Goal: Information Seeking & Learning: Learn about a topic

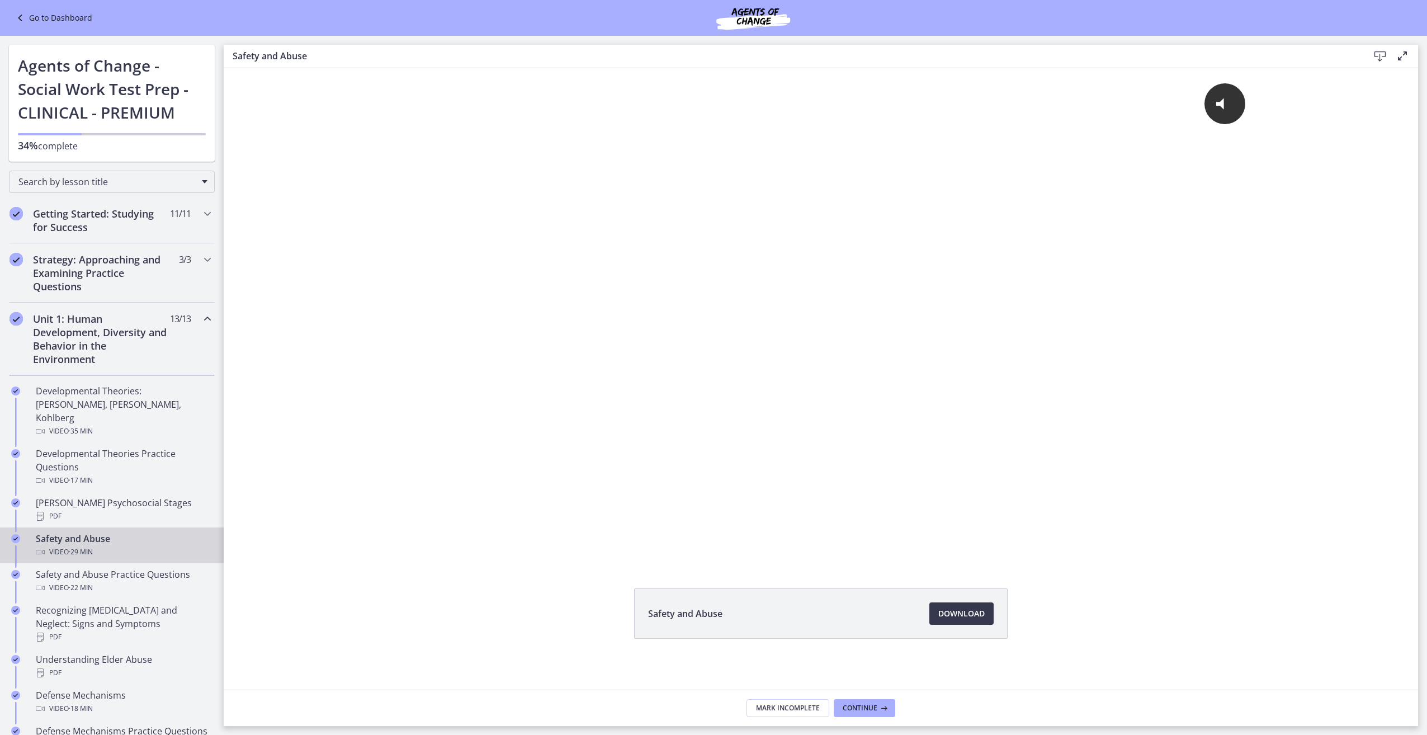
click at [191, 316] on div "Unit 1: Human Development, Diversity and Behavior in the Environment 13 / 13 Co…" at bounding box center [112, 339] width 206 height 73
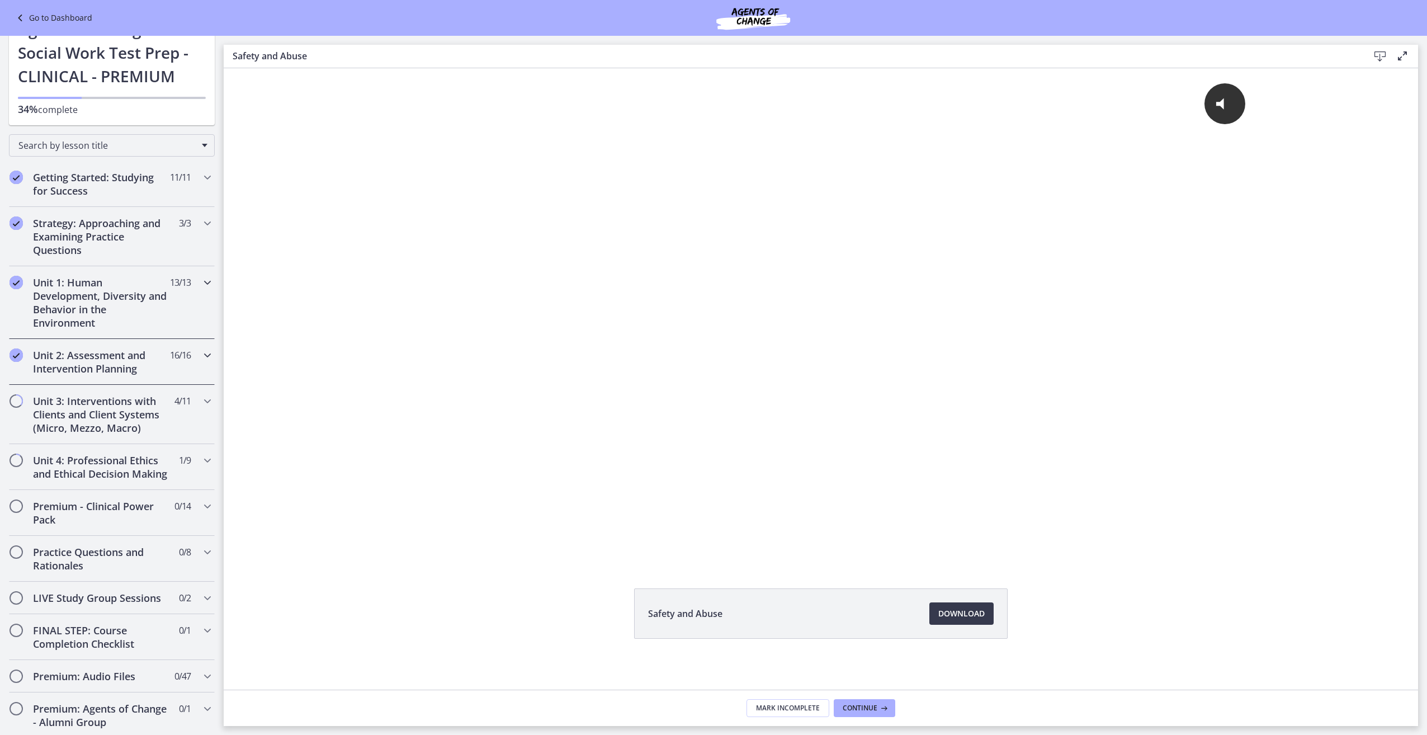
scroll to position [56, 0]
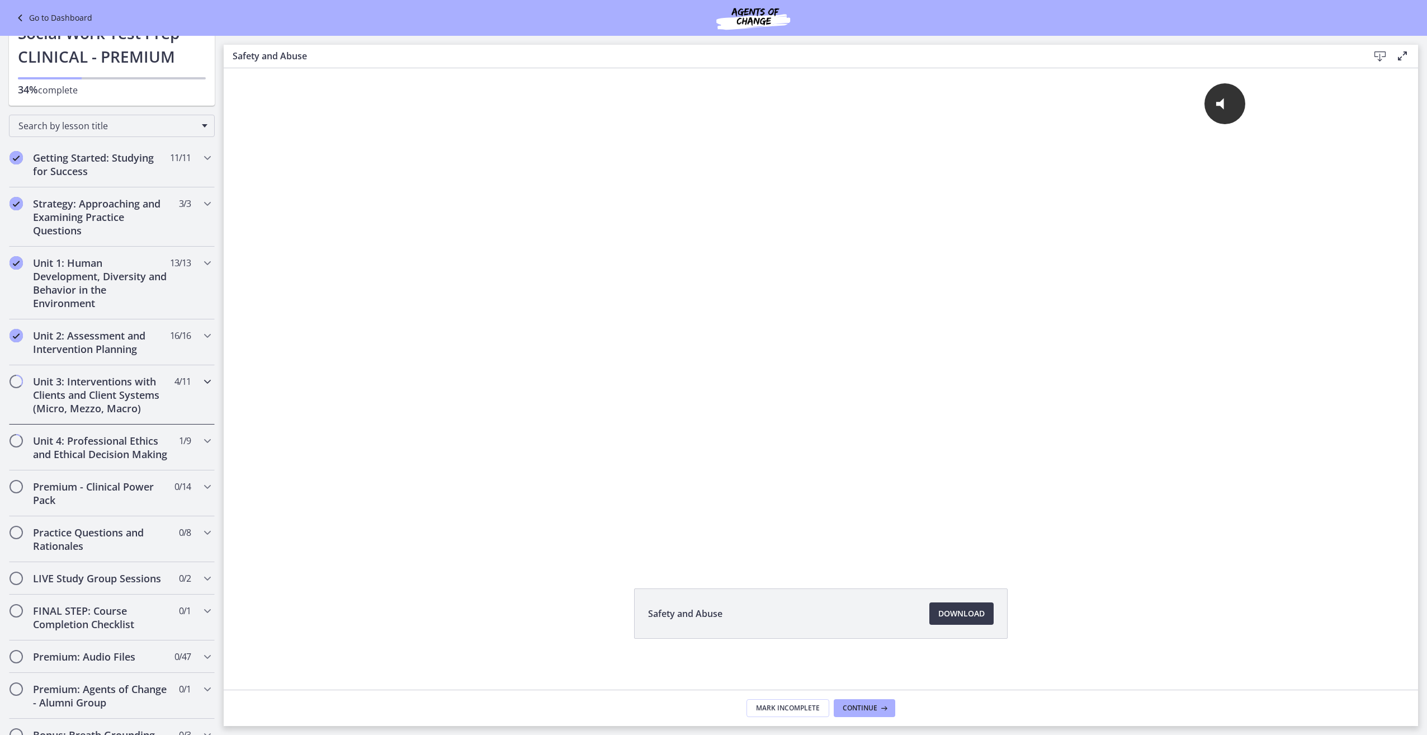
click at [41, 413] on h2 "Unit 3: Interventions with Clients and Client Systems (Micro, Mezzo, Macro)" at bounding box center [101, 395] width 136 height 40
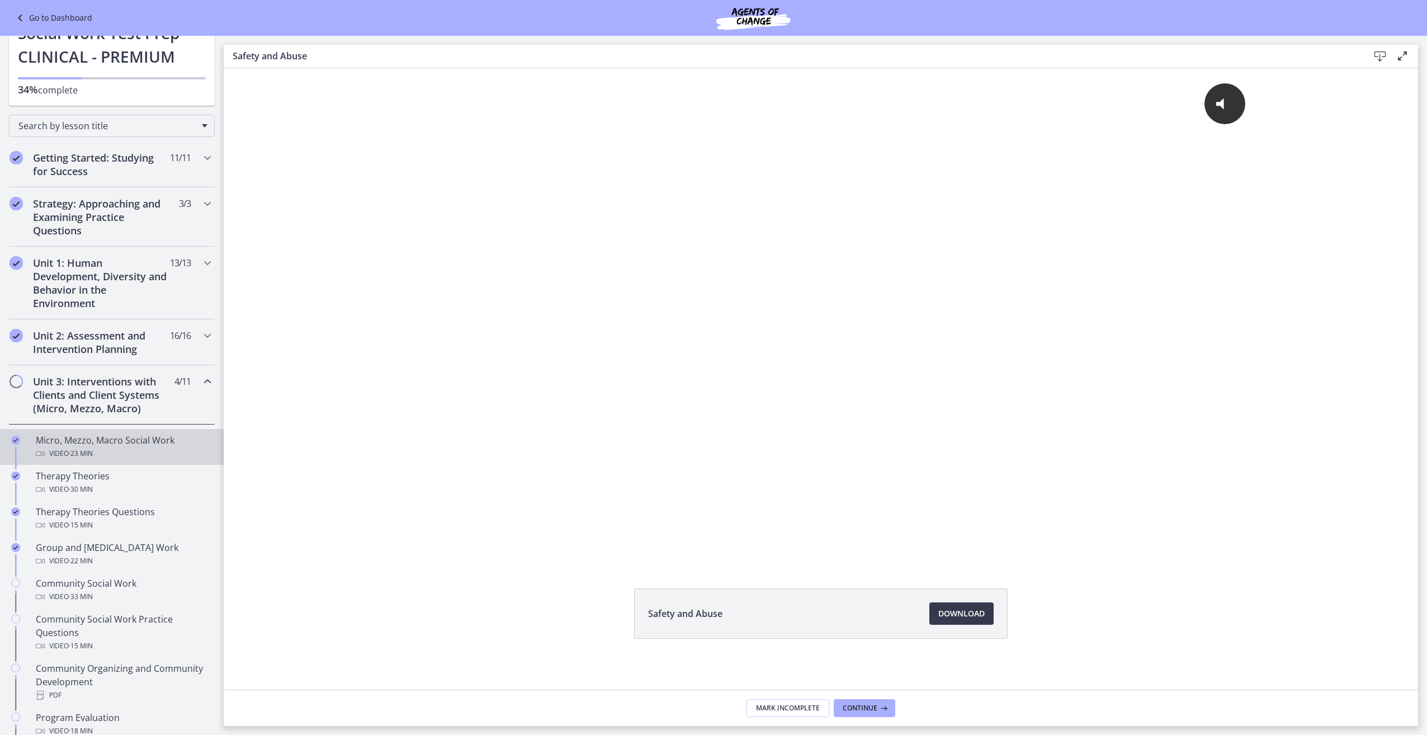
click at [93, 456] on span "· 23 min" at bounding box center [81, 453] width 24 height 13
click at [970, 610] on span "Download Opens in a new window" at bounding box center [961, 613] width 46 height 13
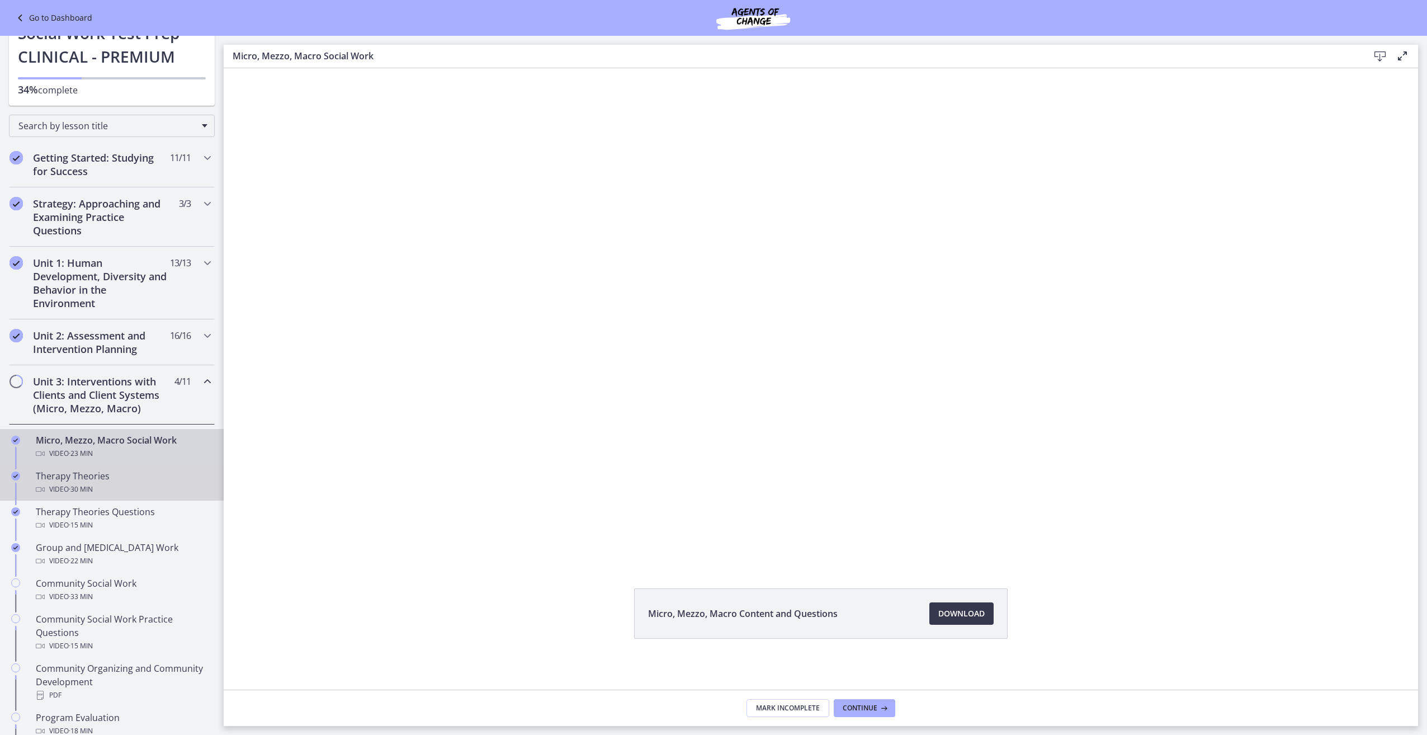
click at [72, 470] on div "Therapy Theories Video · 30 min" at bounding box center [123, 482] width 174 height 27
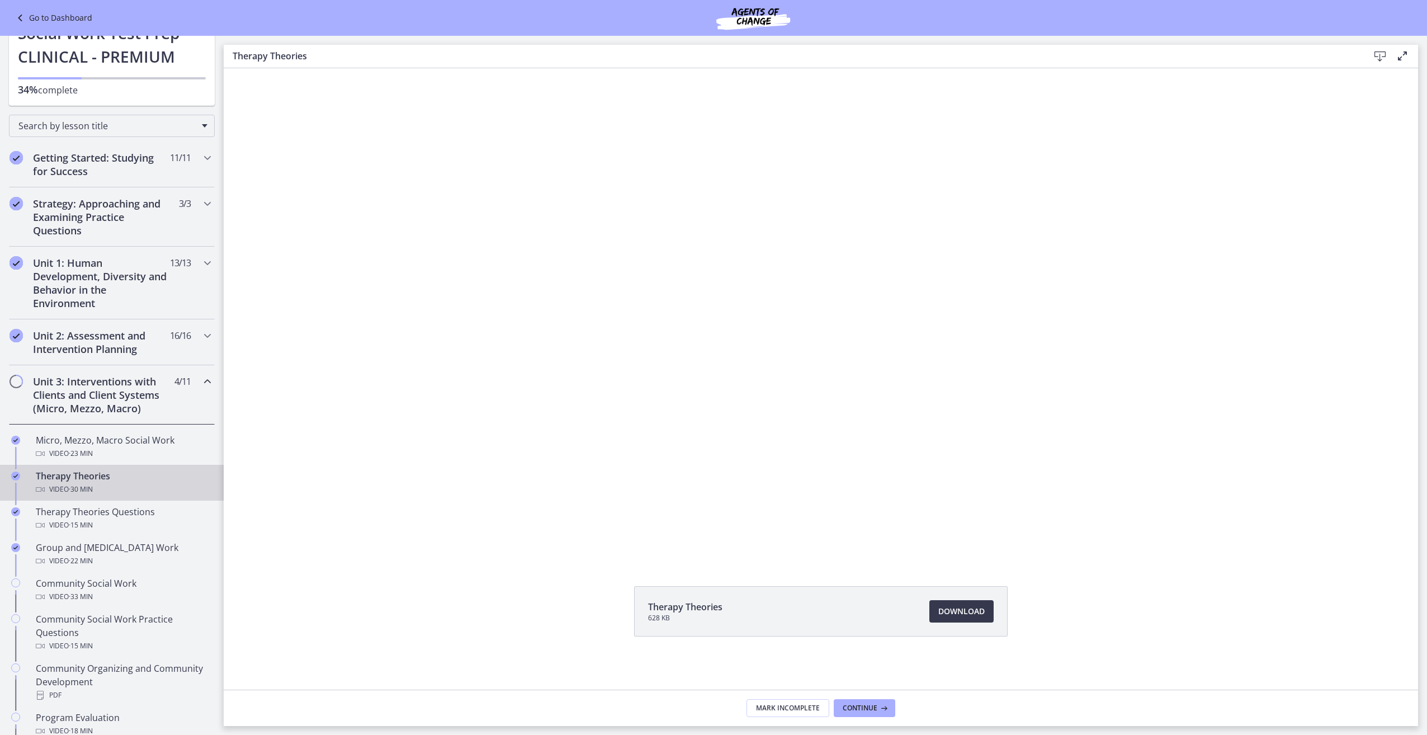
scroll to position [3, 0]
click at [116, 509] on div "Therapy Theories Questions Video · 15 min" at bounding box center [123, 518] width 174 height 27
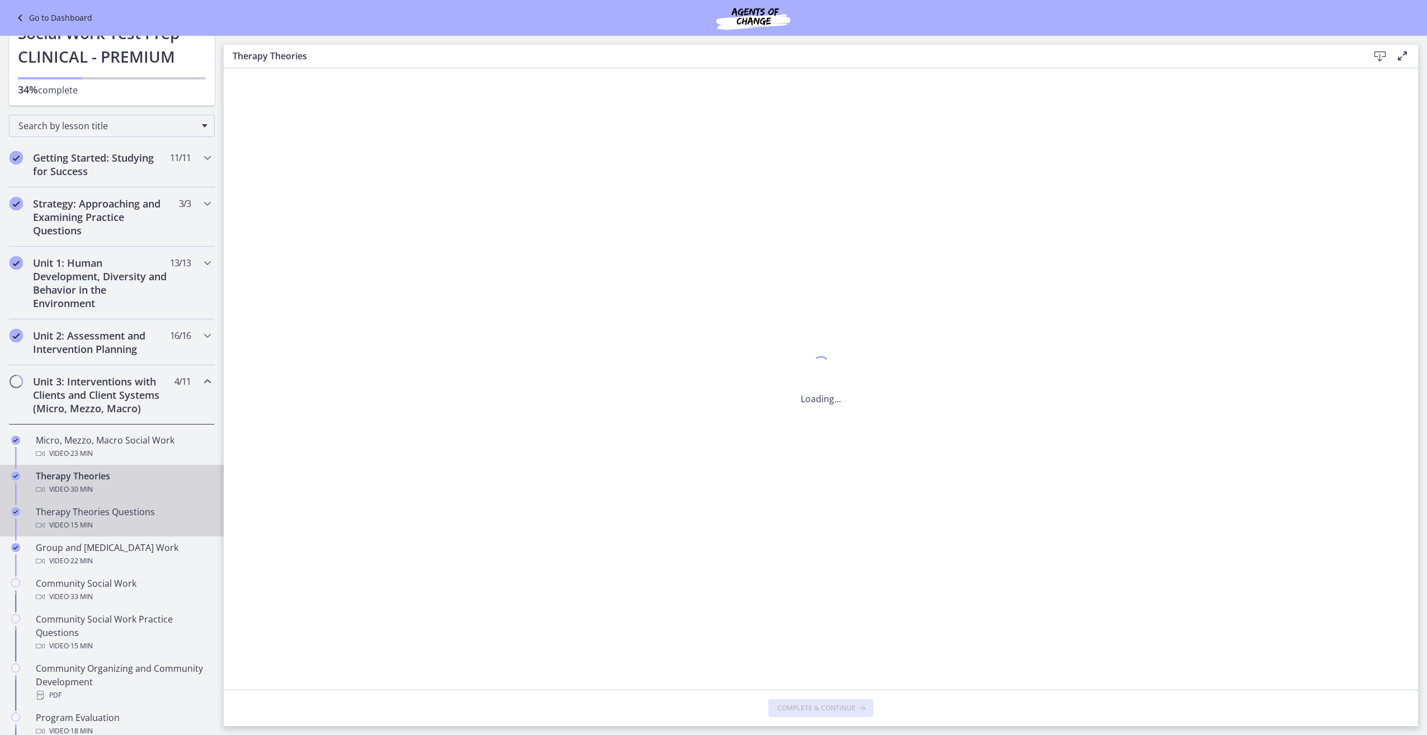
scroll to position [0, 0]
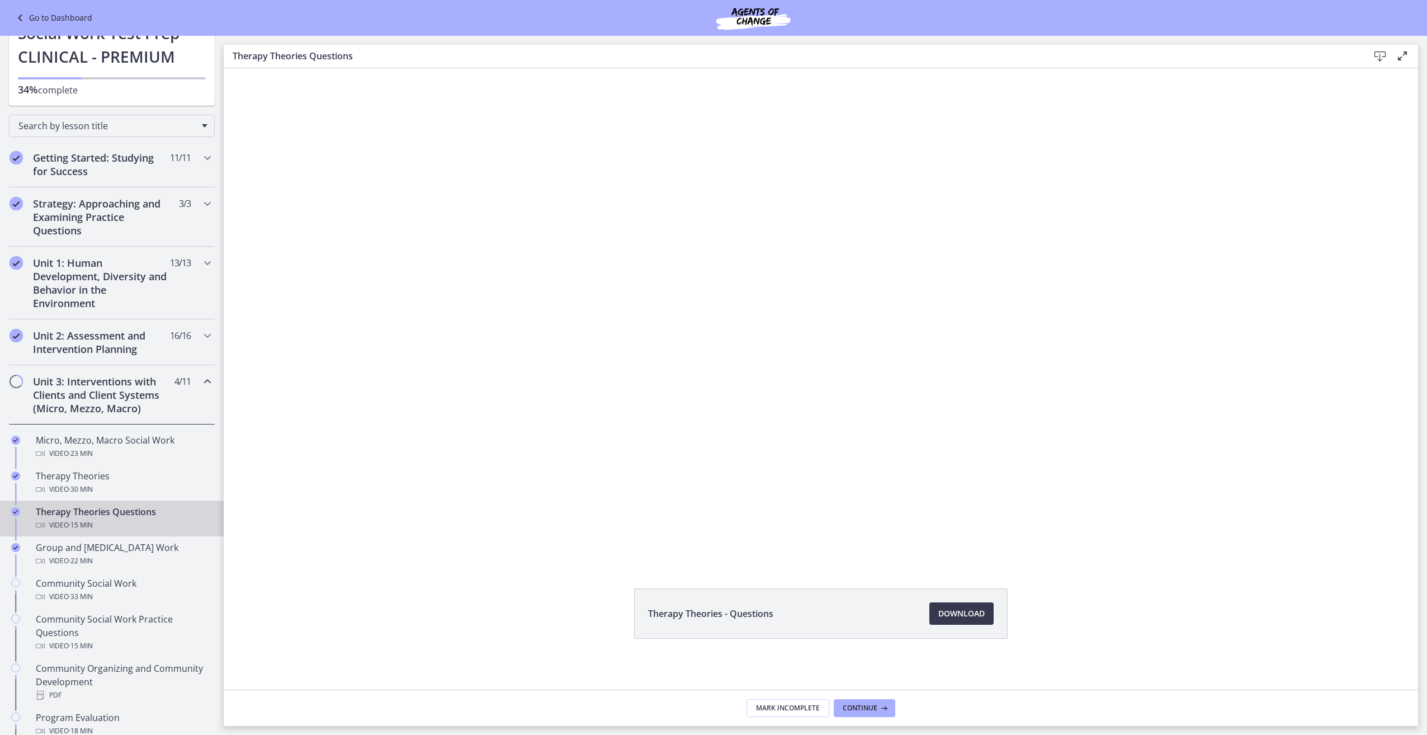
scroll to position [3, 0]
click at [55, 564] on div "Video · 22 min" at bounding box center [123, 560] width 174 height 13
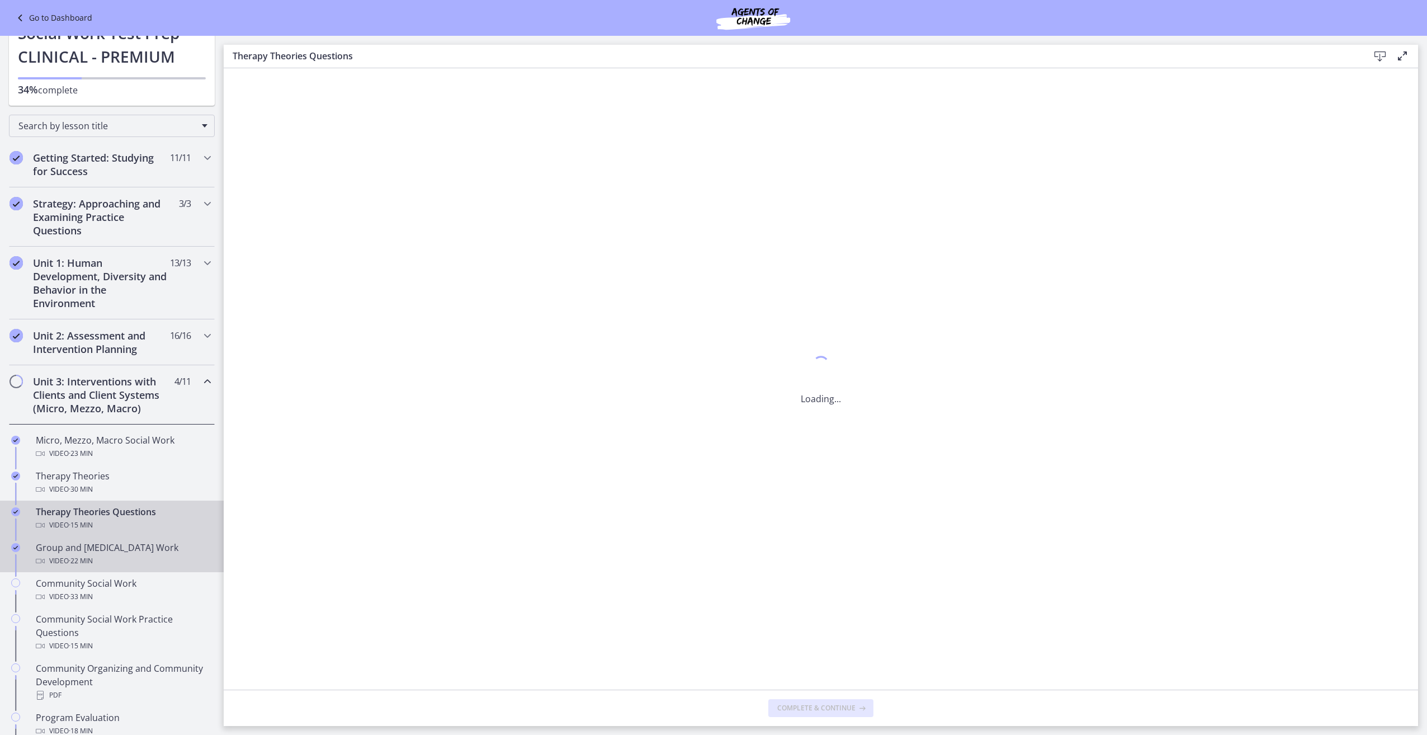
scroll to position [0, 0]
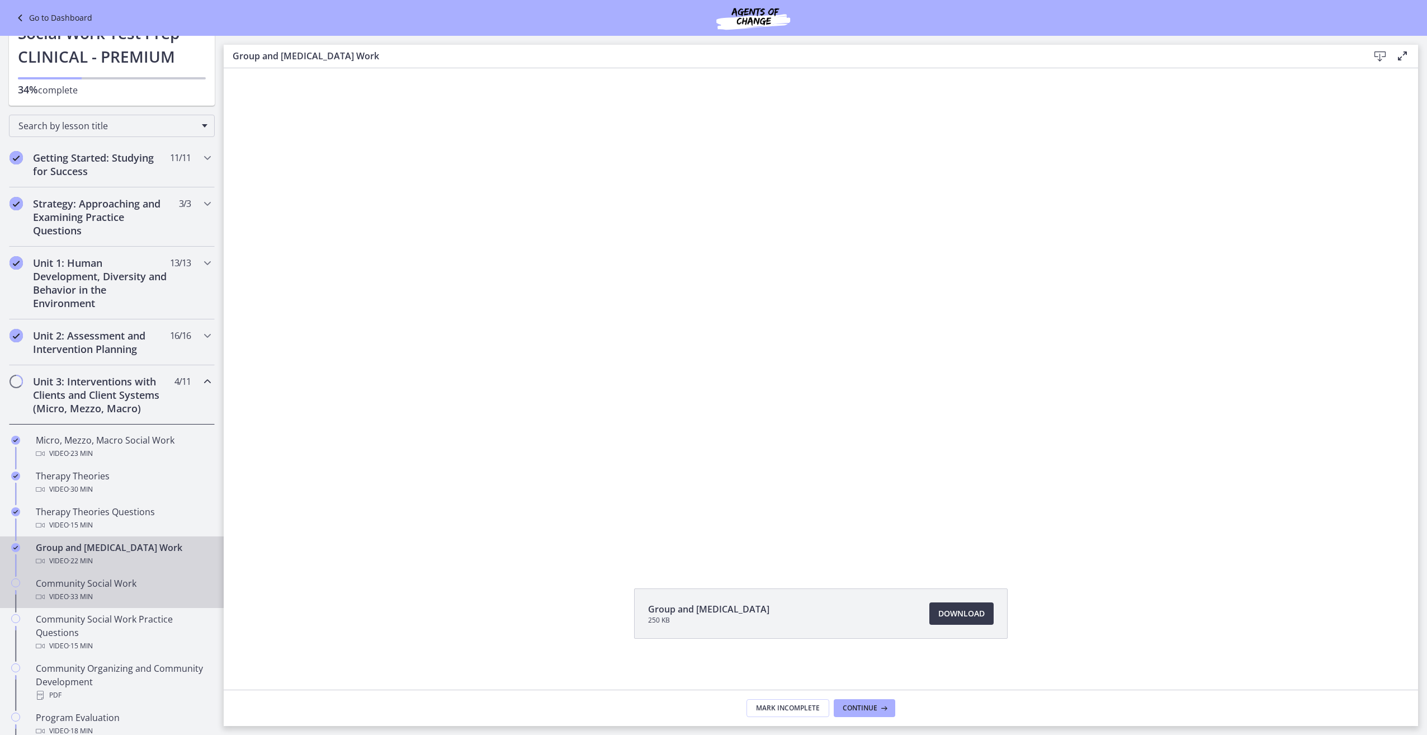
click at [173, 595] on div "Video · 33 min" at bounding box center [123, 596] width 174 height 13
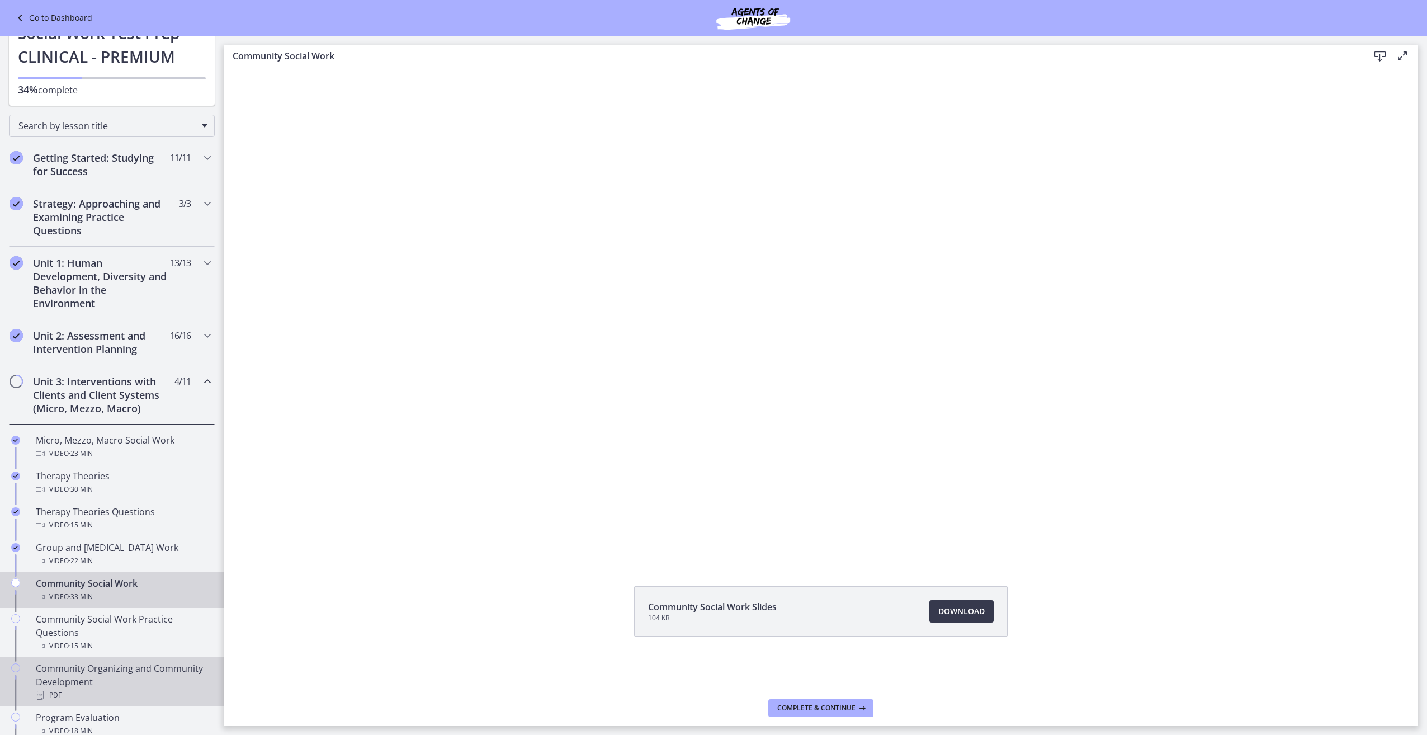
scroll to position [3, 0]
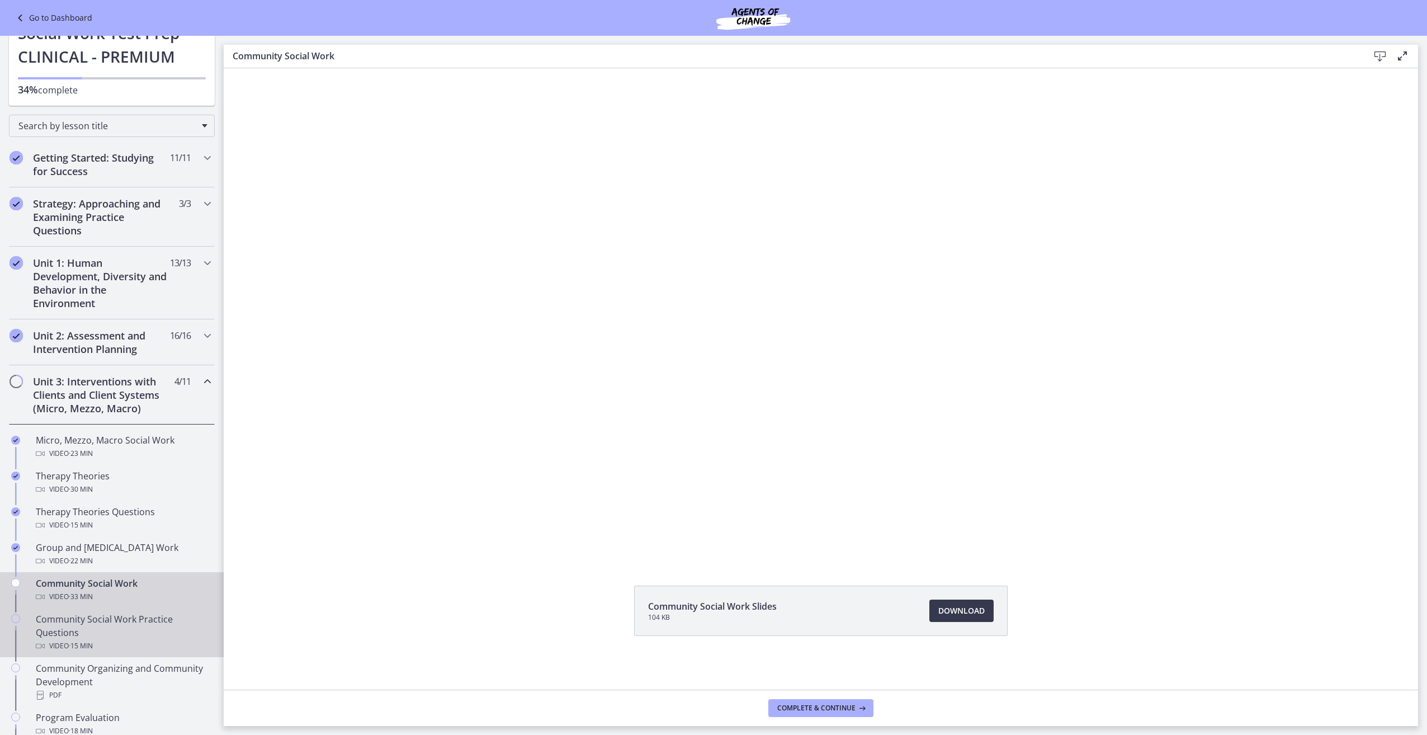
click at [98, 623] on div "Community Social Work Practice Questions Video · 15 min" at bounding box center [123, 632] width 174 height 40
click at [113, 584] on div "Community Social Work Video · 33 min" at bounding box center [123, 590] width 174 height 27
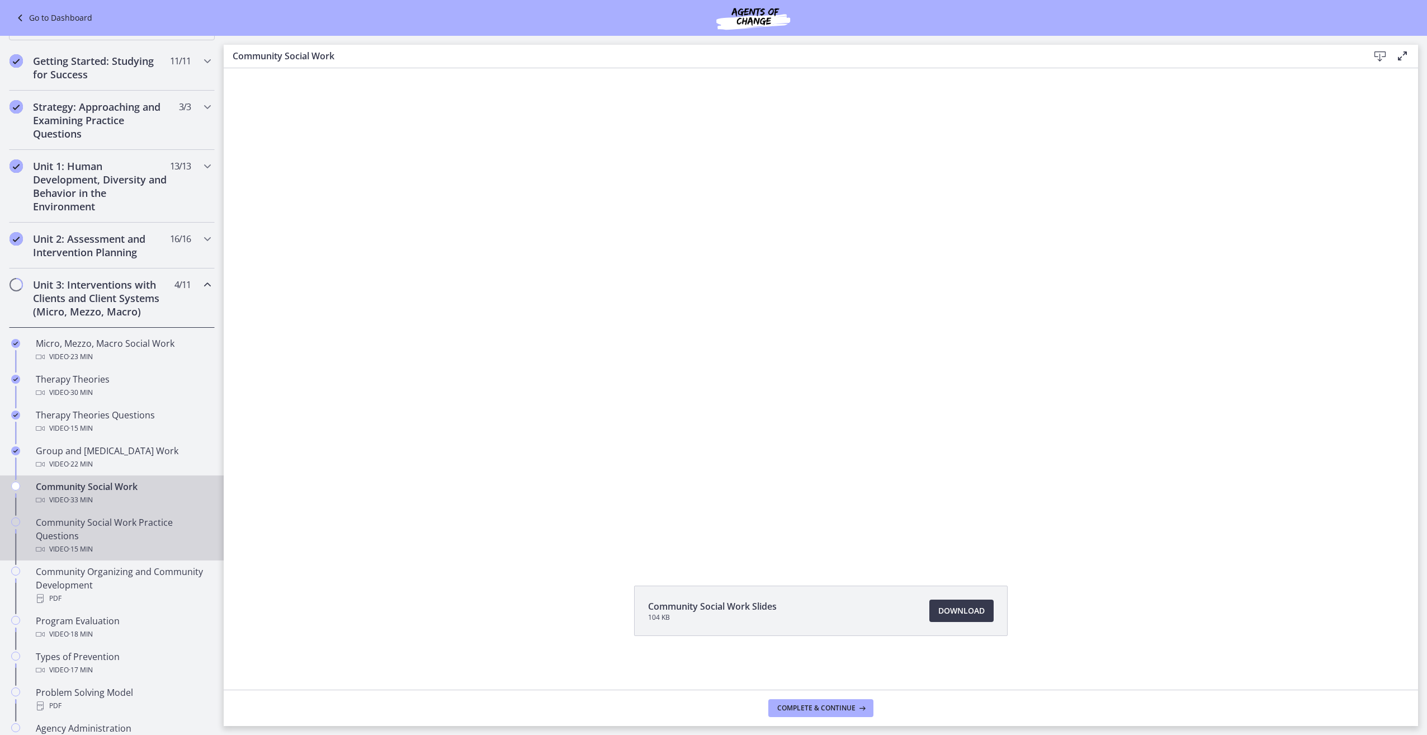
scroll to position [168, 0]
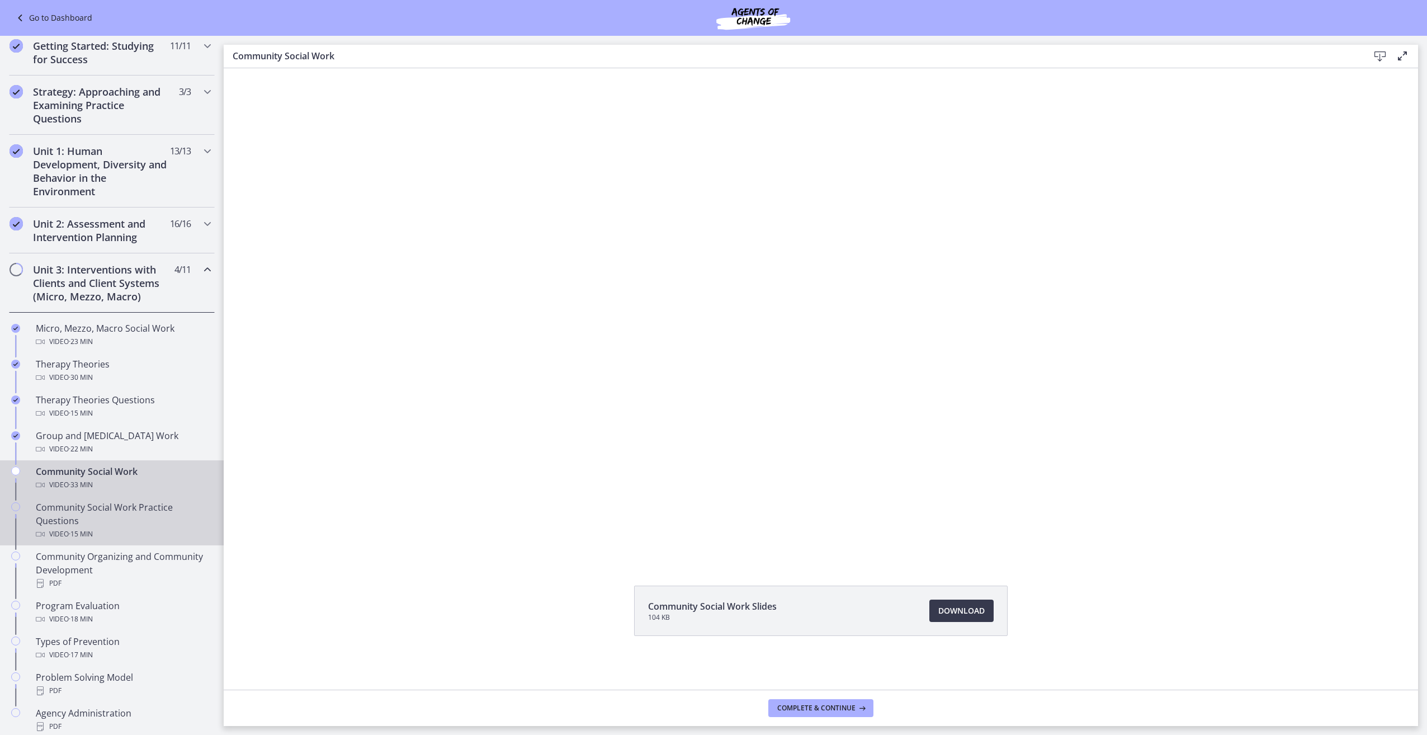
click at [116, 508] on div "Community Social Work Practice Questions Video · 15 min" at bounding box center [123, 521] width 174 height 40
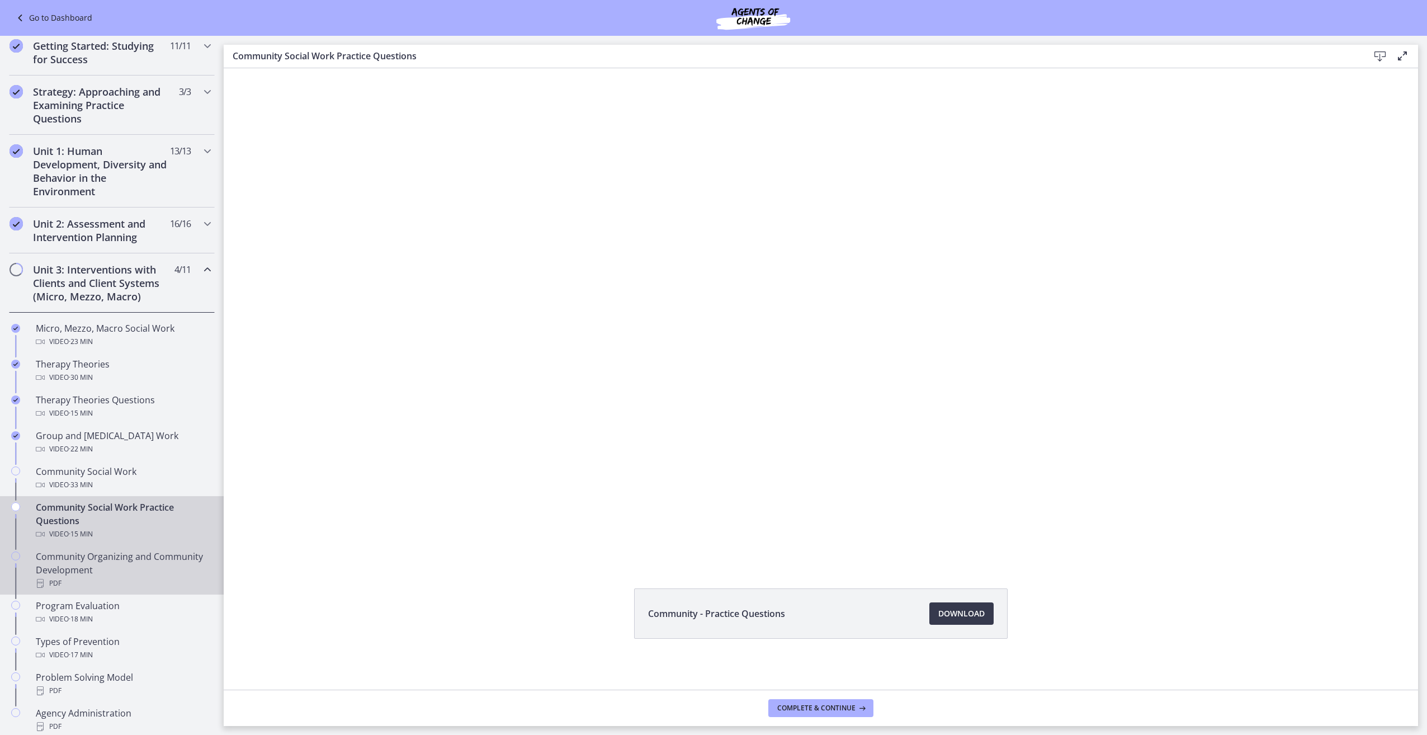
click at [145, 575] on div "Community Organizing and Community Development PDF" at bounding box center [123, 570] width 174 height 40
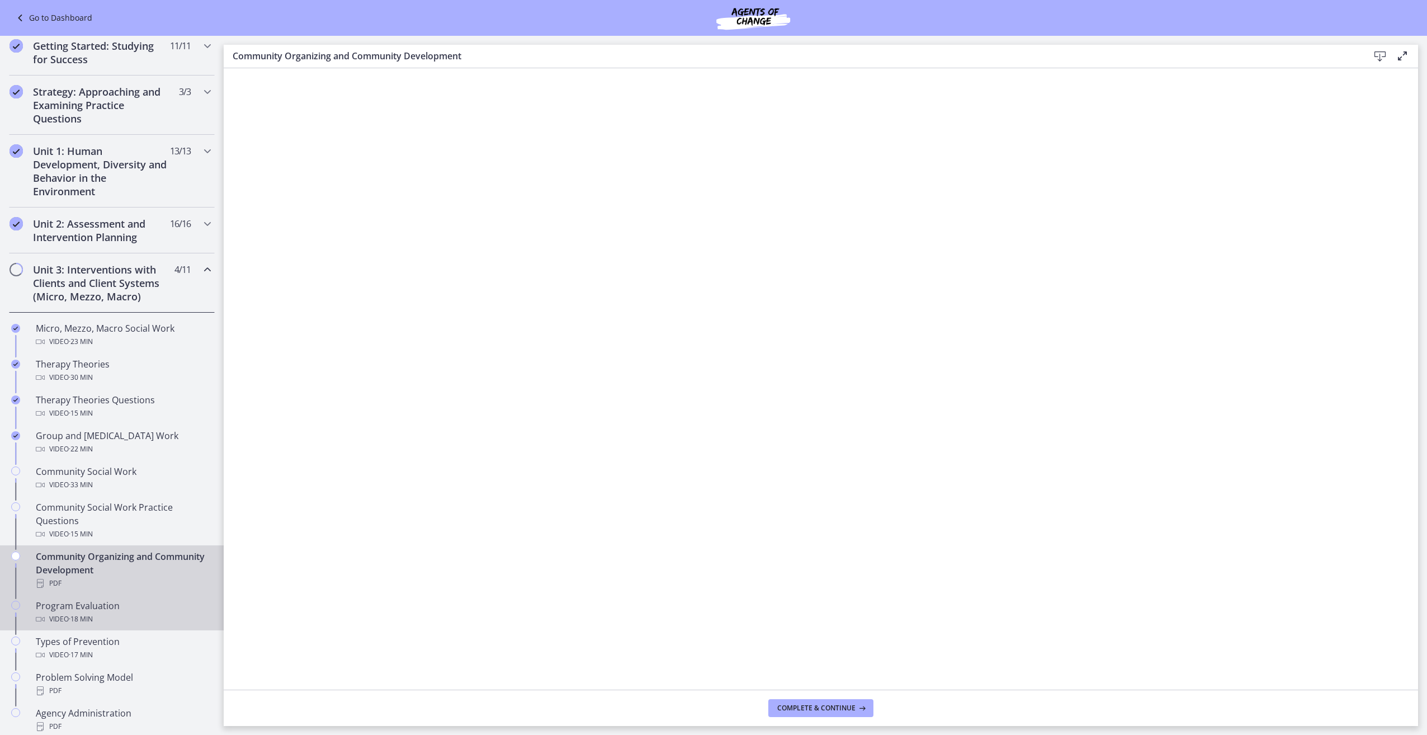
click at [84, 615] on span "· 18 min" at bounding box center [81, 618] width 24 height 13
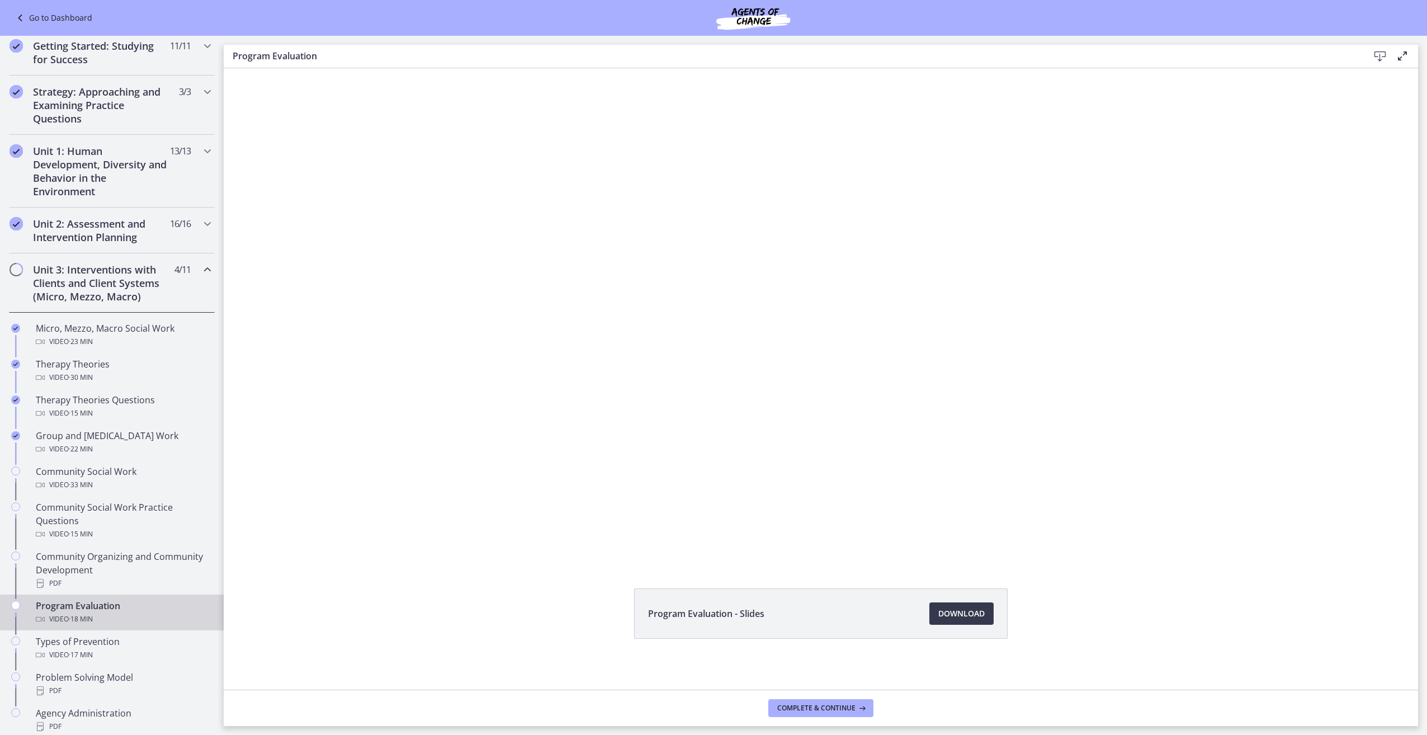
scroll to position [3, 0]
click at [92, 643] on div "Types of Prevention Video · 17 min" at bounding box center [123, 648] width 174 height 27
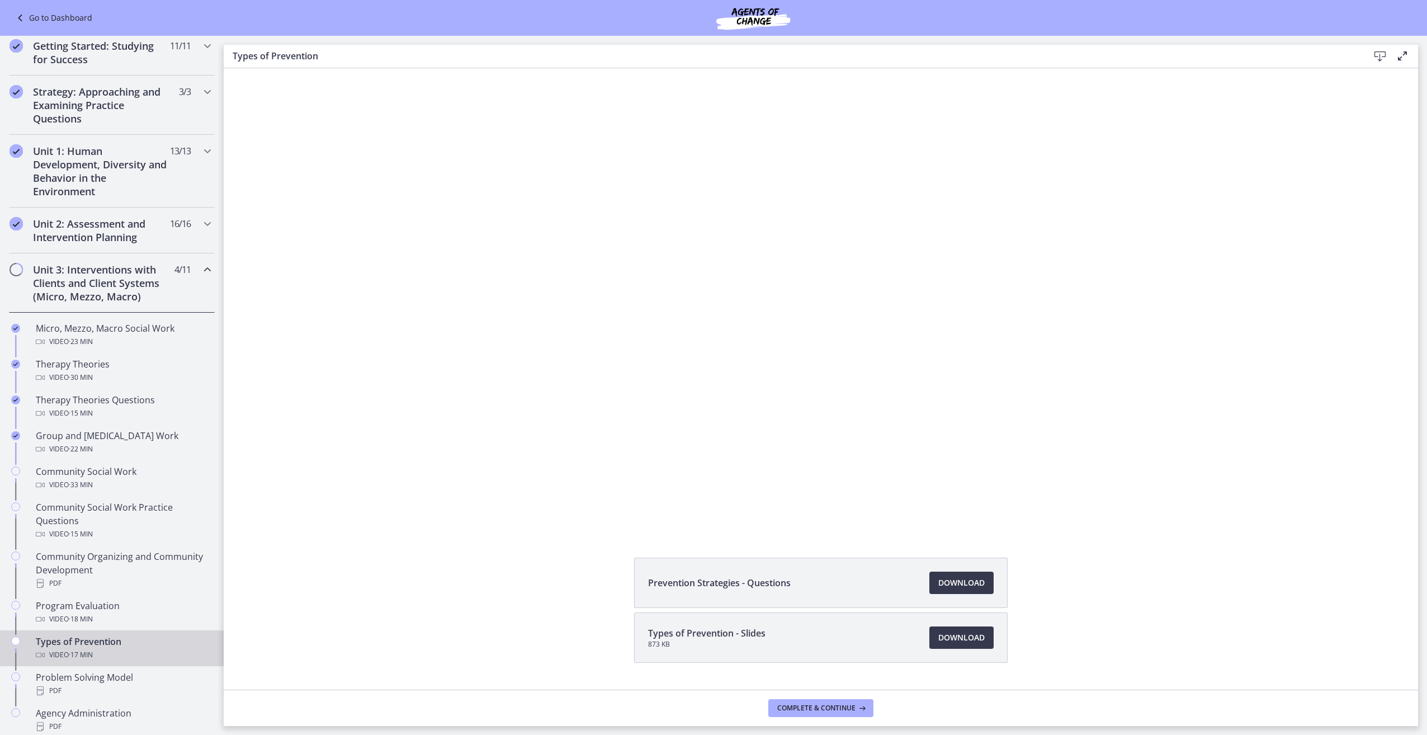
scroll to position [58, 0]
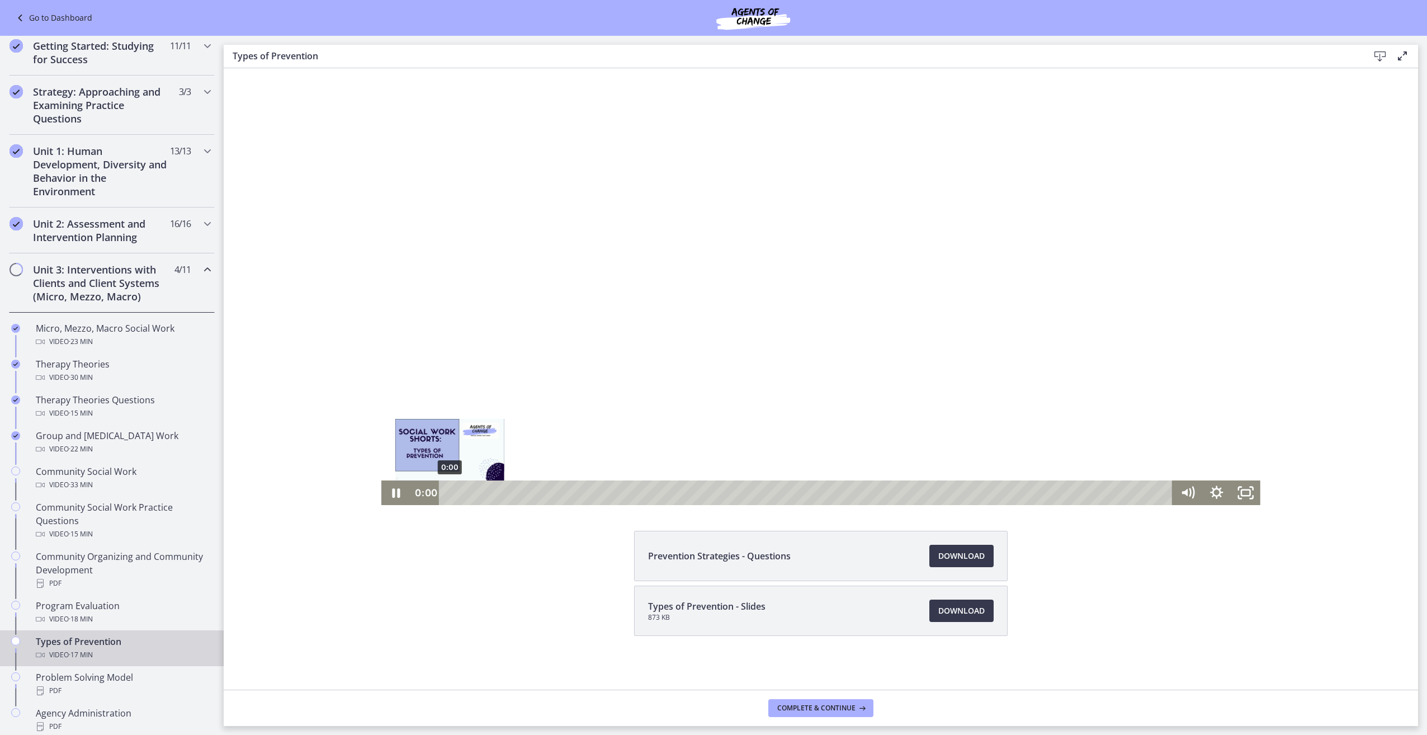
click at [450, 493] on div "0:00" at bounding box center [808, 492] width 716 height 25
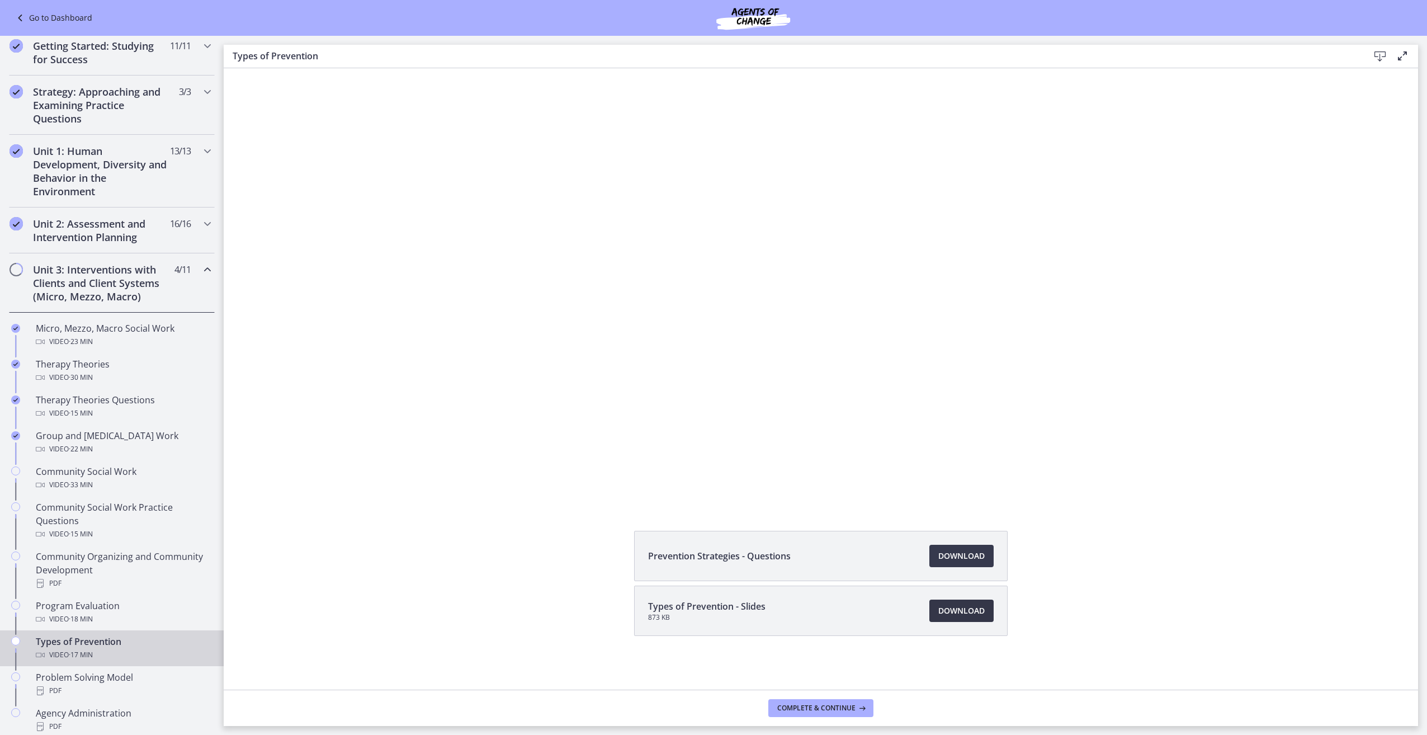
click at [963, 619] on link "Download Opens in a new window" at bounding box center [961, 610] width 64 height 22
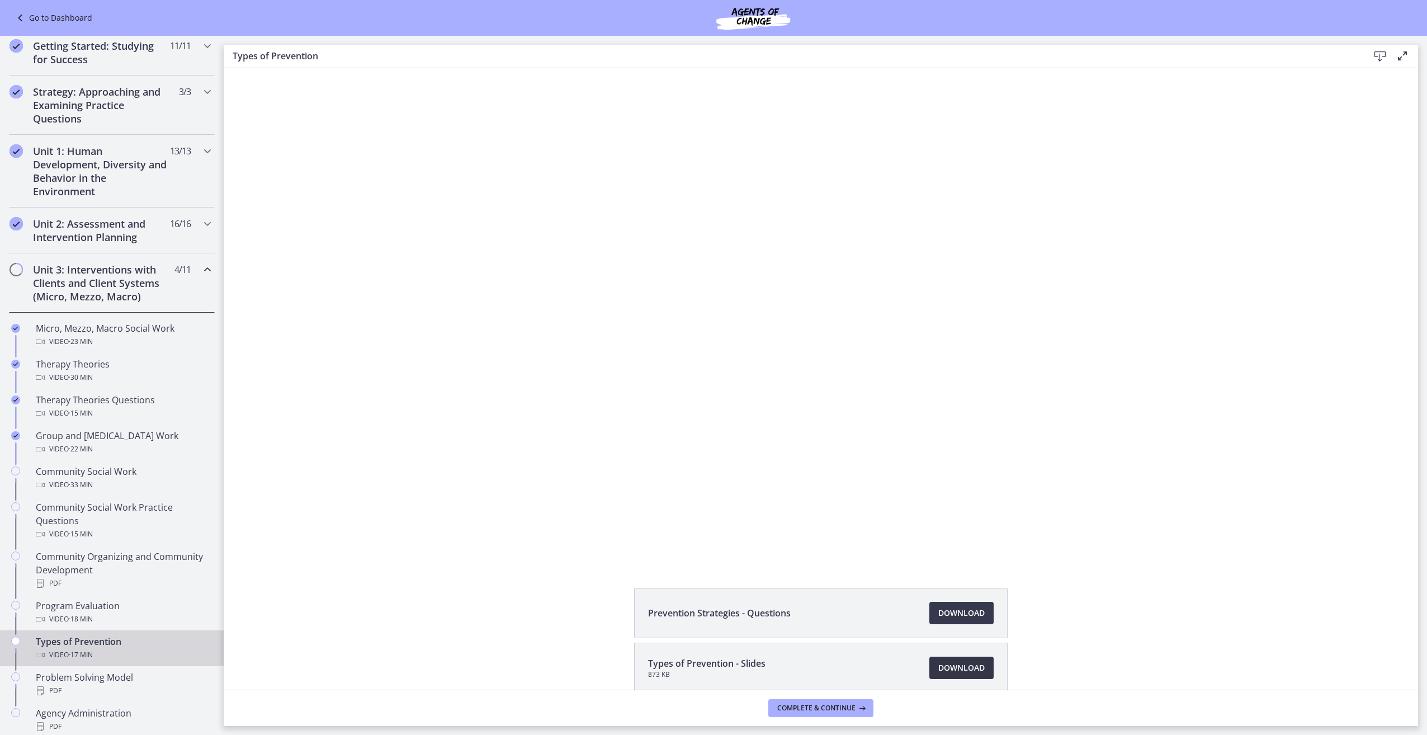
scroll to position [0, 0]
click at [963, 613] on span "Download Opens in a new window" at bounding box center [961, 613] width 46 height 13
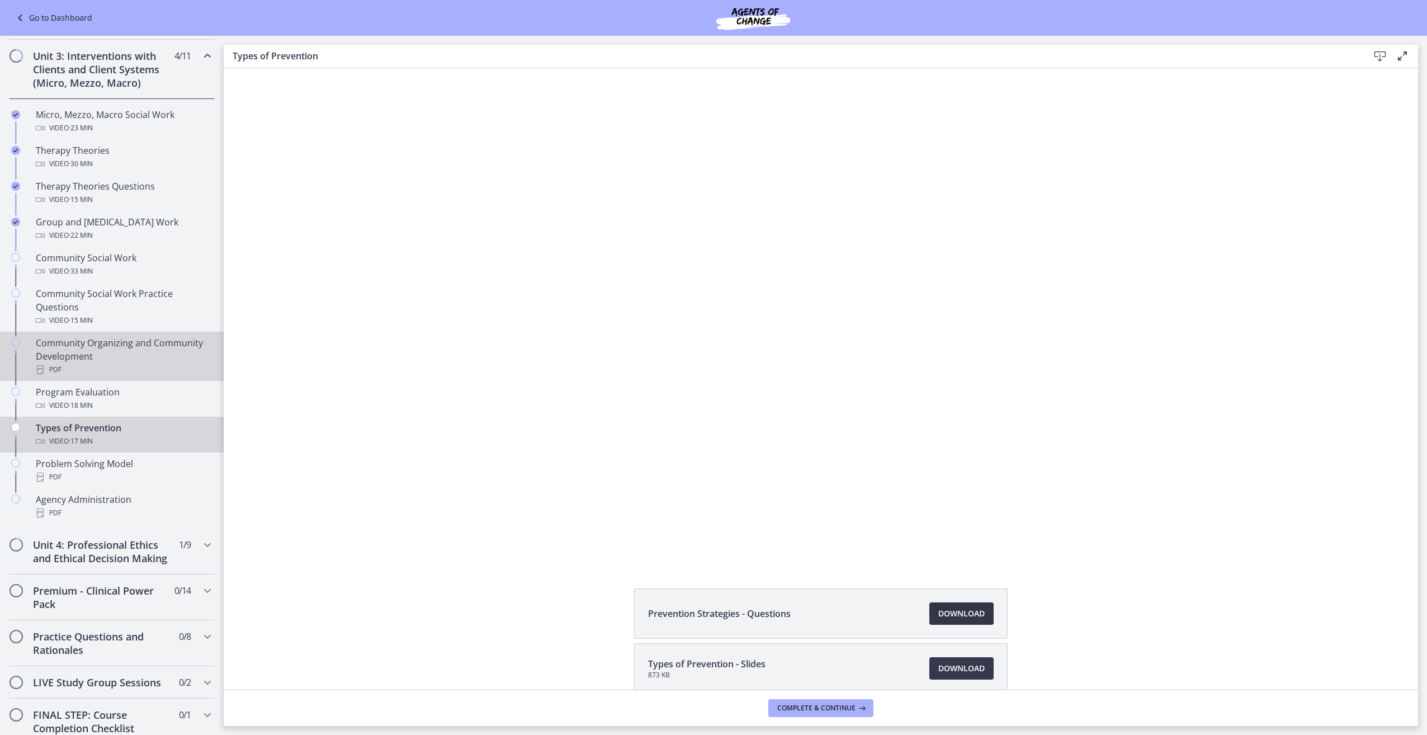
scroll to position [447, 0]
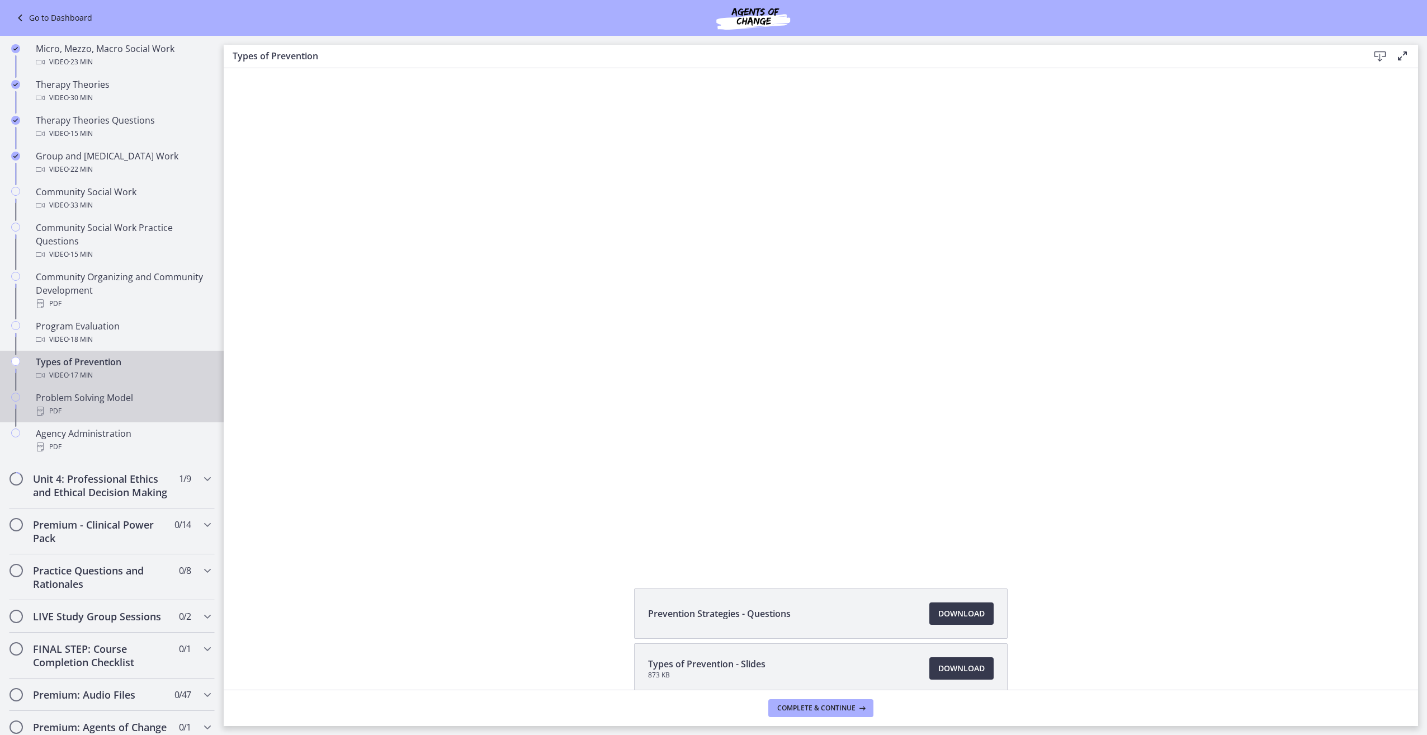
click at [126, 401] on div "Problem Solving Model PDF" at bounding box center [123, 404] width 174 height 27
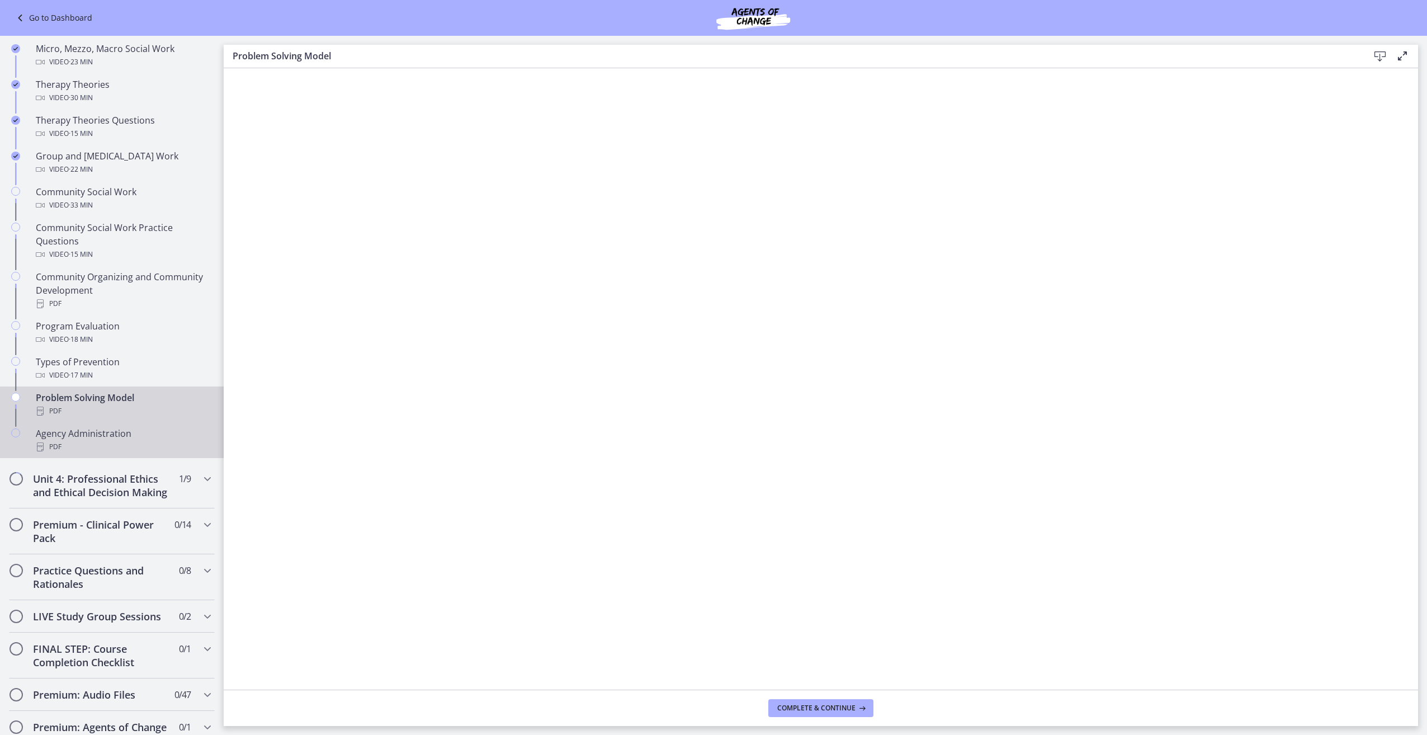
click at [106, 443] on div "PDF" at bounding box center [123, 446] width 174 height 13
click at [179, 481] on span "1 / 9 Completed" at bounding box center [185, 478] width 12 height 13
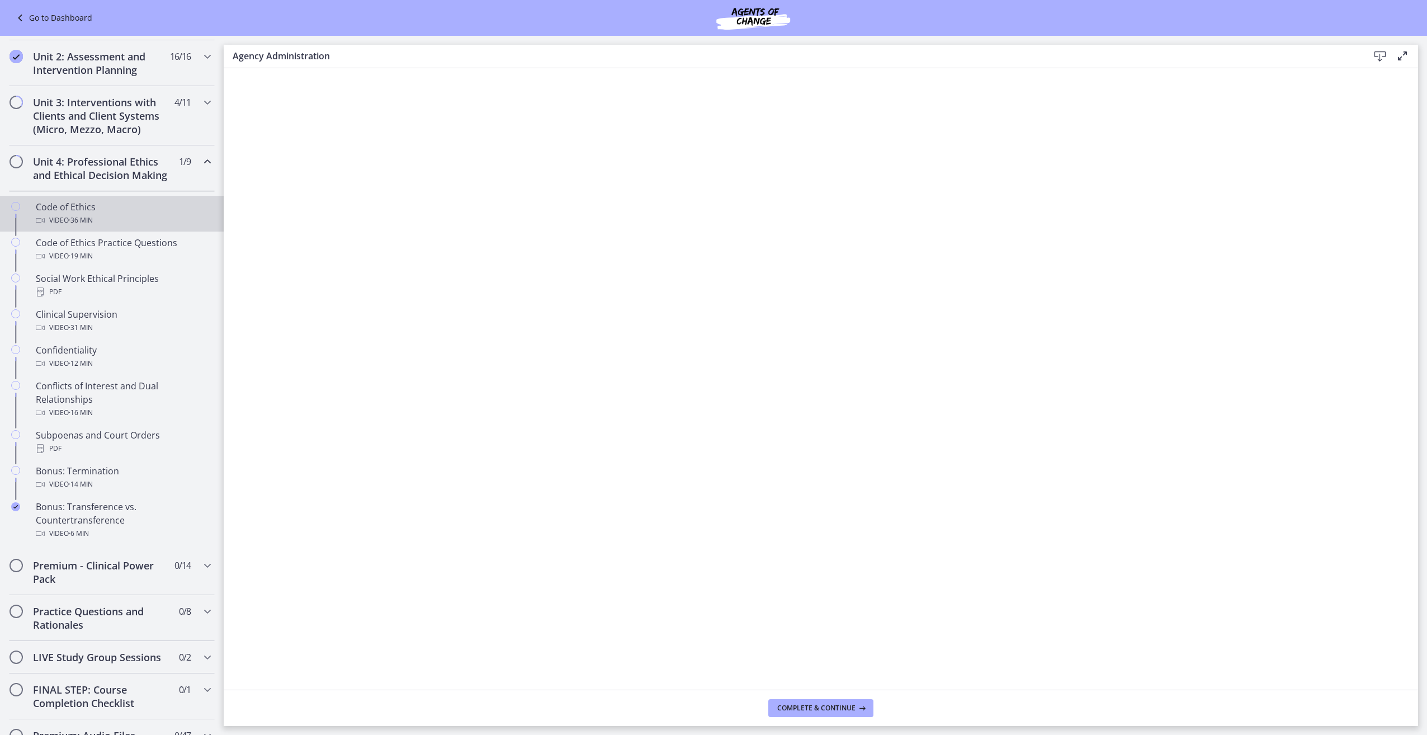
scroll to position [336, 0]
click at [78, 226] on span "· 36 min" at bounding box center [81, 219] width 24 height 13
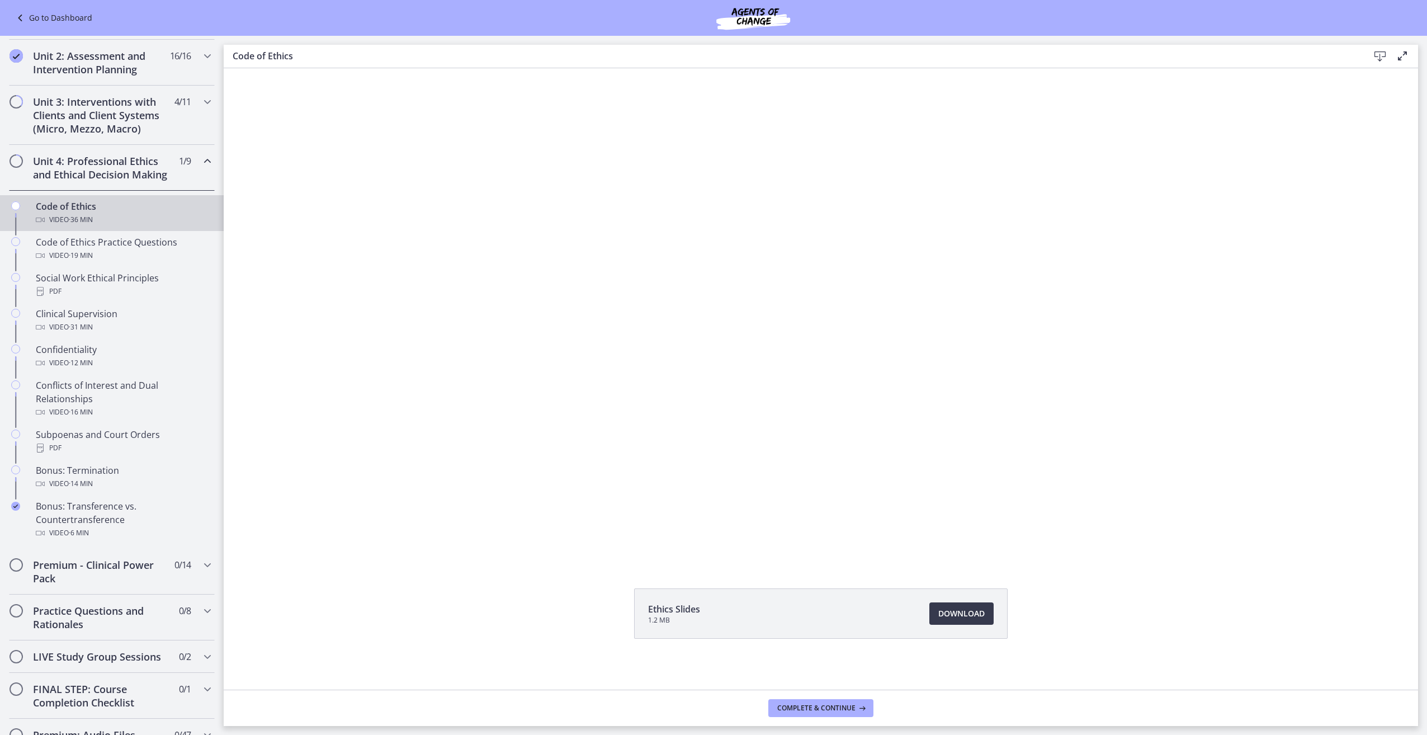
click at [969, 629] on li "Ethics Slides 1.2 MB Download Opens in a new window" at bounding box center [821, 613] width 374 height 50
click at [938, 608] on span "Download Opens in a new window" at bounding box center [961, 613] width 46 height 13
click at [116, 262] on div "Video · 19 min" at bounding box center [123, 255] width 174 height 13
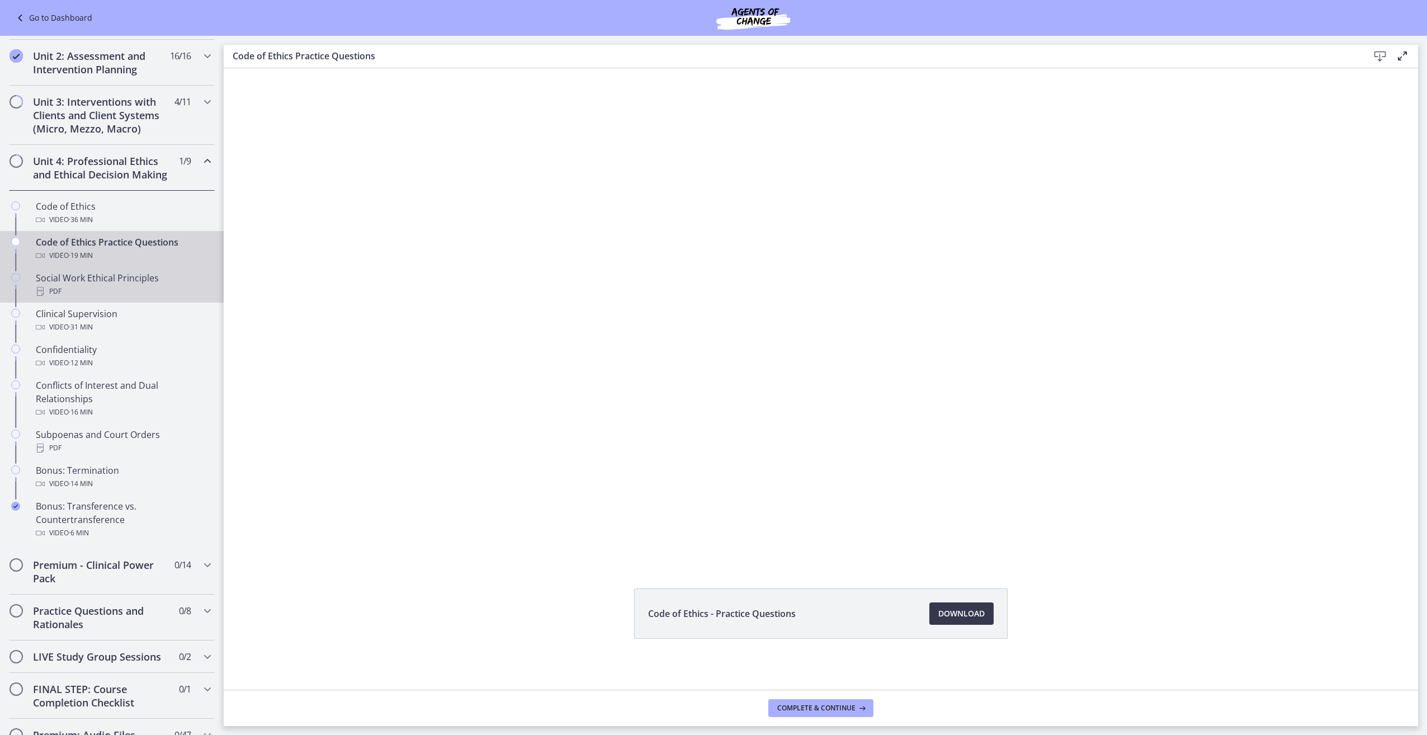
click at [87, 298] on div "PDF" at bounding box center [123, 291] width 174 height 13
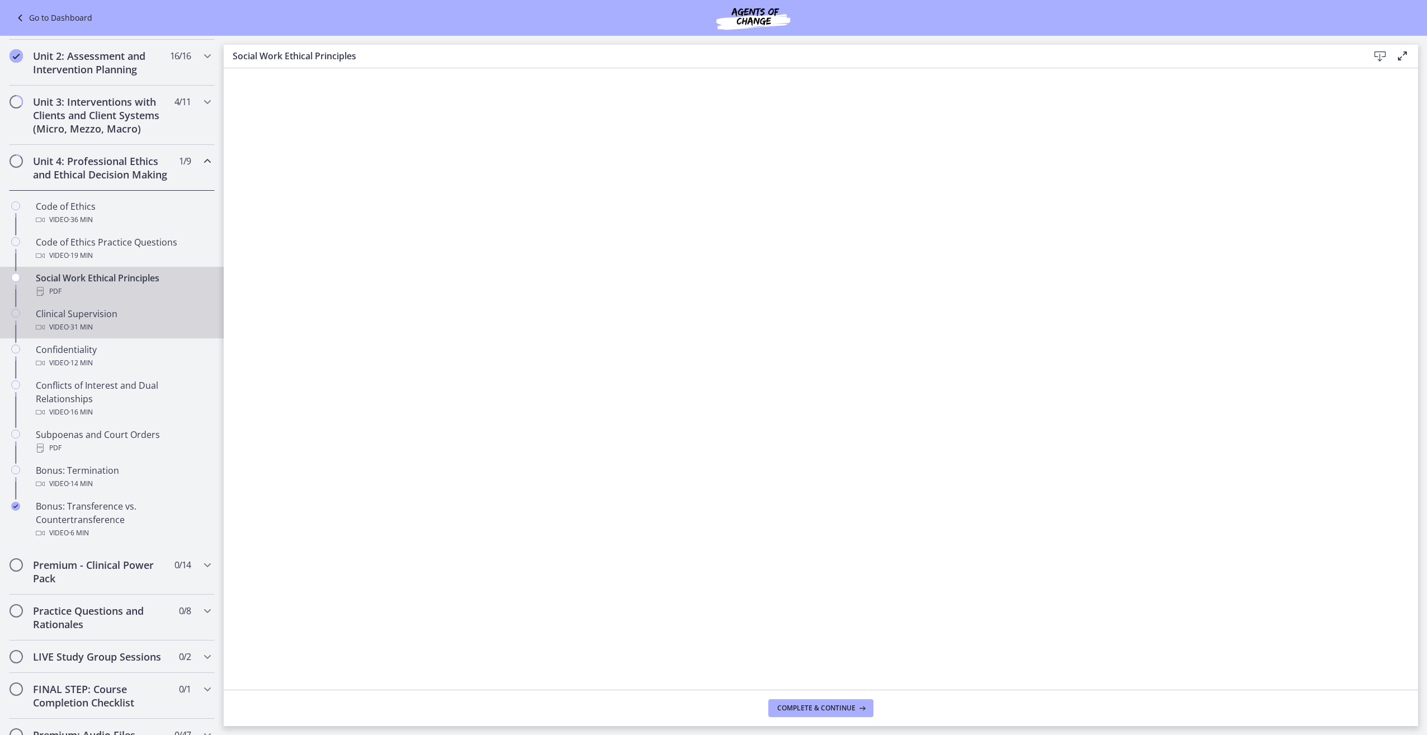
click at [140, 334] on div "Video · 31 min" at bounding box center [123, 326] width 174 height 13
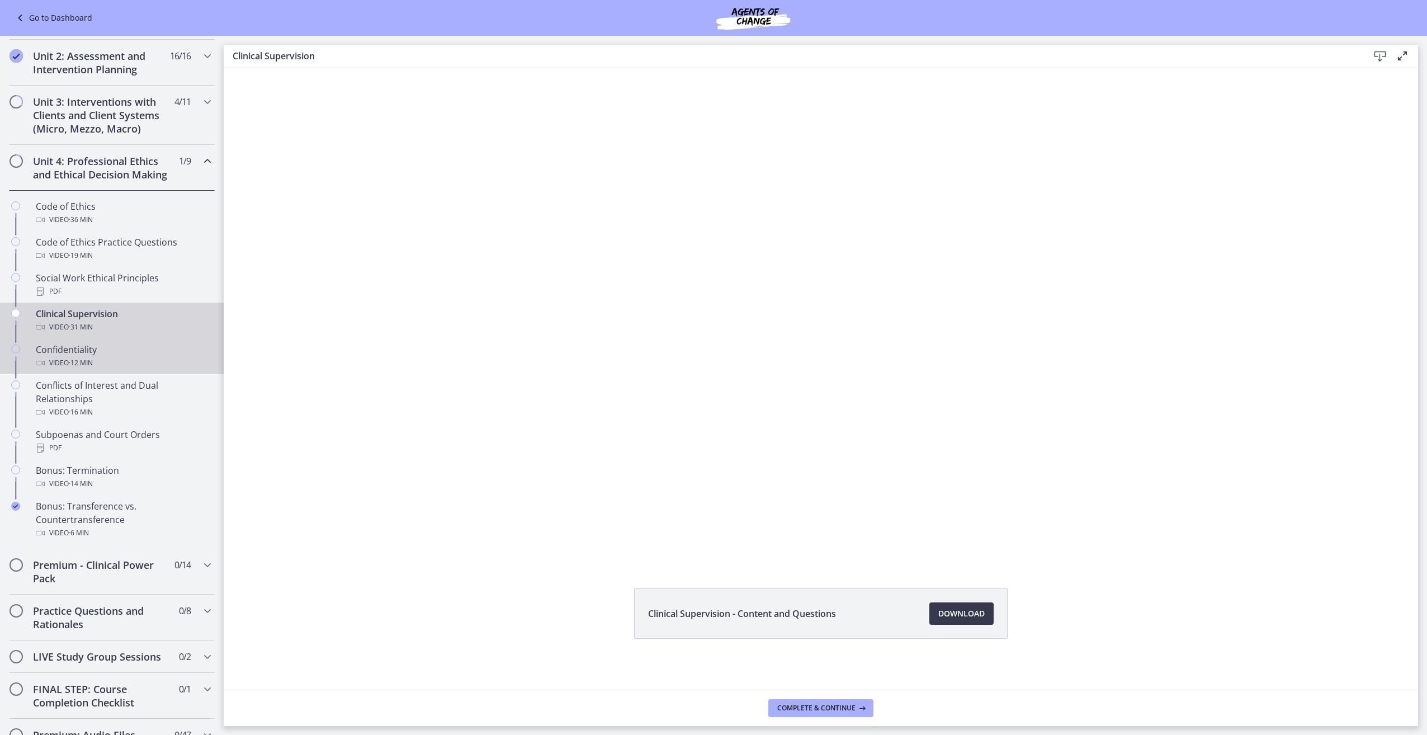
click at [88, 366] on div "Confidentiality Video · 12 min" at bounding box center [123, 356] width 174 height 27
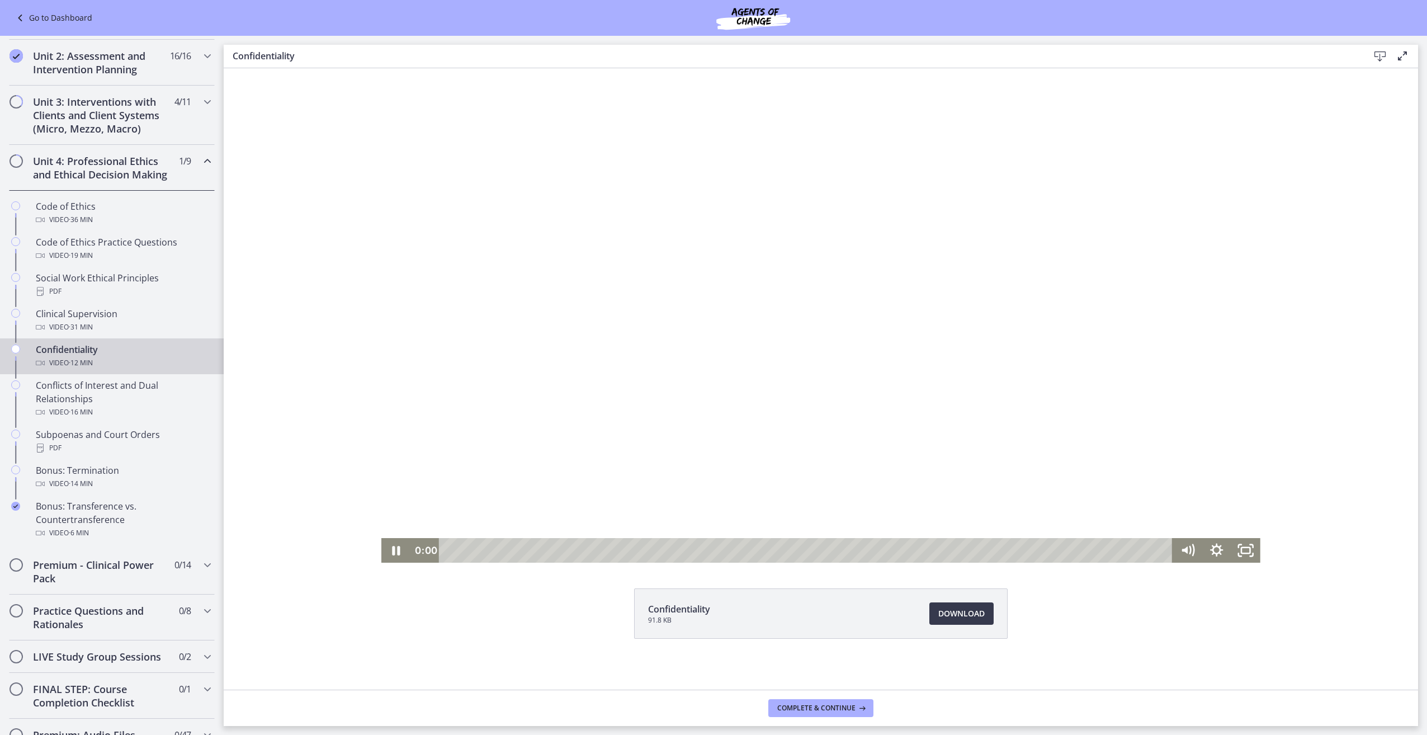
drag, startPoint x: 653, startPoint y: 554, endPoint x: 417, endPoint y: 538, distance: 236.0
click at [417, 538] on div "0:00 0:00" at bounding box center [791, 550] width 763 height 25
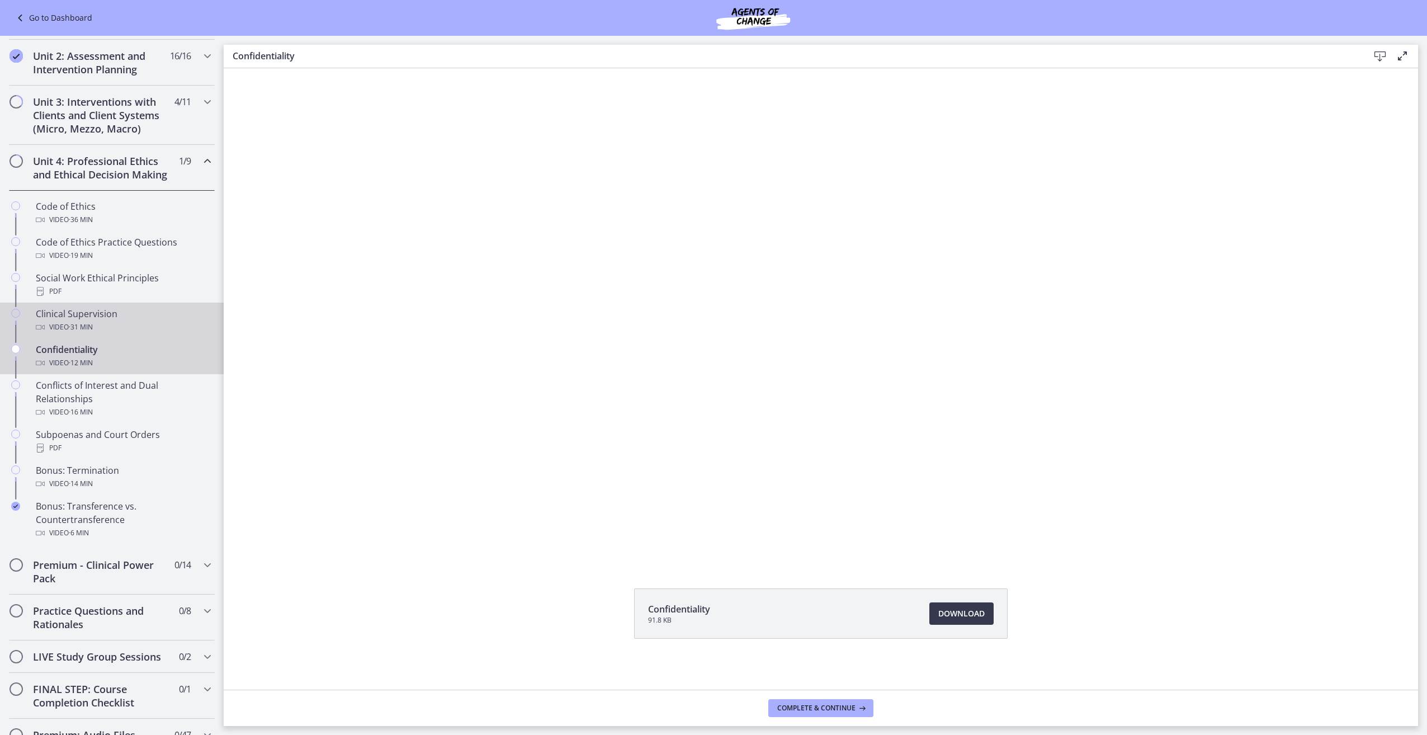
click at [107, 334] on div "Video · 31 min" at bounding box center [123, 326] width 174 height 13
click at [972, 618] on span "Download Opens in a new window" at bounding box center [961, 613] width 46 height 13
click at [79, 370] on span "· 12 min" at bounding box center [81, 362] width 24 height 13
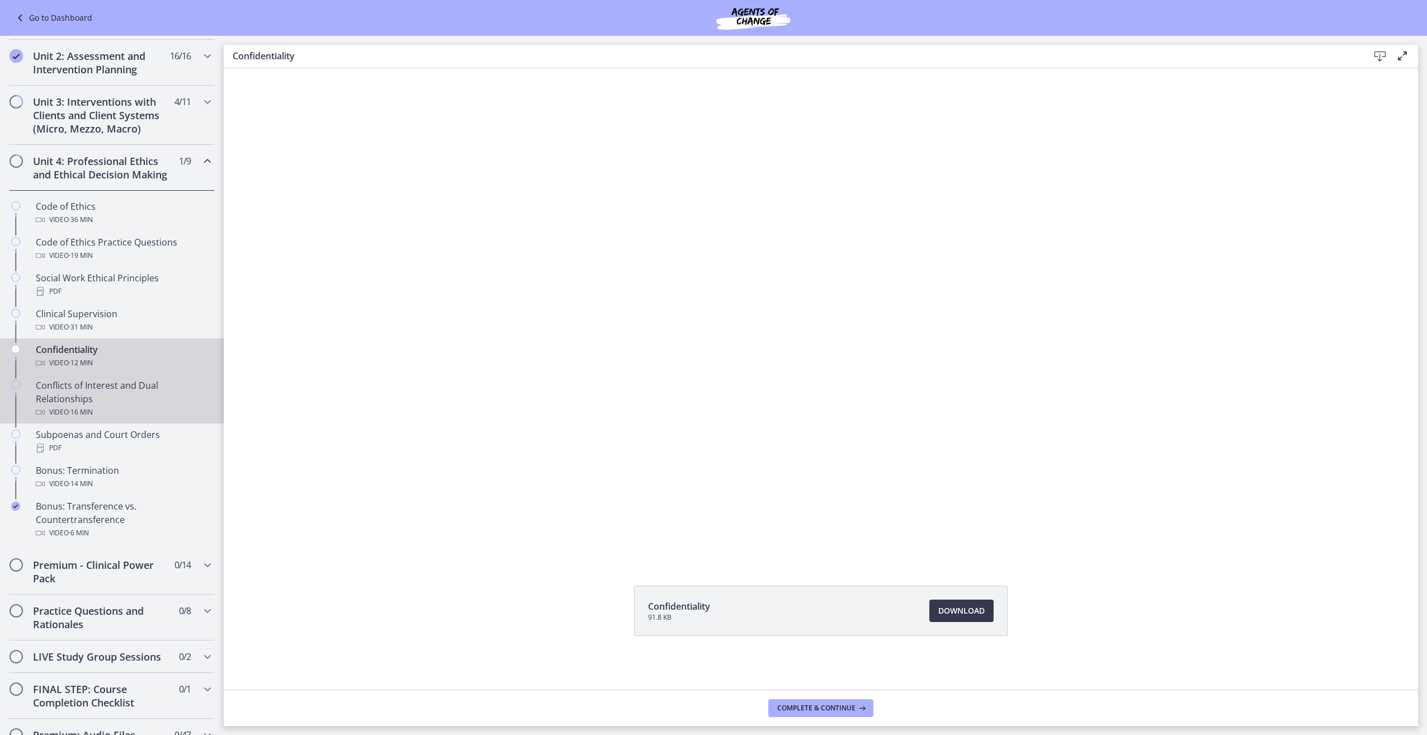
click at [58, 394] on div "Conflicts of Interest and Dual Relationships Video · 16 min" at bounding box center [123, 399] width 174 height 40
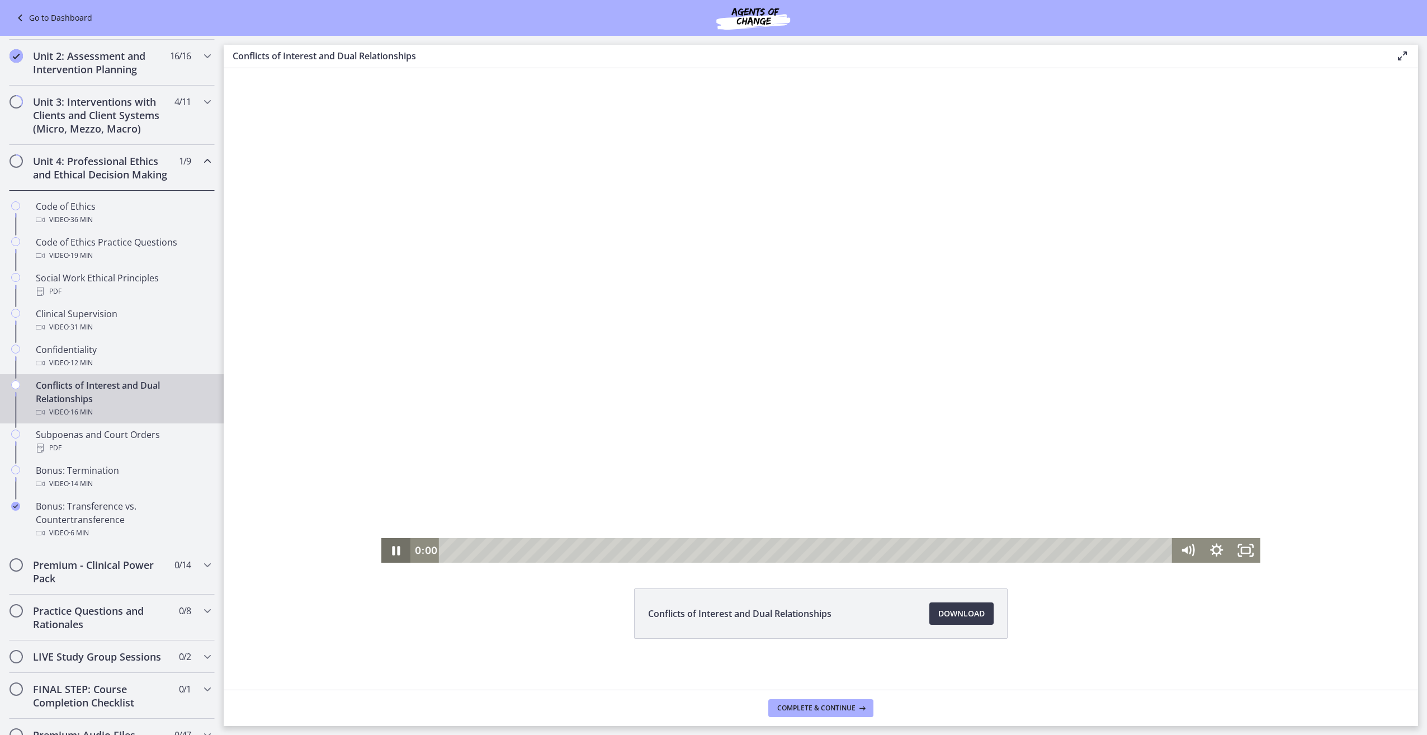
drag, startPoint x: 526, startPoint y: 552, endPoint x: 395, endPoint y: 537, distance: 132.2
click at [393, 543] on div "0:00 0:23" at bounding box center [820, 550] width 879 height 25
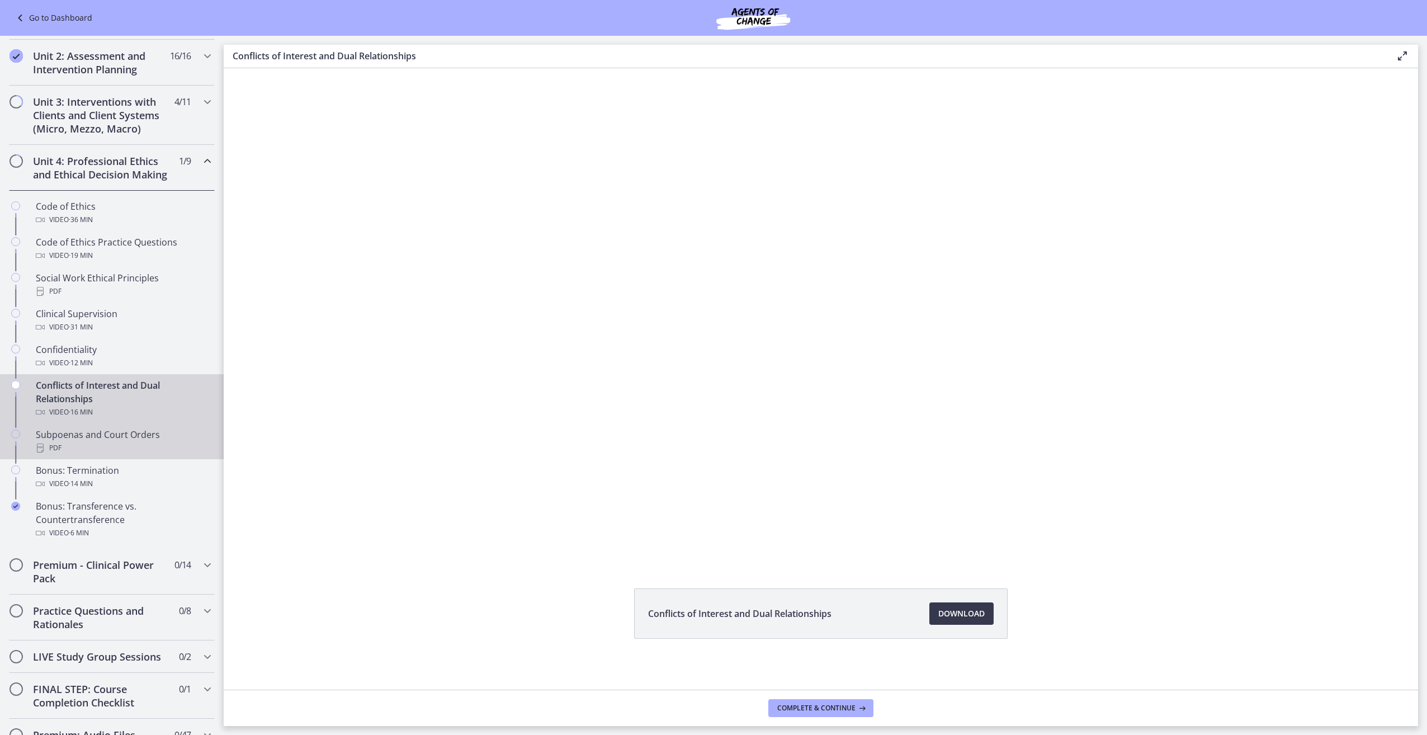
click at [91, 455] on div "PDF" at bounding box center [123, 447] width 174 height 13
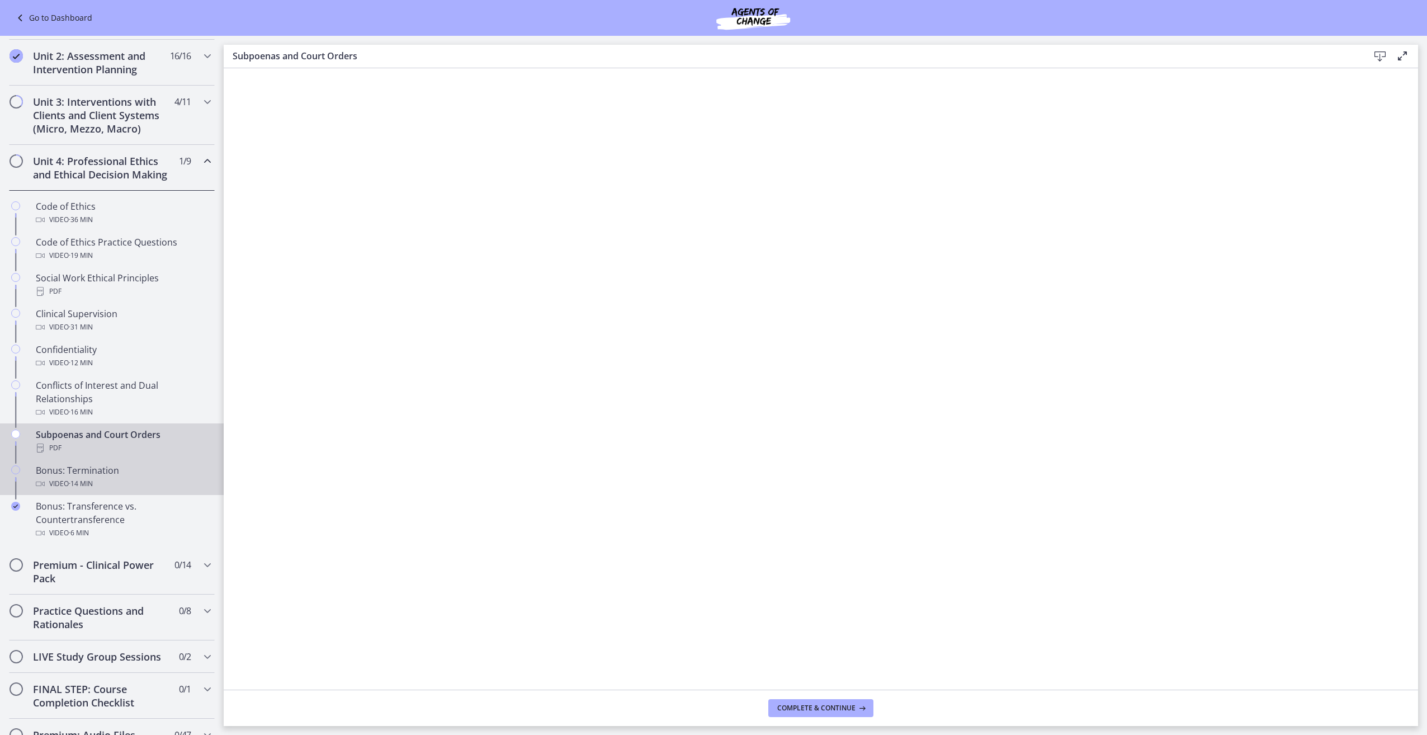
click at [87, 488] on div "Bonus: Termination Video · 14 min" at bounding box center [123, 477] width 174 height 27
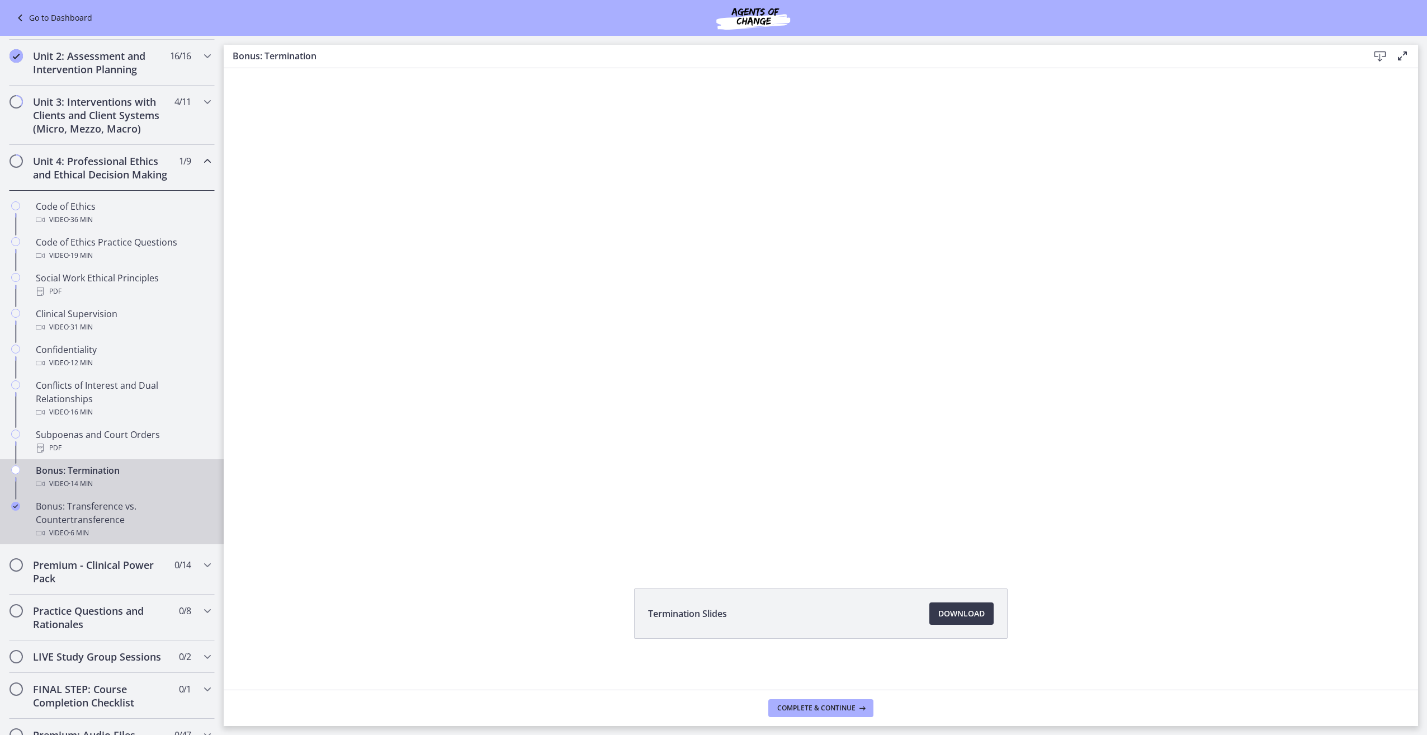
click at [92, 526] on div "Bonus: Transference vs. Countertransference Video · 6 min" at bounding box center [123, 519] width 174 height 40
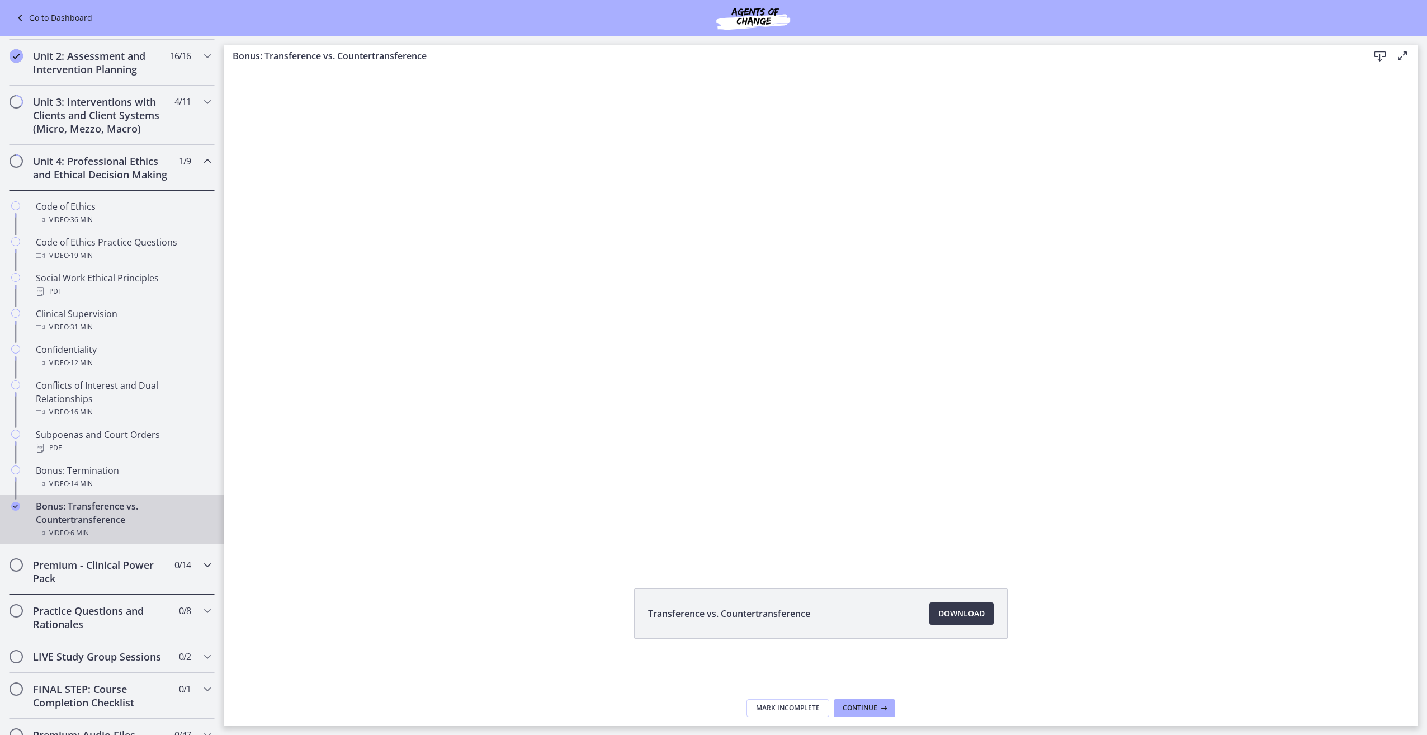
click at [163, 591] on div "Premium - Clinical Power Pack 0 / 14 Completed" at bounding box center [112, 572] width 206 height 46
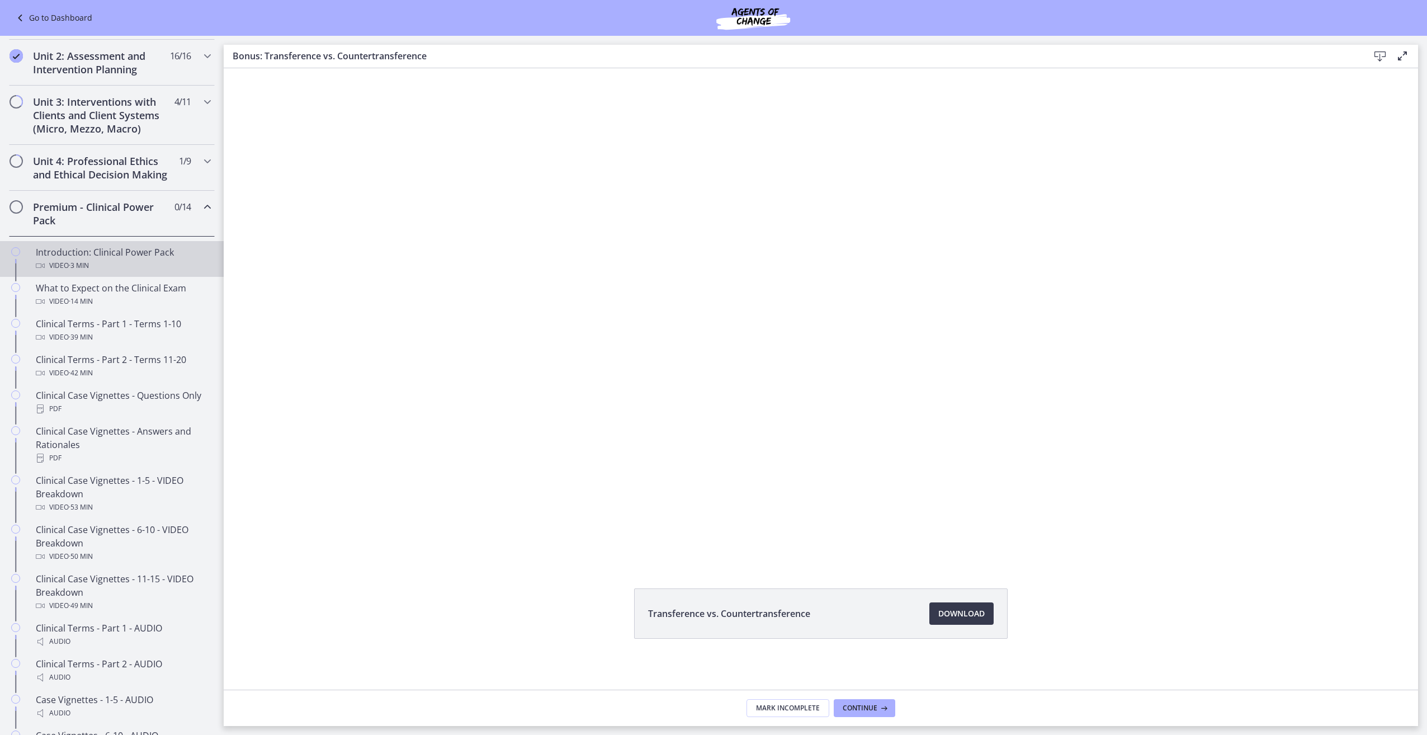
click at [120, 272] on div "Video · 3 min" at bounding box center [123, 265] width 174 height 13
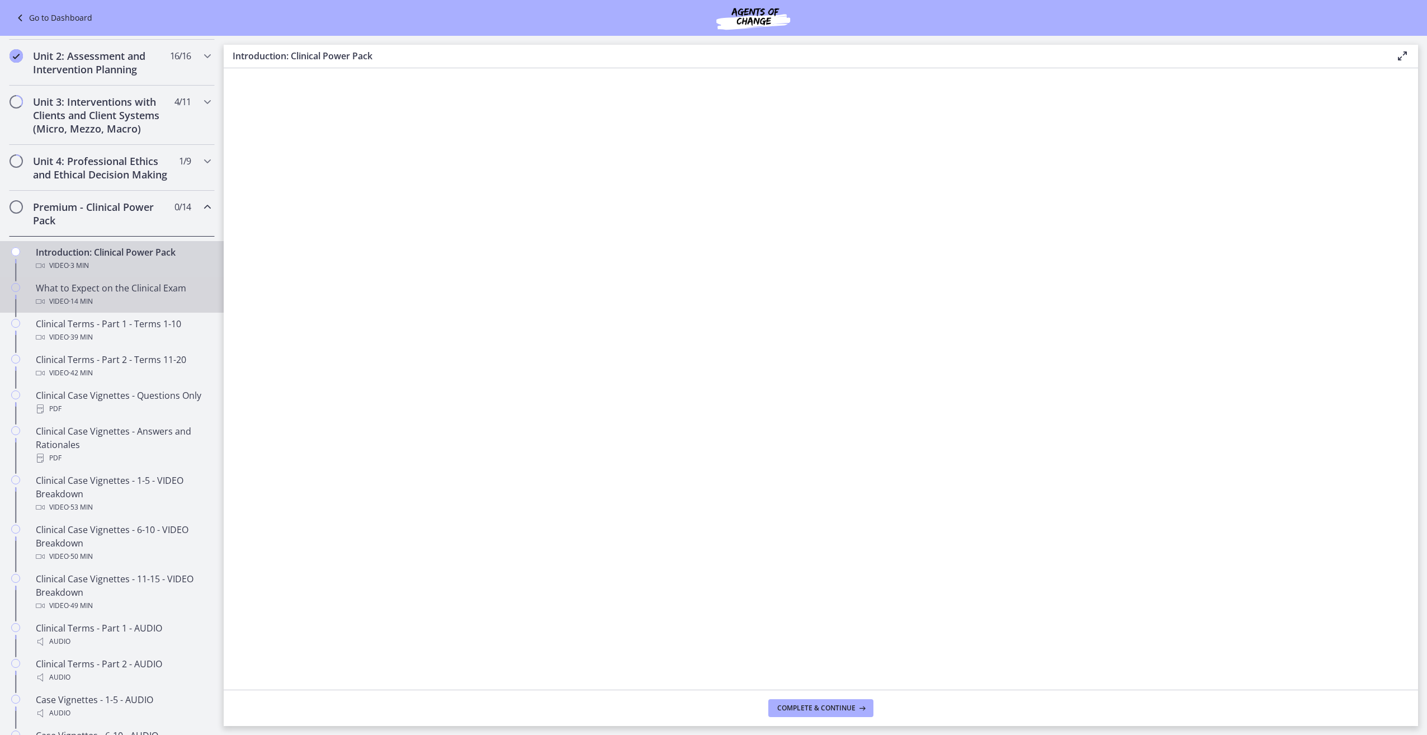
click at [134, 306] on div "What to Expect on the Clinical Exam Video · 14 min" at bounding box center [123, 294] width 174 height 27
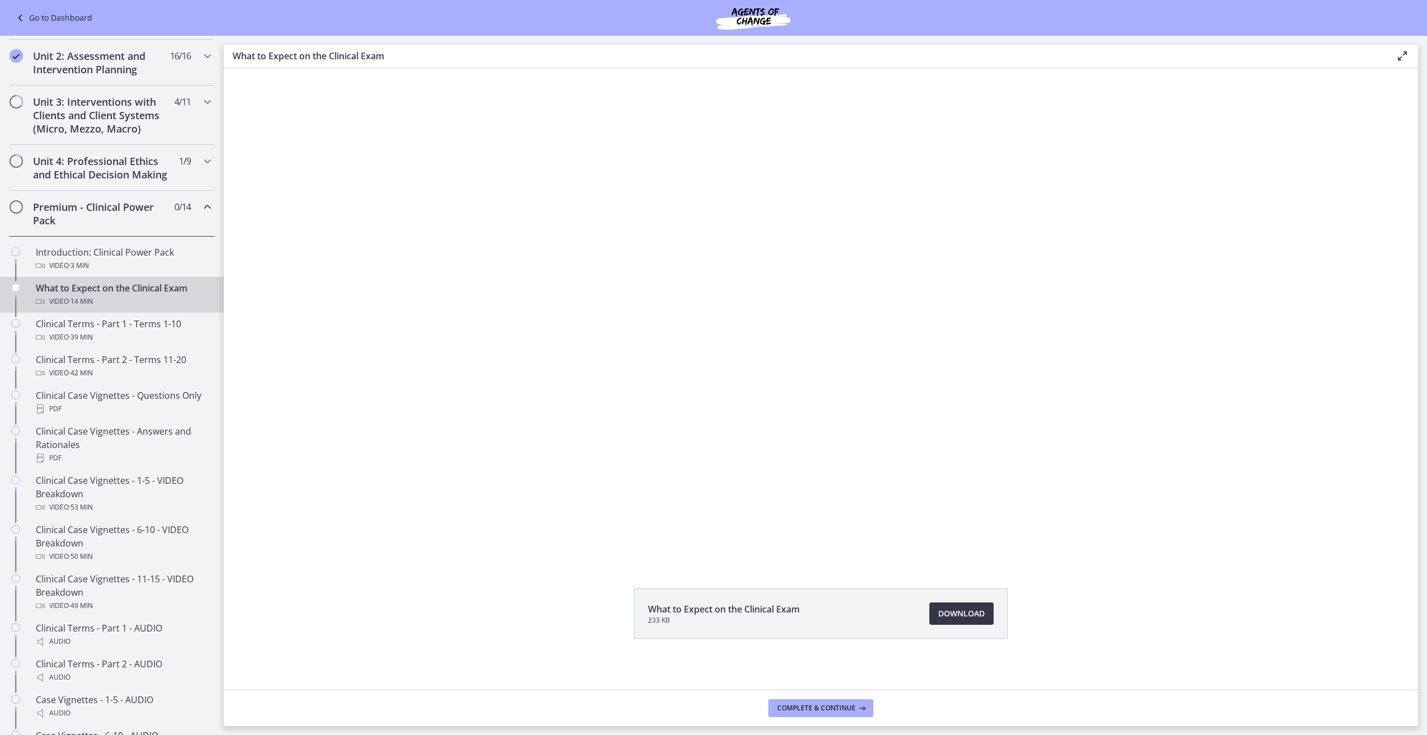
click at [974, 620] on span "Download Opens in a new window" at bounding box center [961, 613] width 46 height 13
click at [964, 621] on link "Download Opens in a new window" at bounding box center [961, 613] width 64 height 22
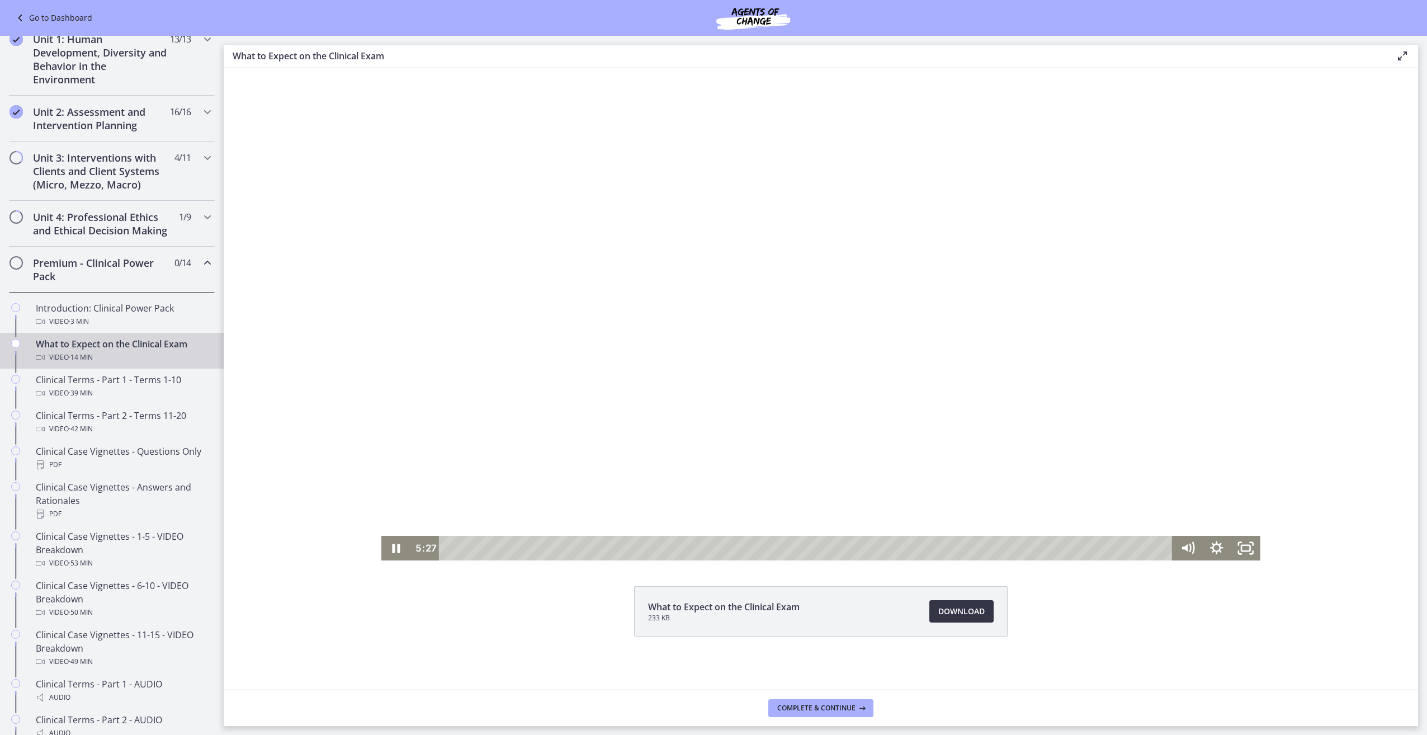
scroll to position [3, 0]
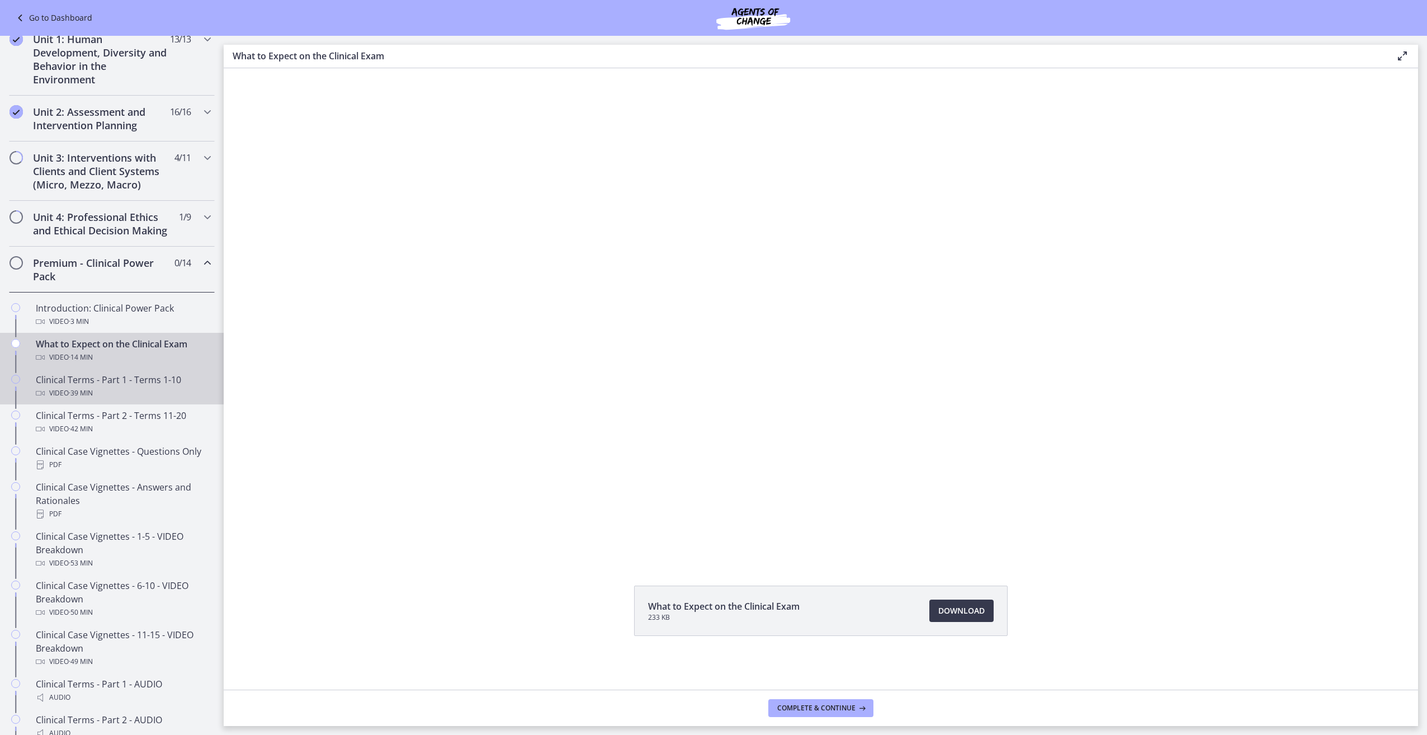
click at [135, 391] on div "Clinical Terms - Part 1 - Terms 1-10 Video · 39 min" at bounding box center [123, 386] width 174 height 27
click at [961, 608] on span "Download Opens in a new window" at bounding box center [961, 613] width 46 height 13
click at [201, 270] on icon "Chapters" at bounding box center [207, 262] width 13 height 13
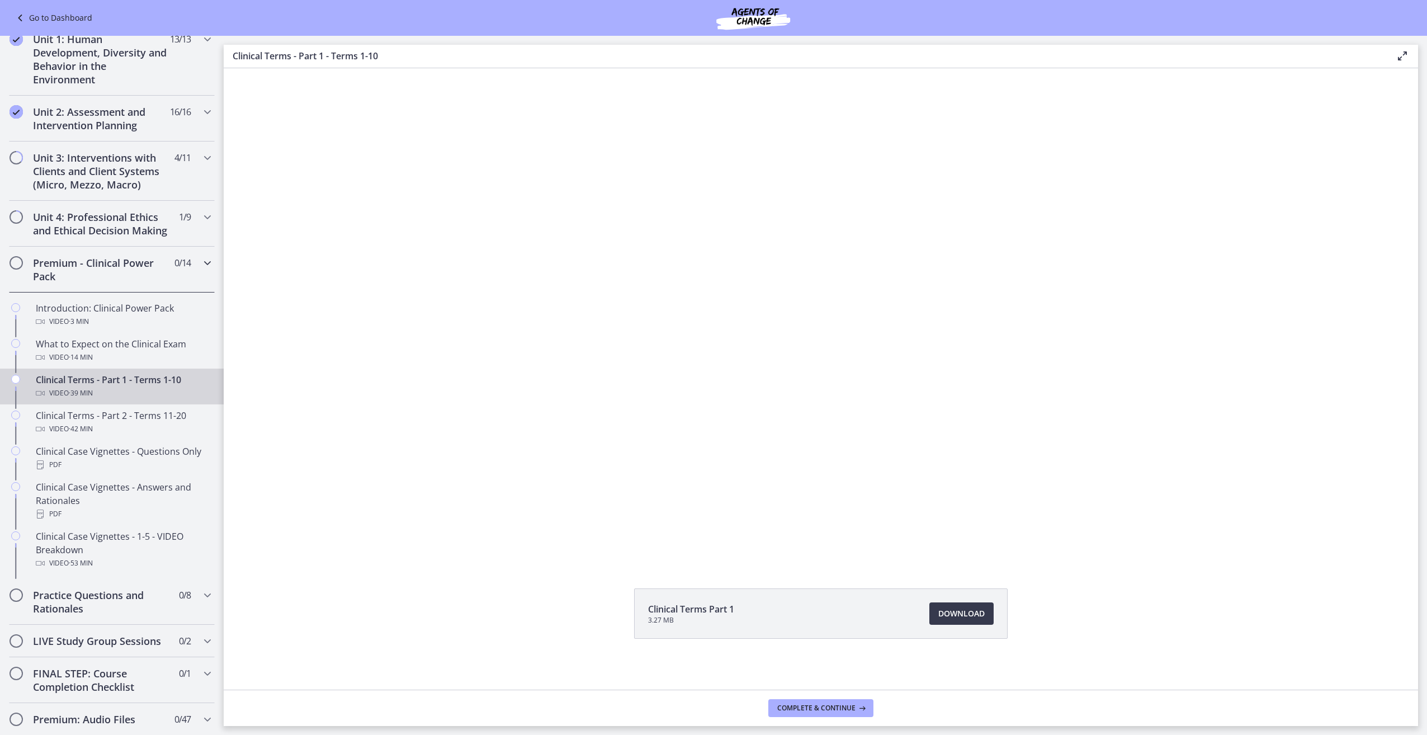
scroll to position [218, 0]
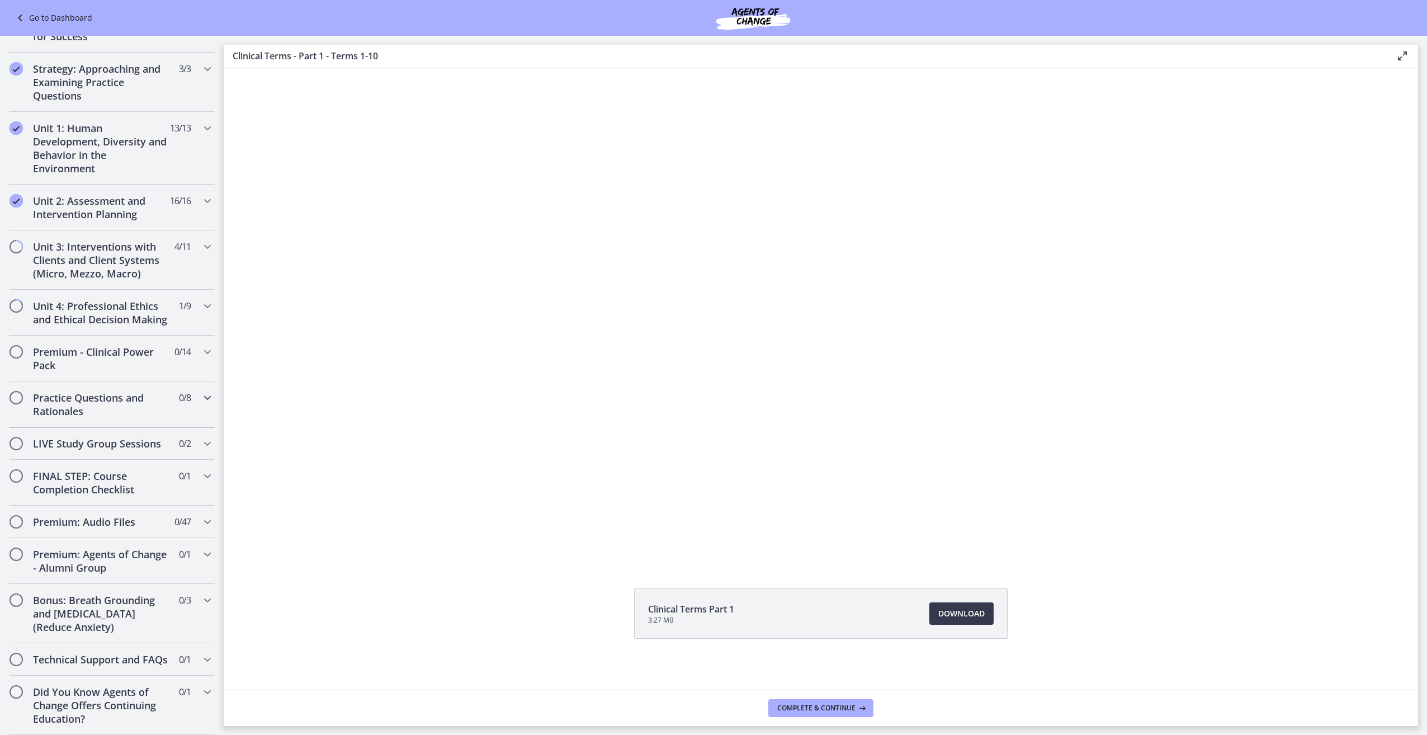
click at [187, 388] on div "Practice Questions and Rationales 0 / 8 Completed" at bounding box center [112, 404] width 206 height 46
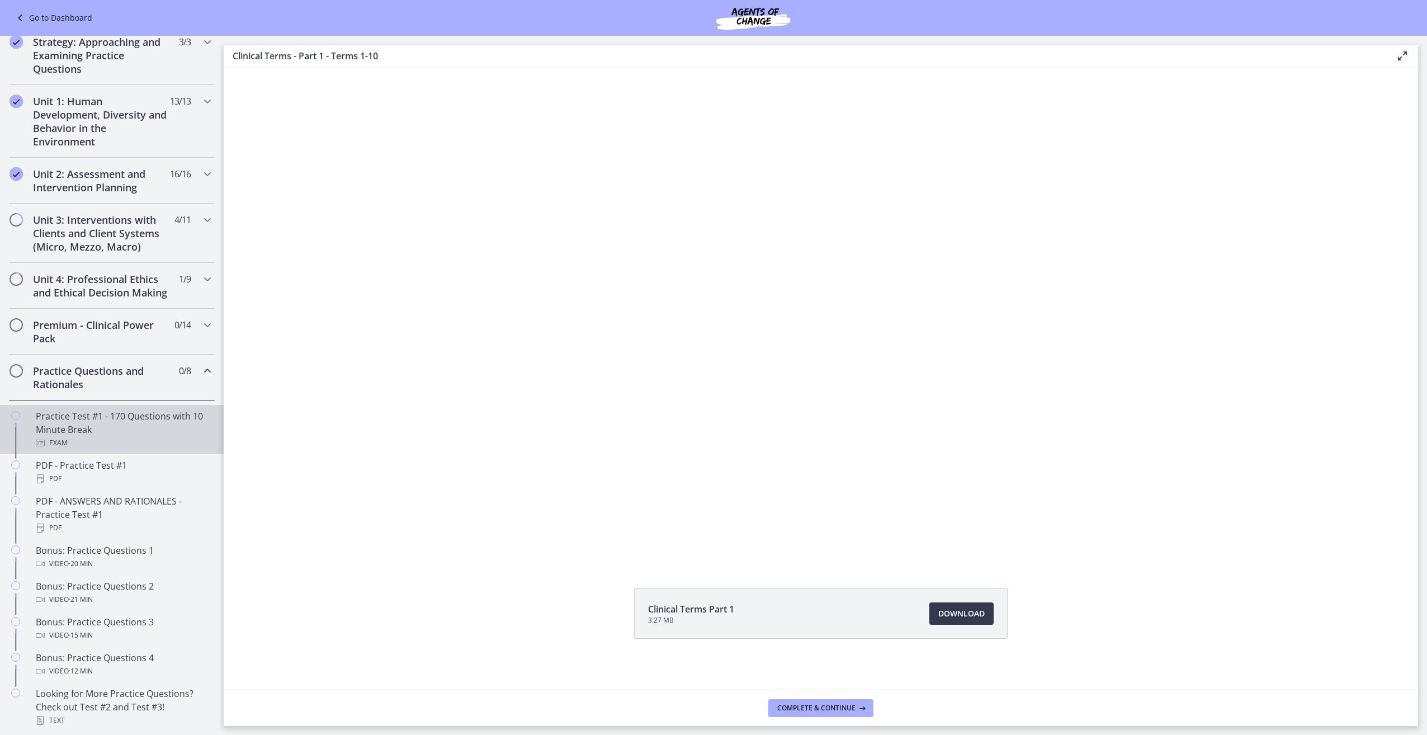
click at [122, 433] on div "Practice Test #1 - 170 Questions with 10 Minute Break Exam" at bounding box center [123, 429] width 174 height 40
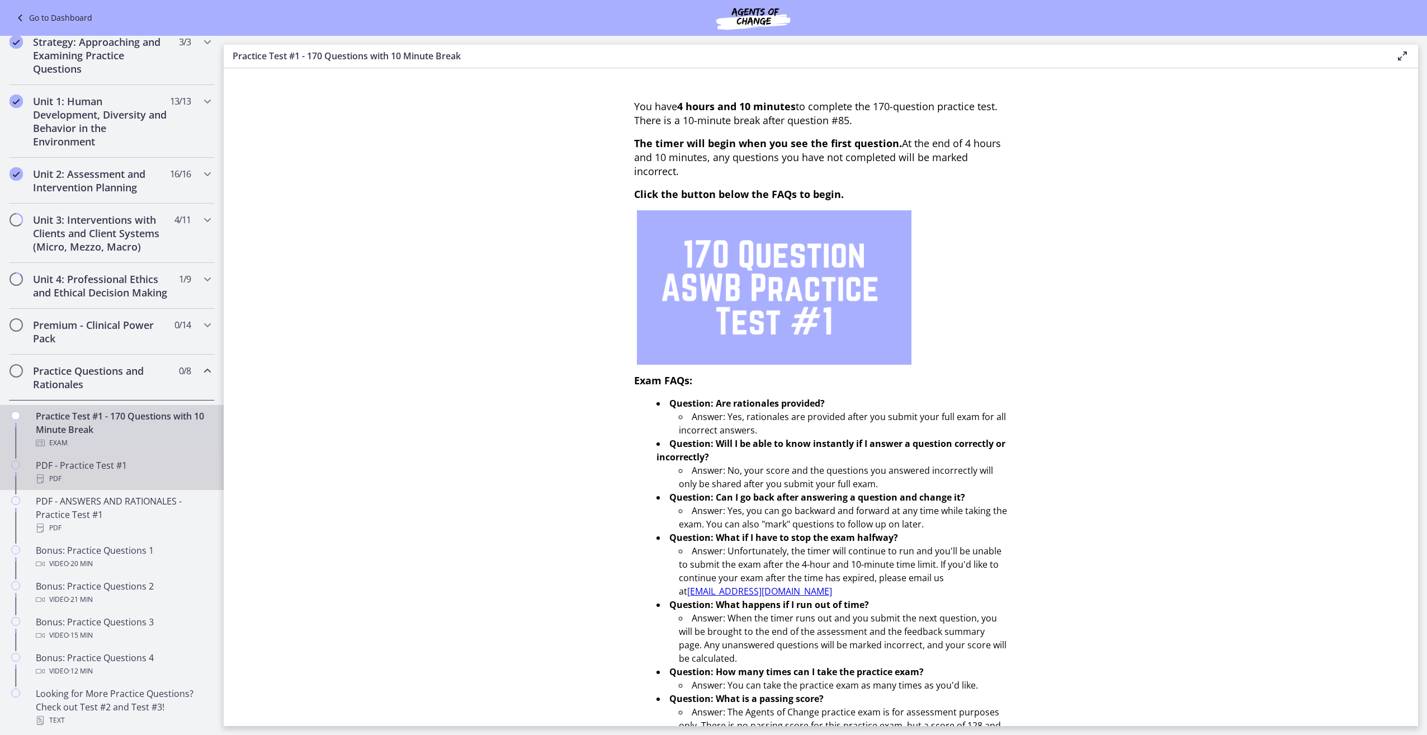
click at [107, 485] on div "PDF" at bounding box center [123, 478] width 174 height 13
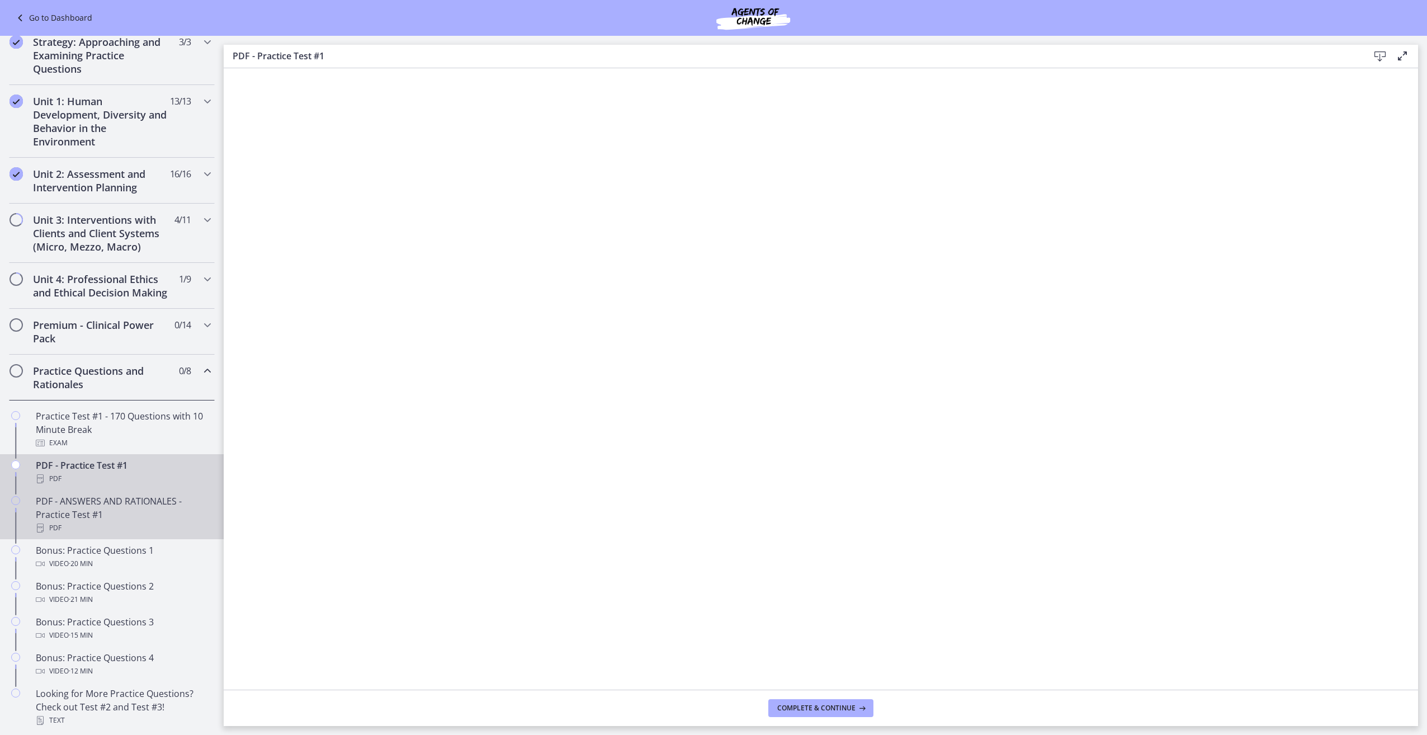
click at [106, 514] on div "PDF - ANSWERS AND RATIONALES - Practice Test #1 PDF" at bounding box center [123, 514] width 174 height 40
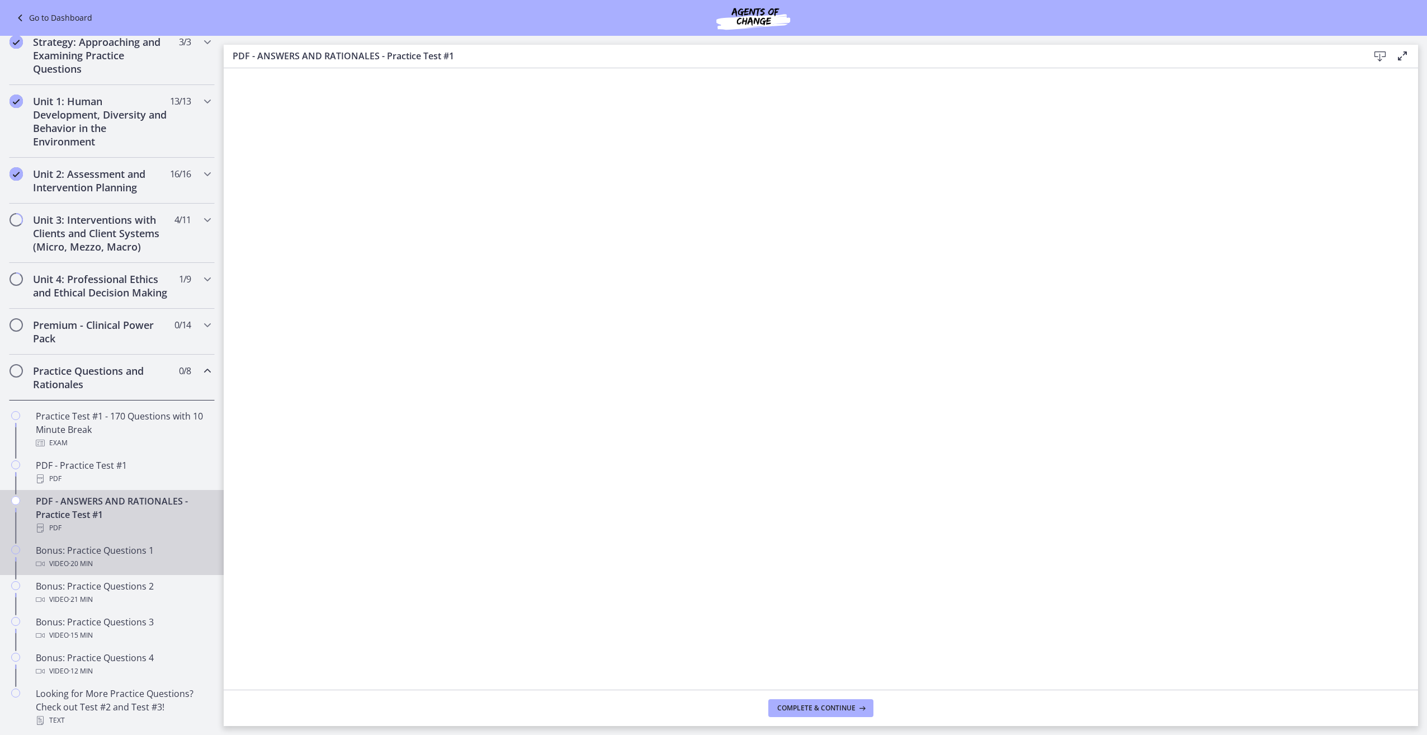
click at [94, 565] on div "Bonus: Practice Questions 1 Video · 20 min" at bounding box center [123, 557] width 174 height 27
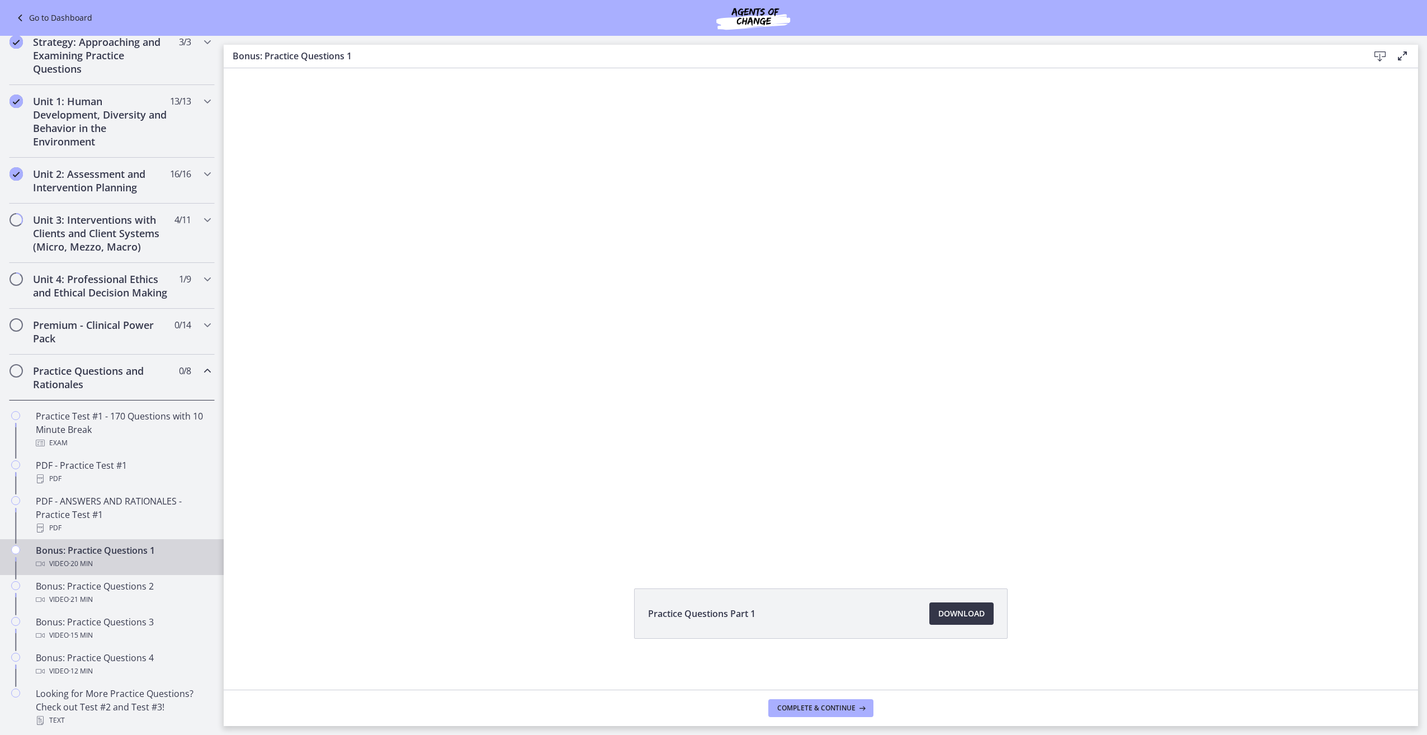
click at [974, 615] on span "Download Opens in a new window" at bounding box center [961, 613] width 46 height 13
click at [201, 377] on icon "Chapters" at bounding box center [207, 370] width 13 height 13
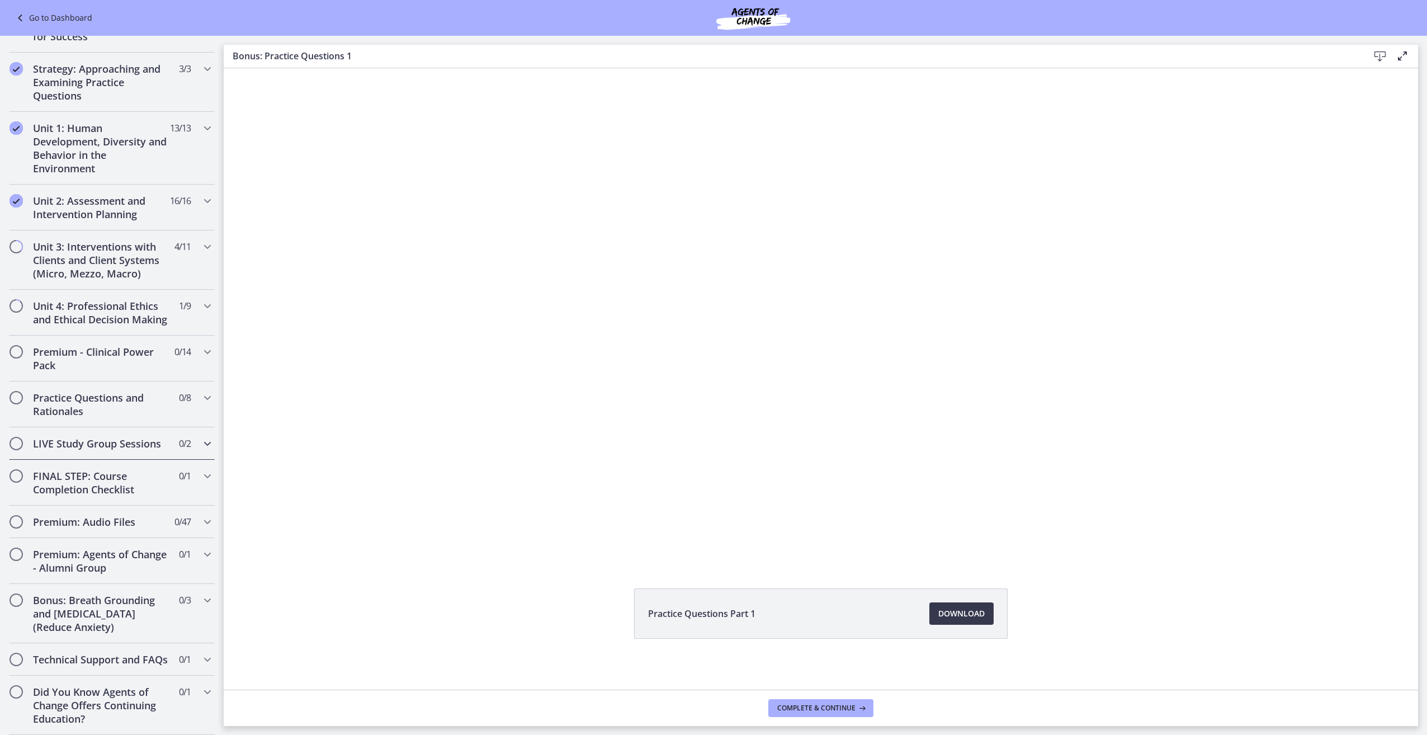
click at [166, 427] on div "LIVE Study Group Sessions 0 / 2 Completed" at bounding box center [112, 443] width 206 height 32
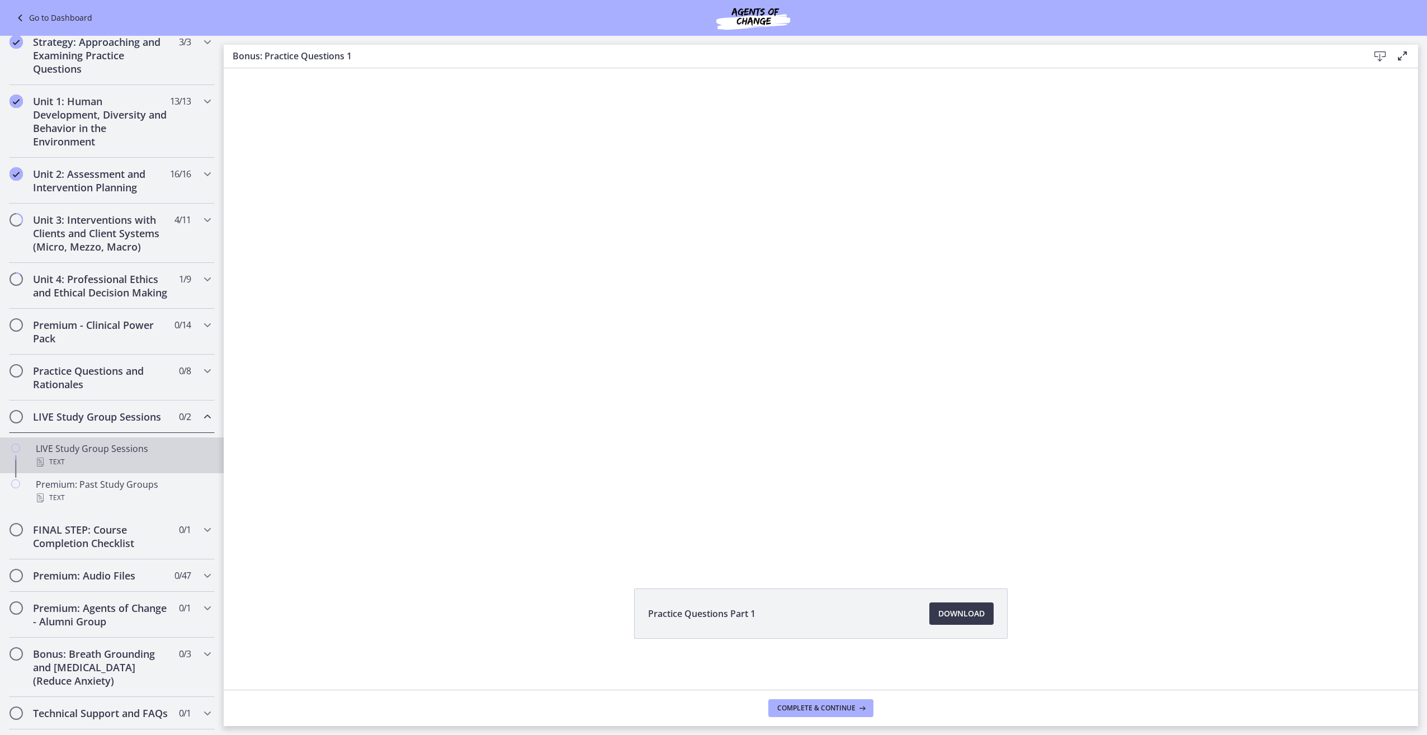
click at [110, 463] on div "LIVE Study Group Sessions Text" at bounding box center [123, 455] width 174 height 27
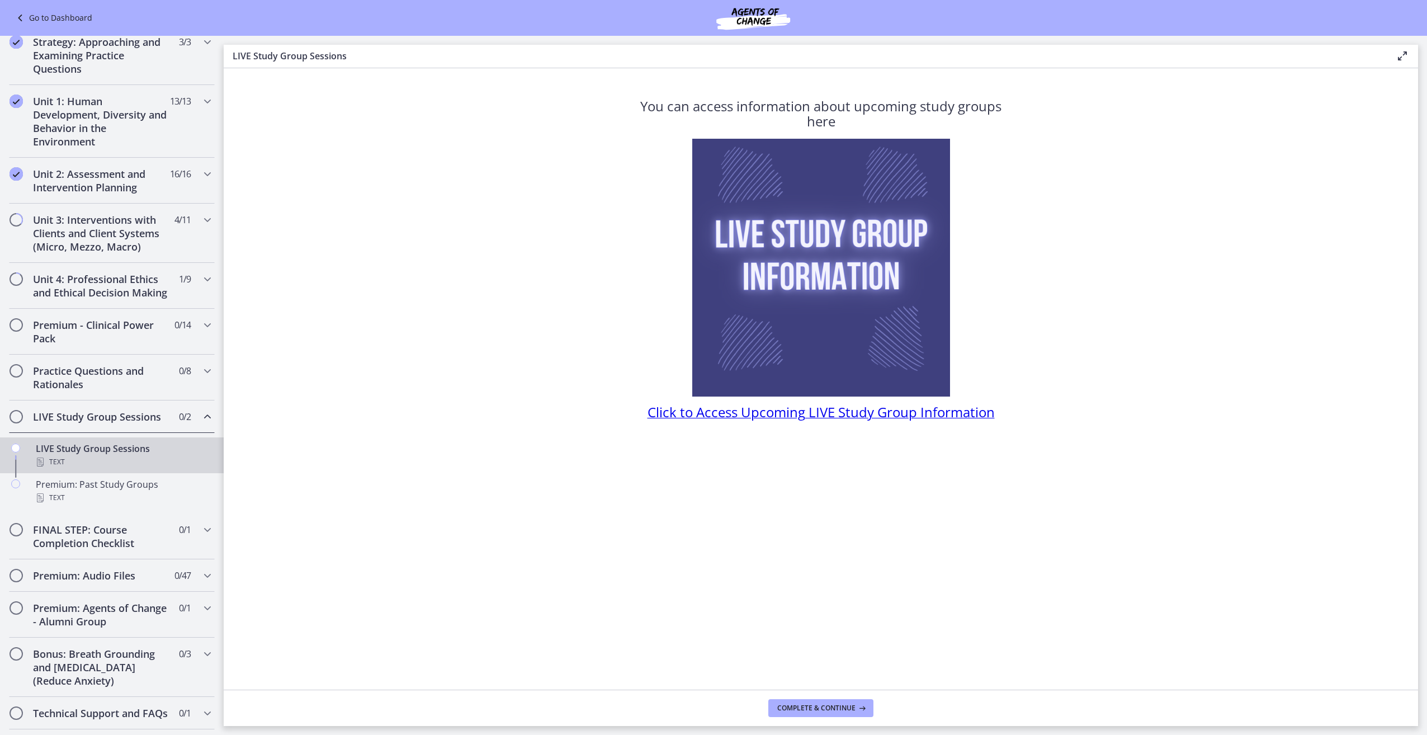
click at [201, 423] on icon "Chapters" at bounding box center [207, 416] width 13 height 13
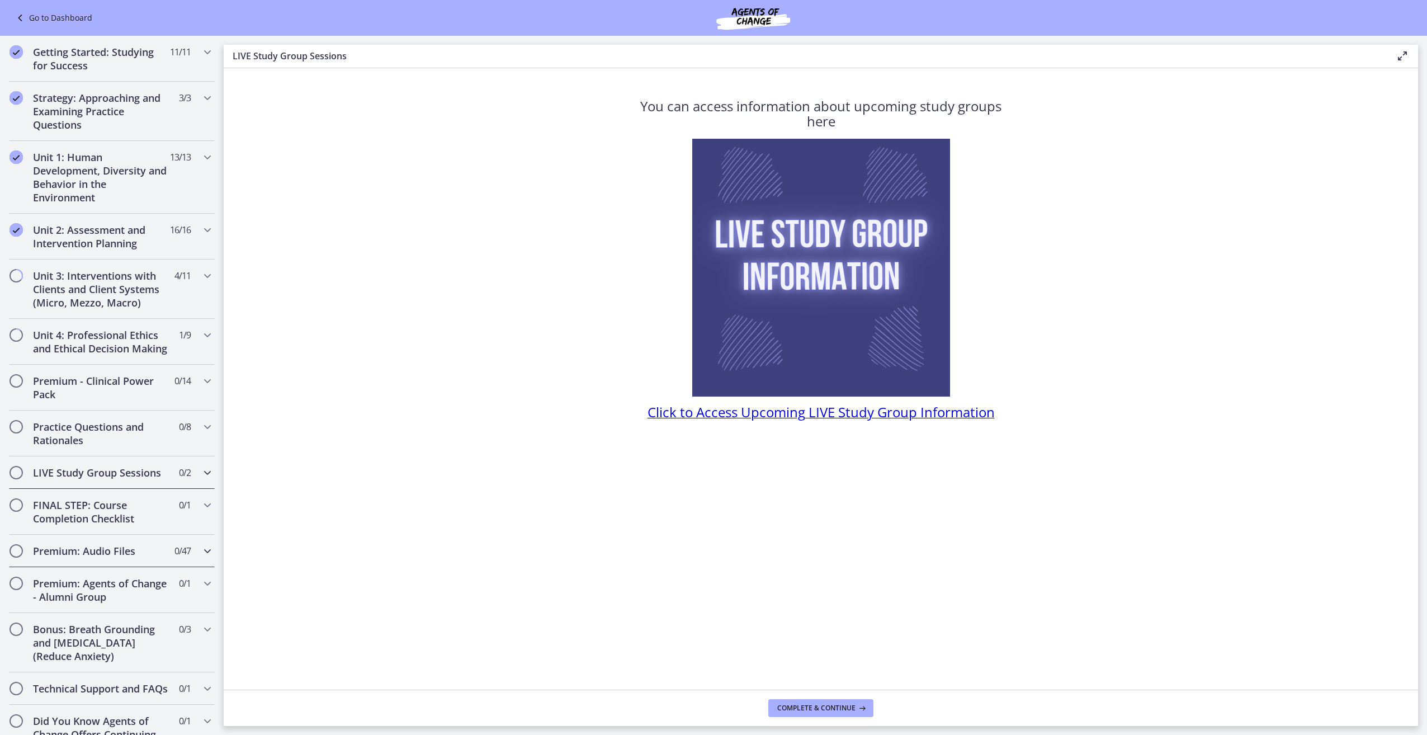
scroll to position [106, 0]
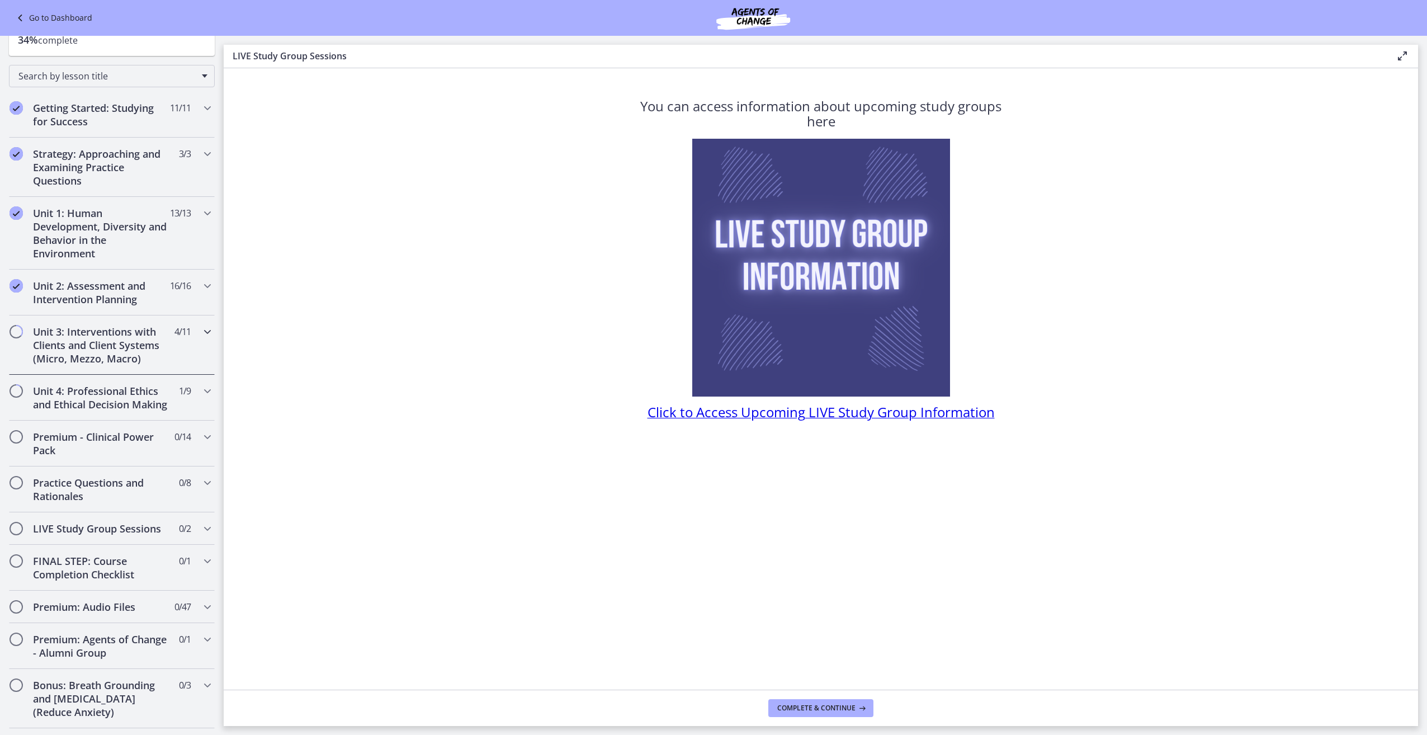
click at [120, 333] on h2 "Unit 3: Interventions with Clients and Client Systems (Micro, Mezzo, Macro)" at bounding box center [101, 345] width 136 height 40
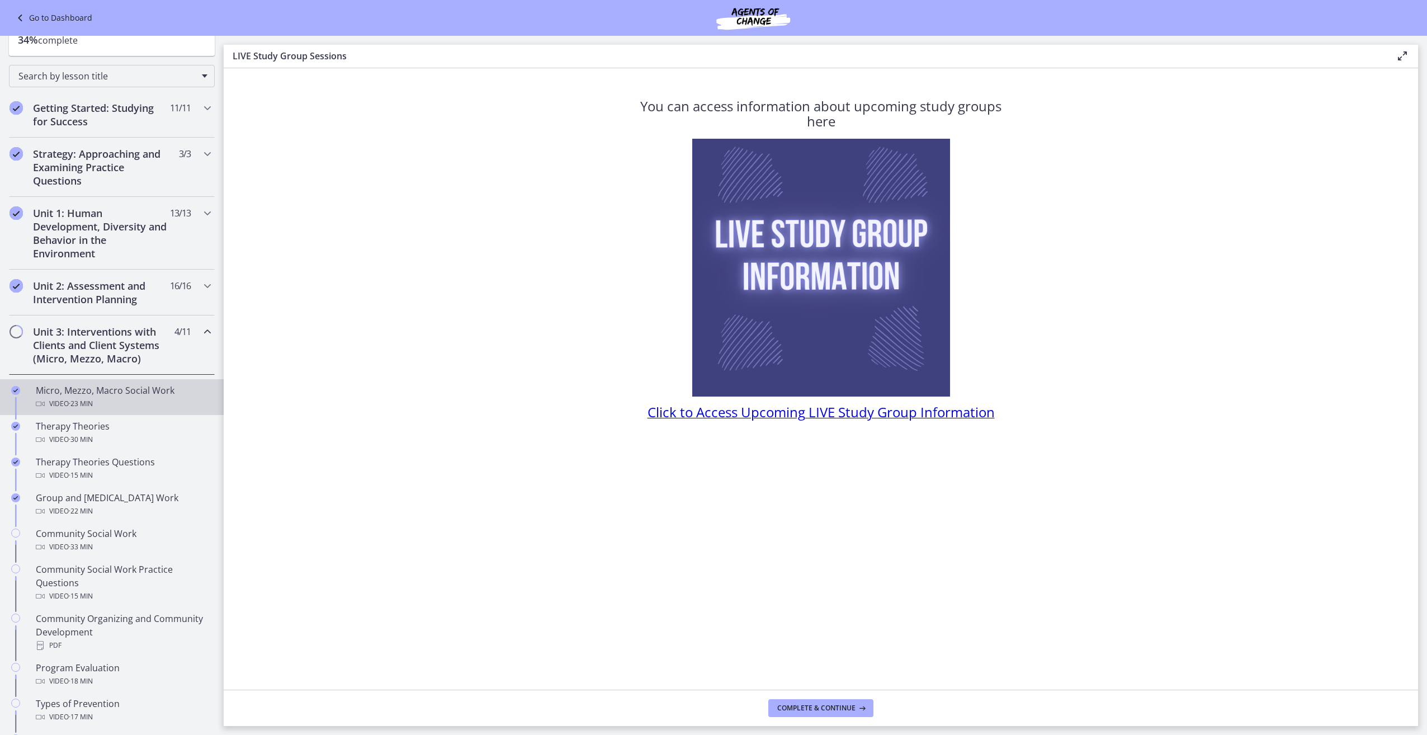
click at [148, 403] on div "Video · 23 min" at bounding box center [123, 403] width 174 height 13
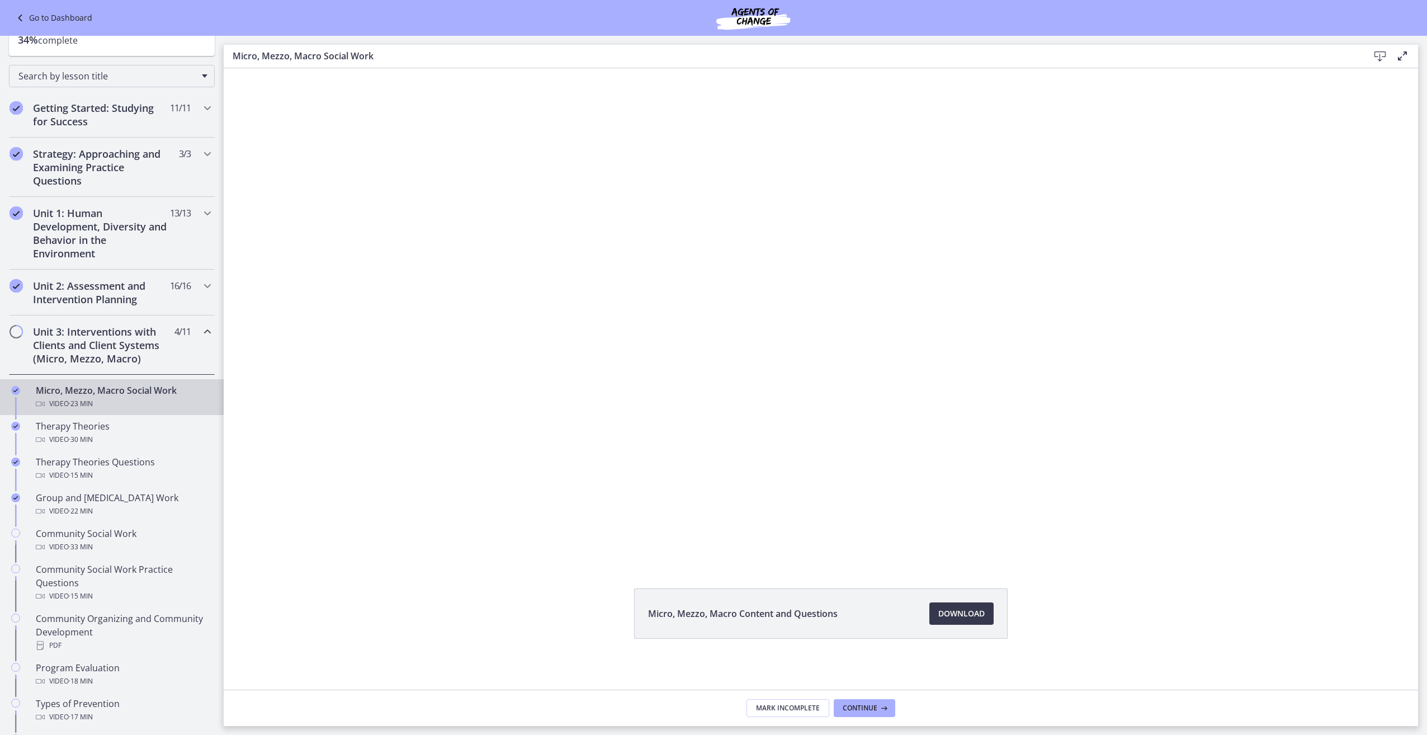
click at [168, 391] on div "Micro, Mezzo, Macro Social Work Video · 23 min" at bounding box center [123, 397] width 174 height 27
click at [201, 332] on icon "Chapters" at bounding box center [207, 331] width 13 height 13
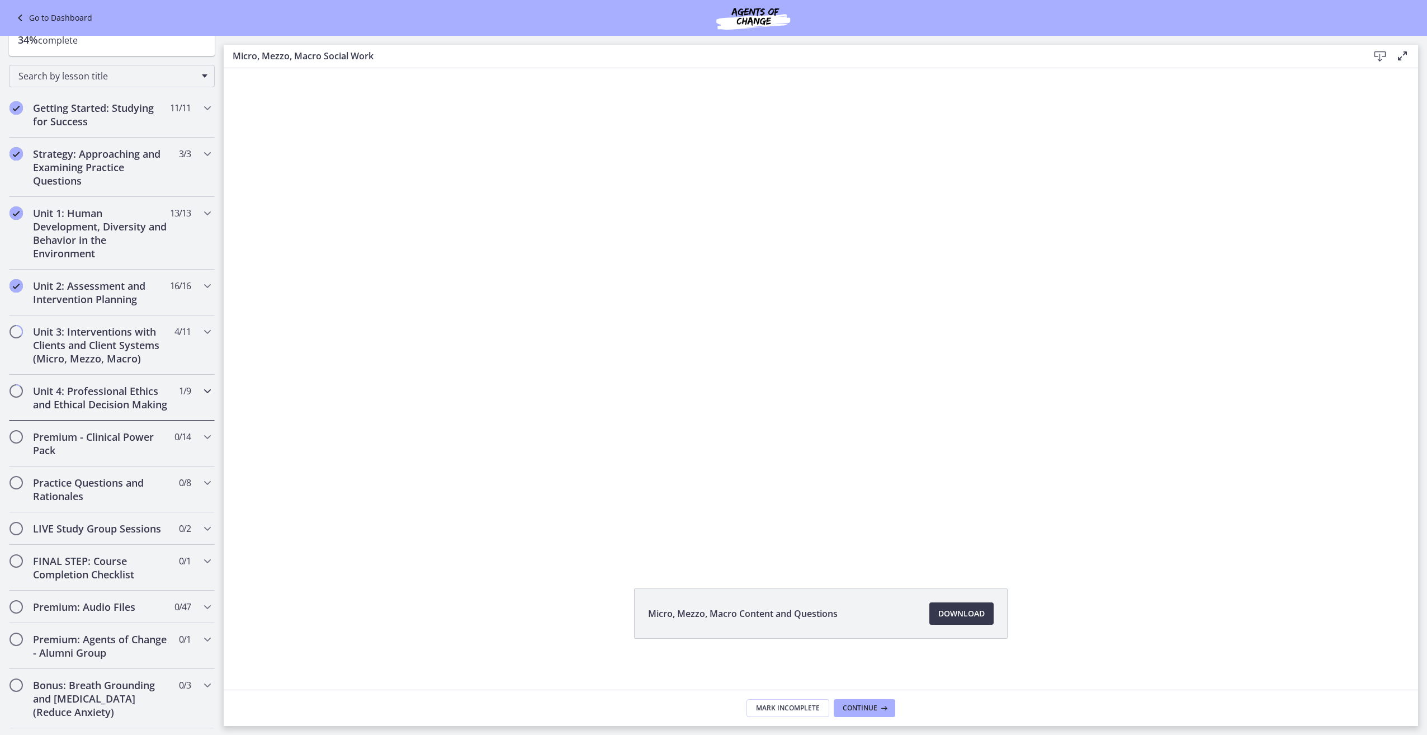
click at [135, 409] on h2 "Unit 4: Professional Ethics and Ethical Decision Making" at bounding box center [101, 397] width 136 height 27
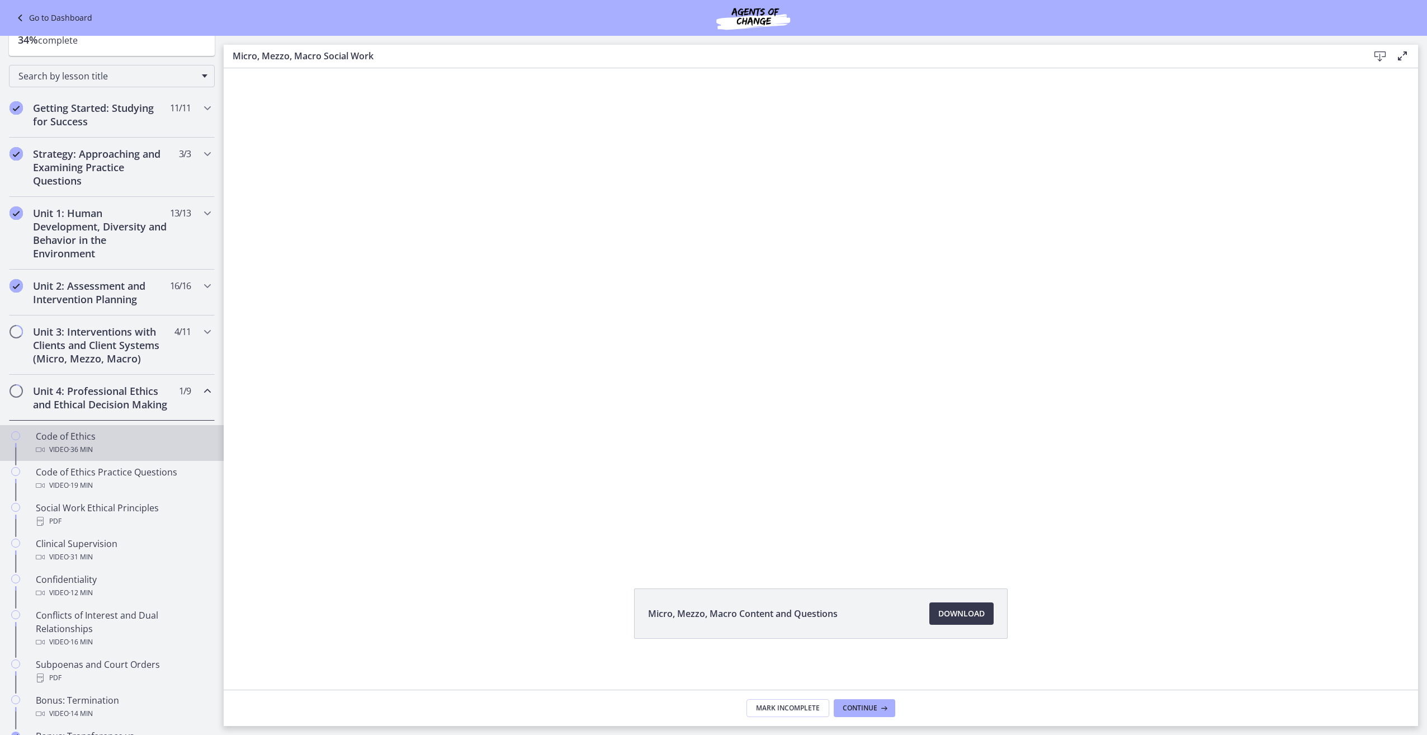
click at [85, 451] on div "Code of Ethics Video · 36 min" at bounding box center [123, 442] width 174 height 27
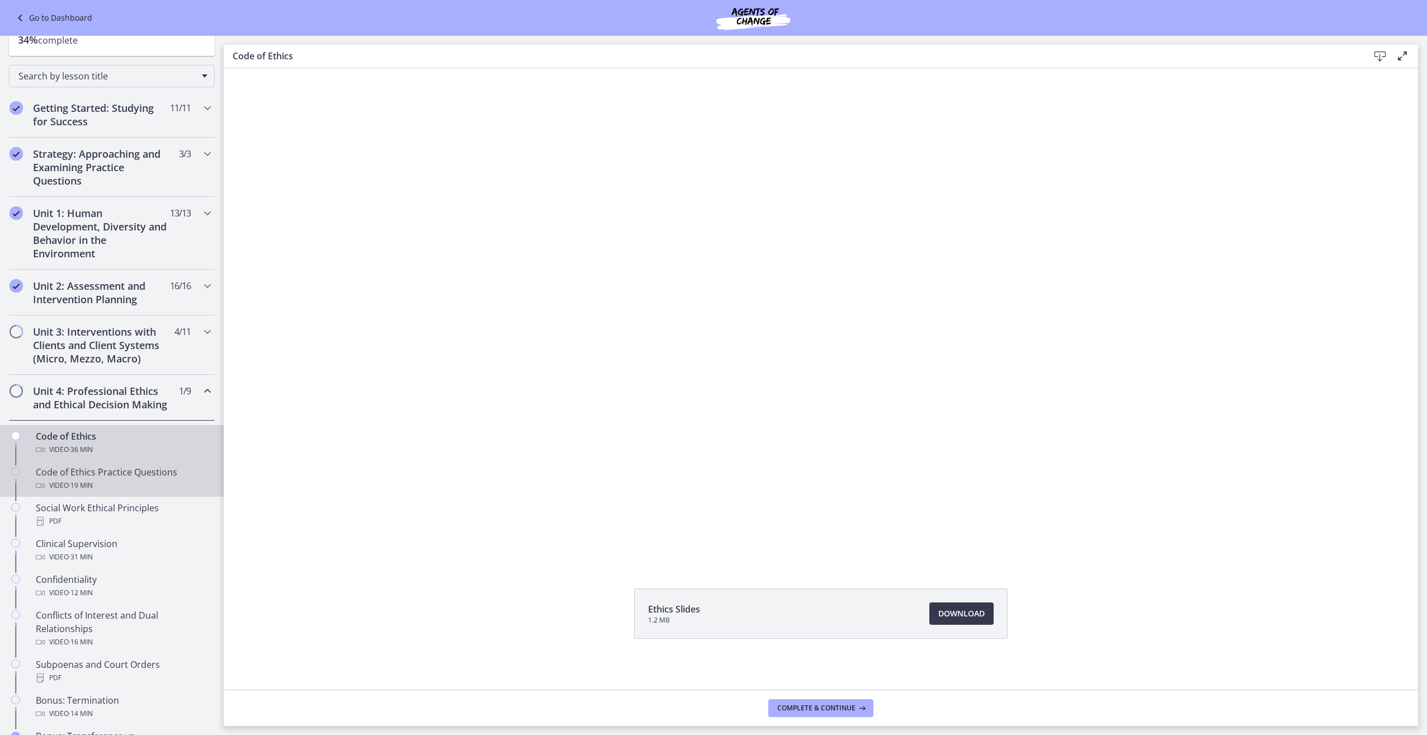
click at [157, 484] on div "Code of Ethics Practice Questions Video · 19 min" at bounding box center [123, 478] width 174 height 27
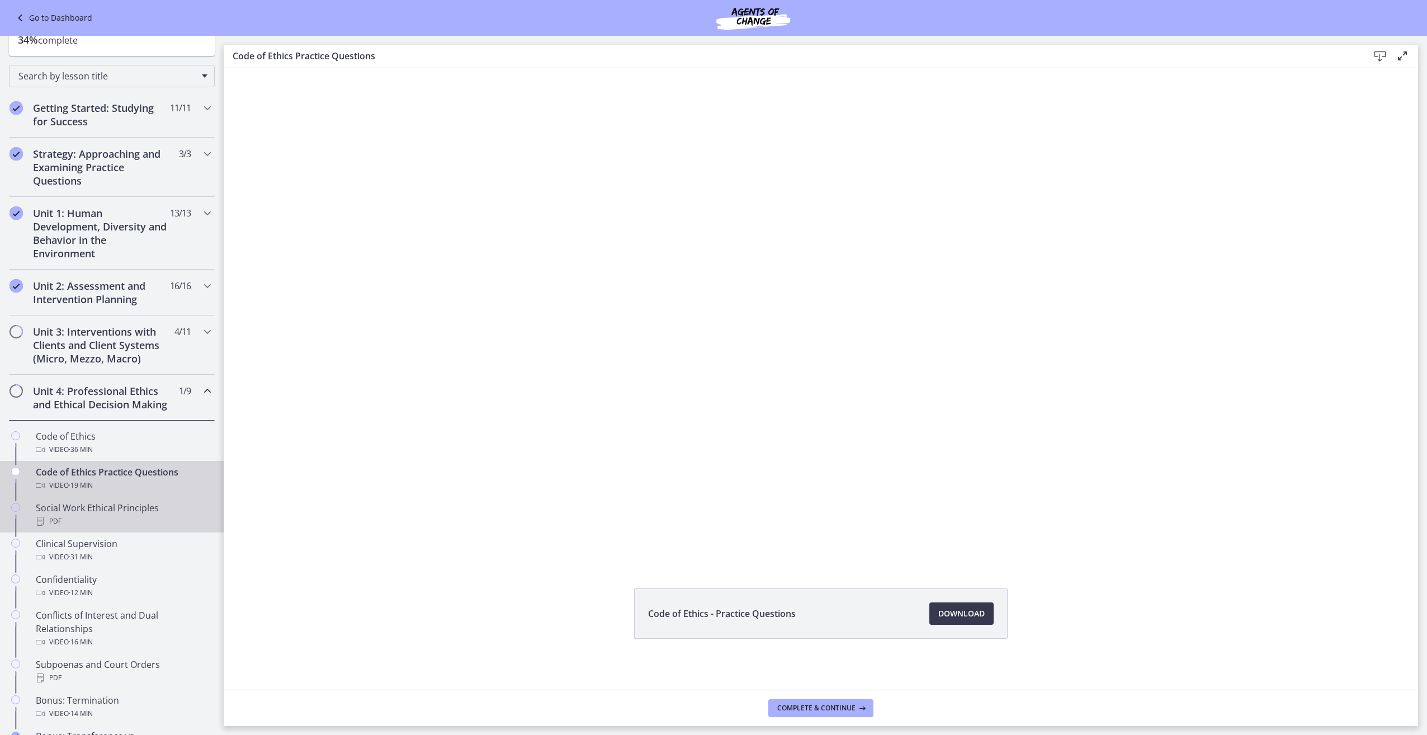
click at [134, 528] on div "PDF" at bounding box center [123, 520] width 174 height 13
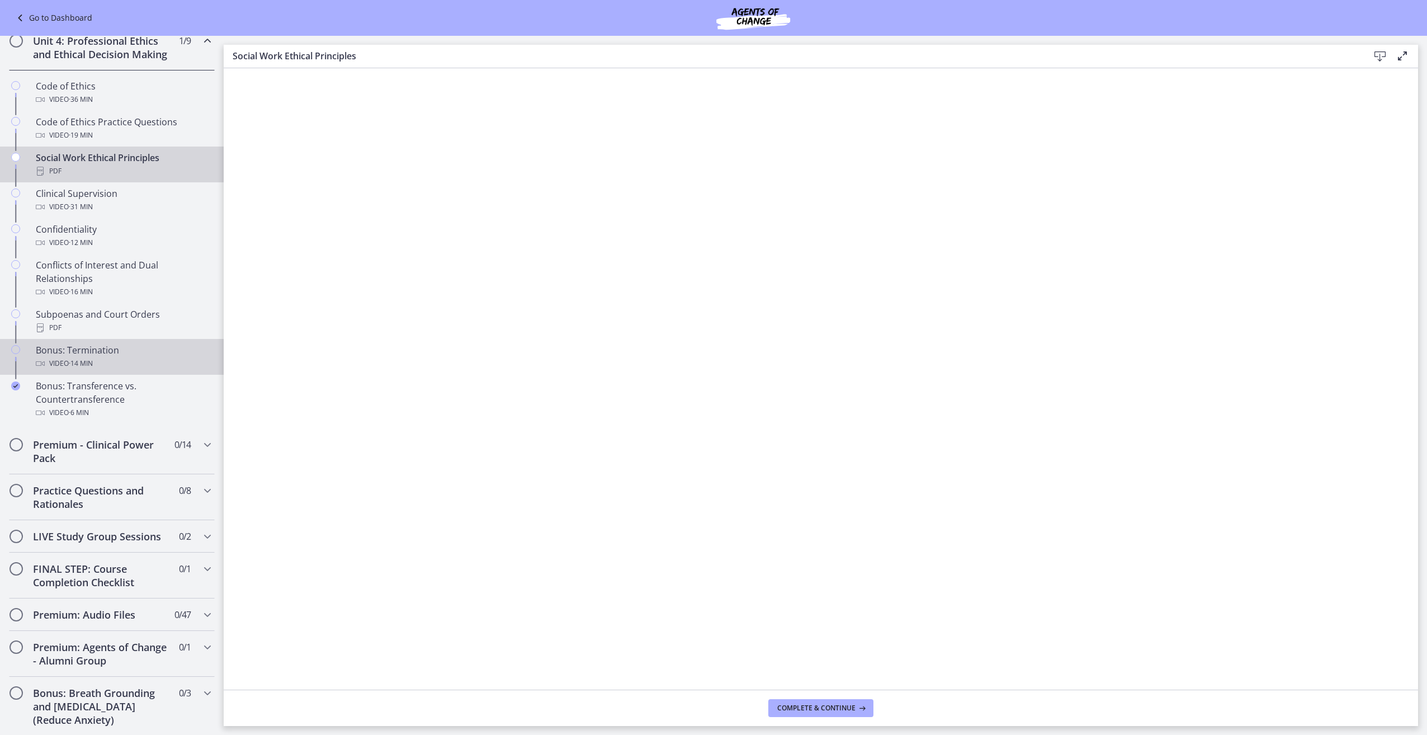
scroll to position [497, 0]
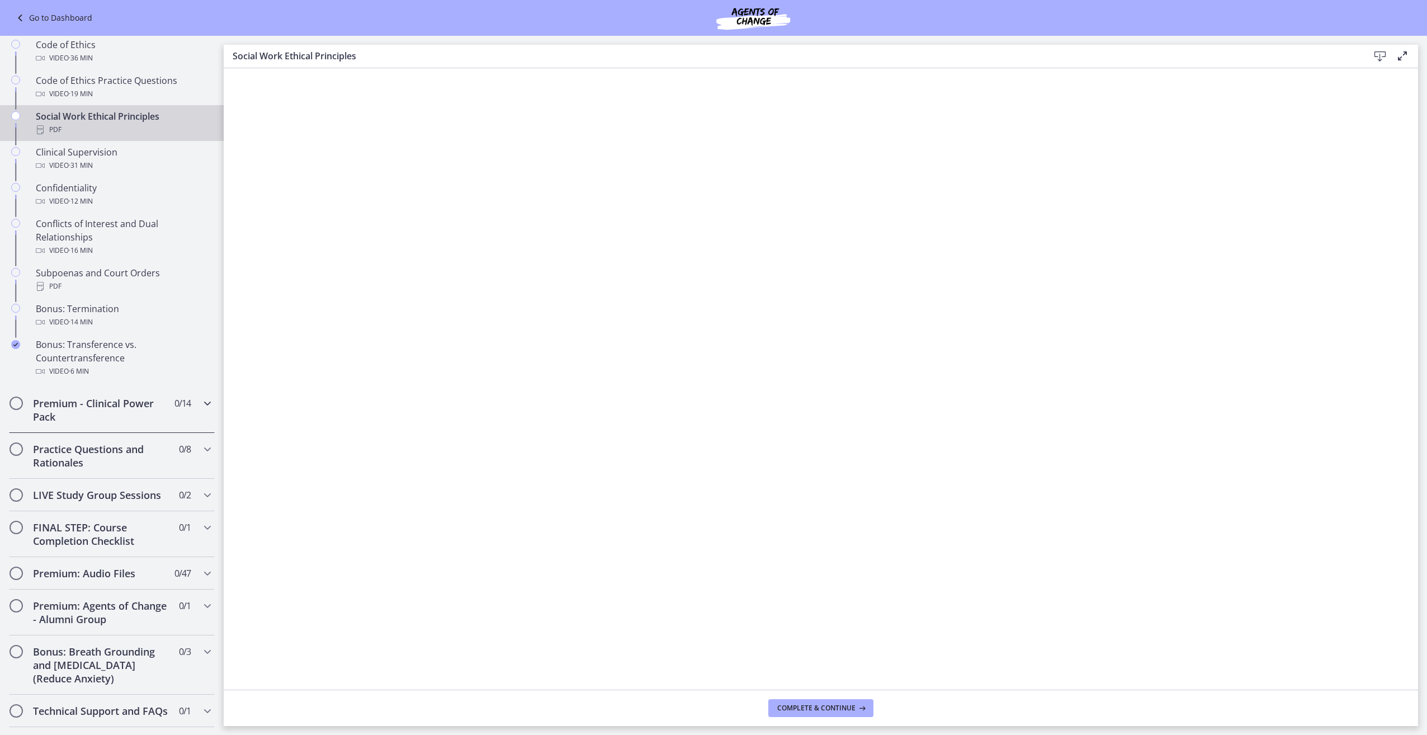
click at [116, 419] on h2 "Premium - Clinical Power Pack" at bounding box center [101, 409] width 136 height 27
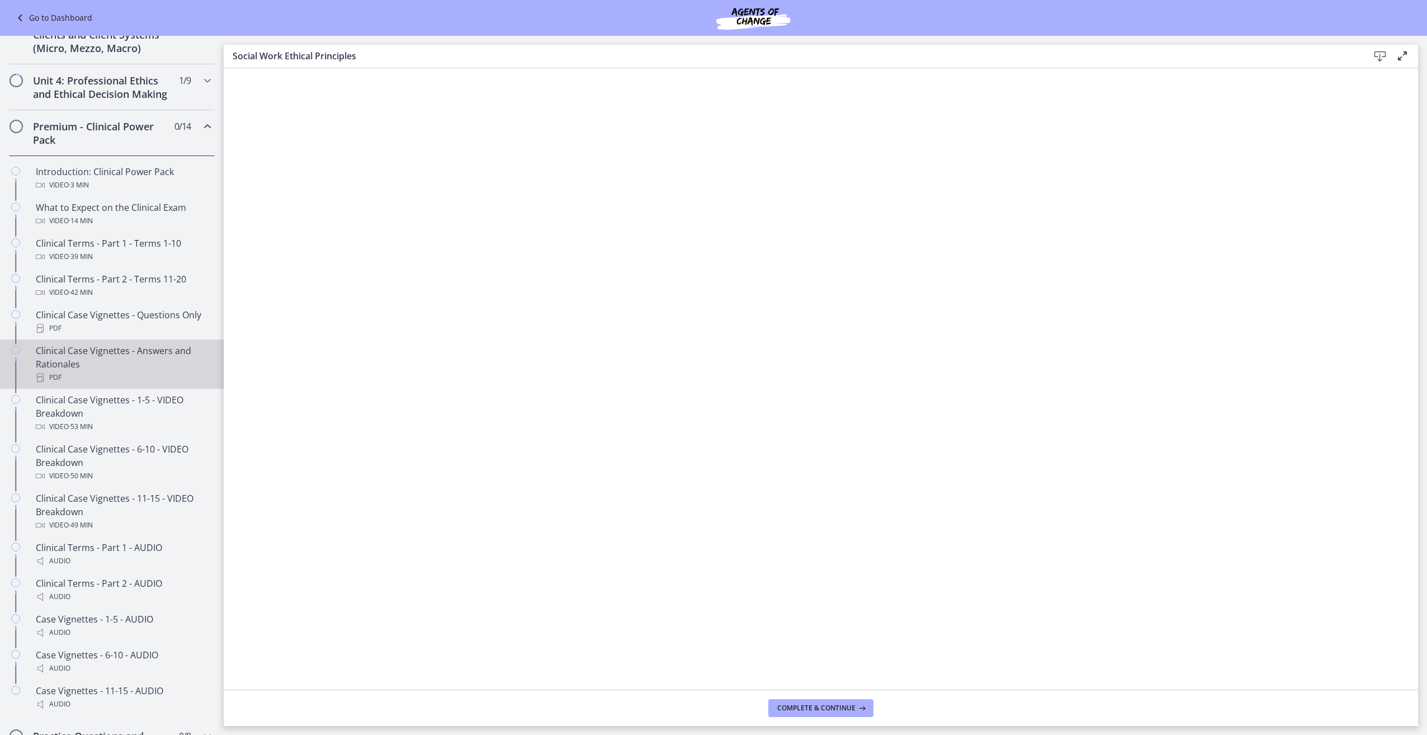
scroll to position [441, 0]
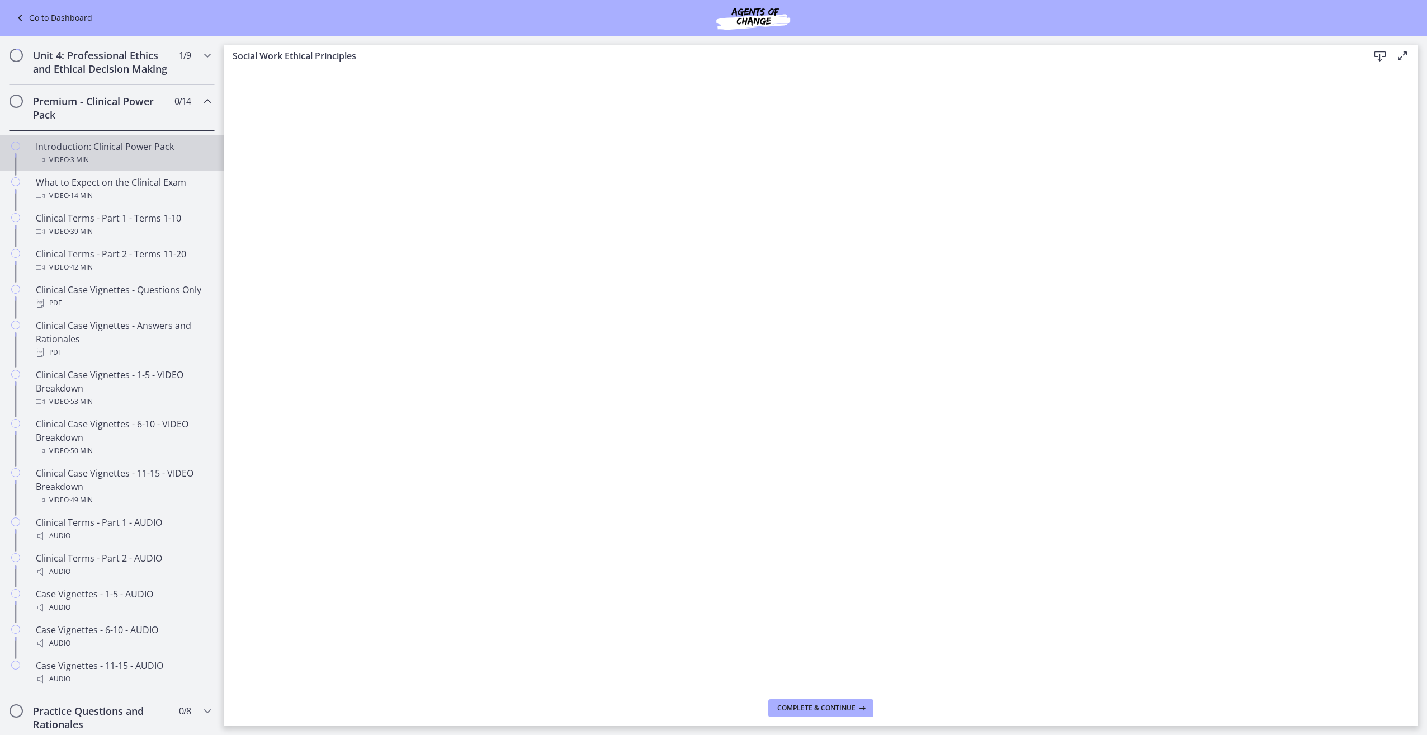
click at [89, 167] on span "· 3 min" at bounding box center [79, 159] width 20 height 13
click at [91, 197] on div "What to Expect on the Clinical Exam Video · 14 min" at bounding box center [123, 189] width 174 height 27
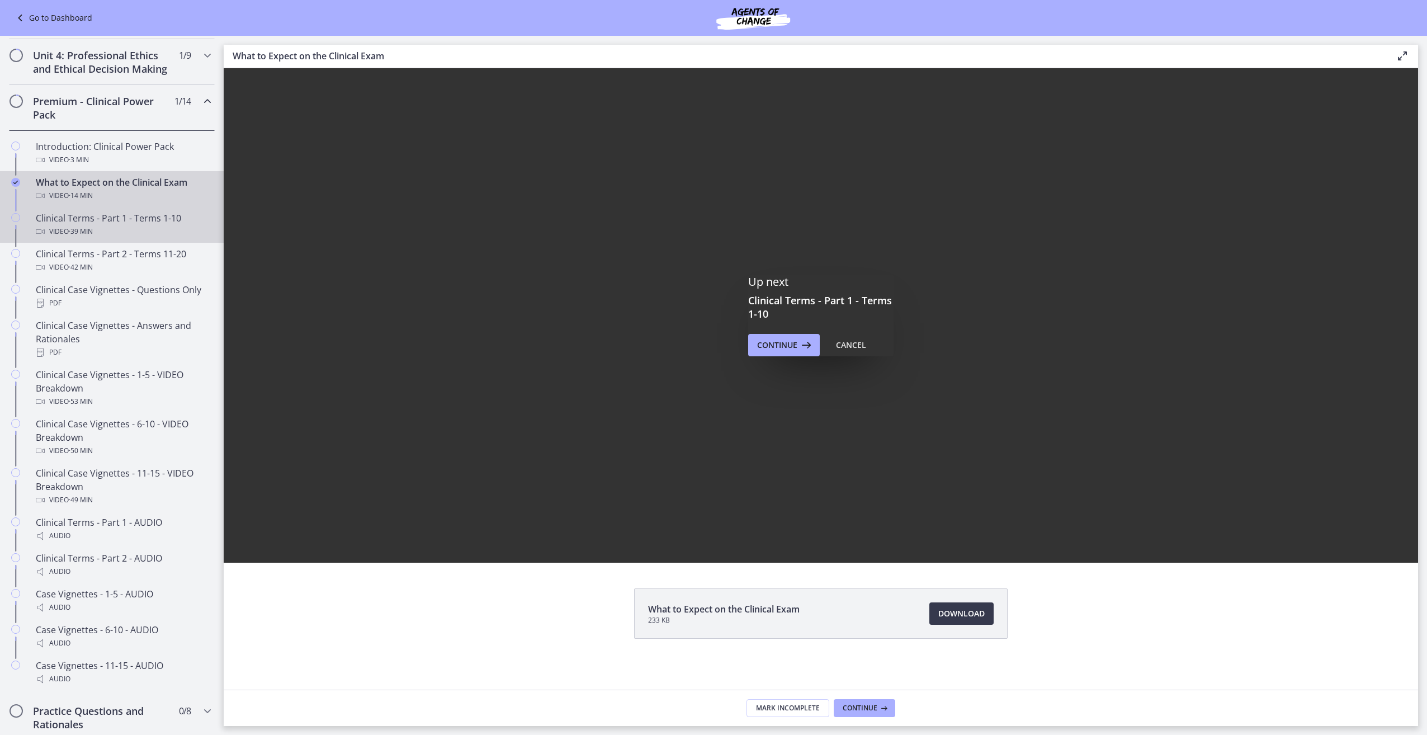
click at [112, 235] on div "Clinical Terms - Part 1 - Terms 1-10 Video · 39 min" at bounding box center [123, 224] width 174 height 27
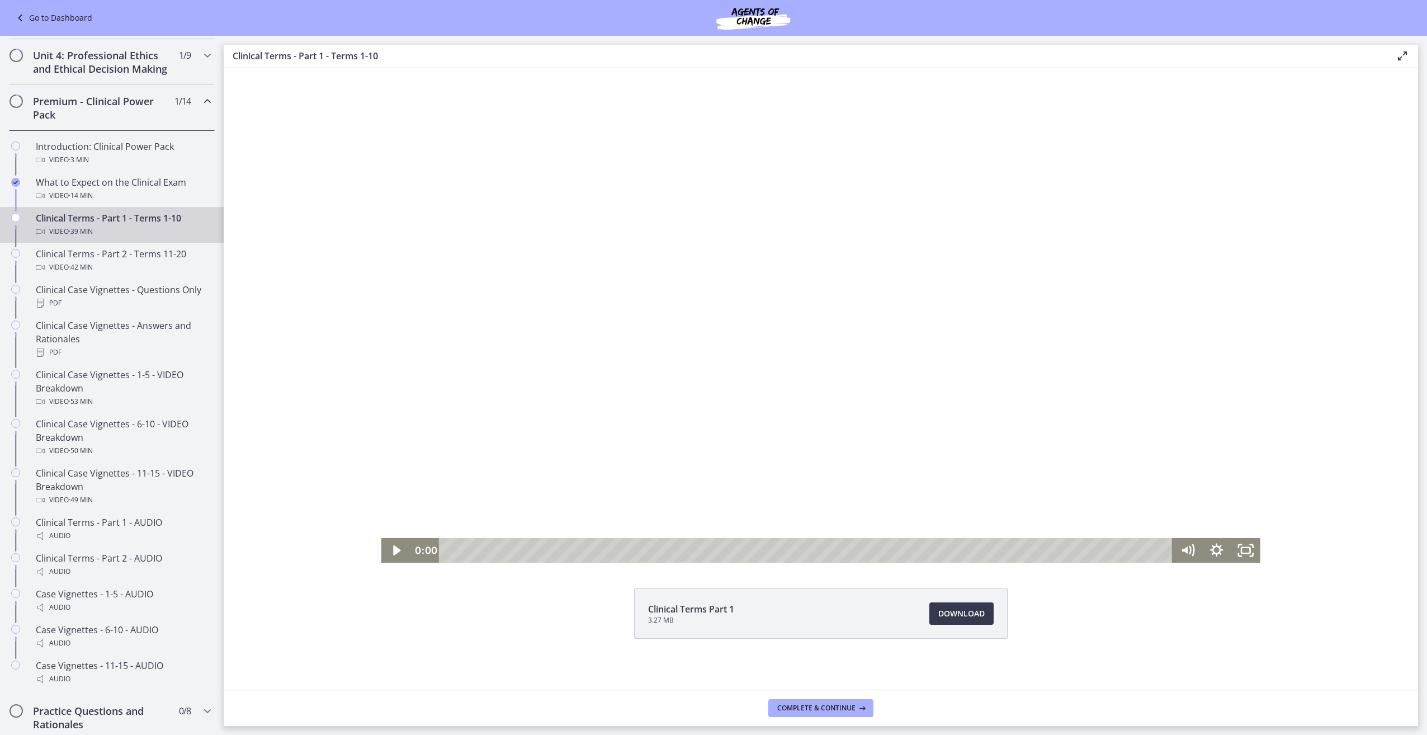
drag, startPoint x: 730, startPoint y: 550, endPoint x: 383, endPoint y: 507, distance: 349.9
click at [383, 507] on div "Click for sound @keyframes VOLUME_SMALL_WAVE_FLASH { 0% { opacity: 0; } 33% { o…" at bounding box center [820, 315] width 879 height 494
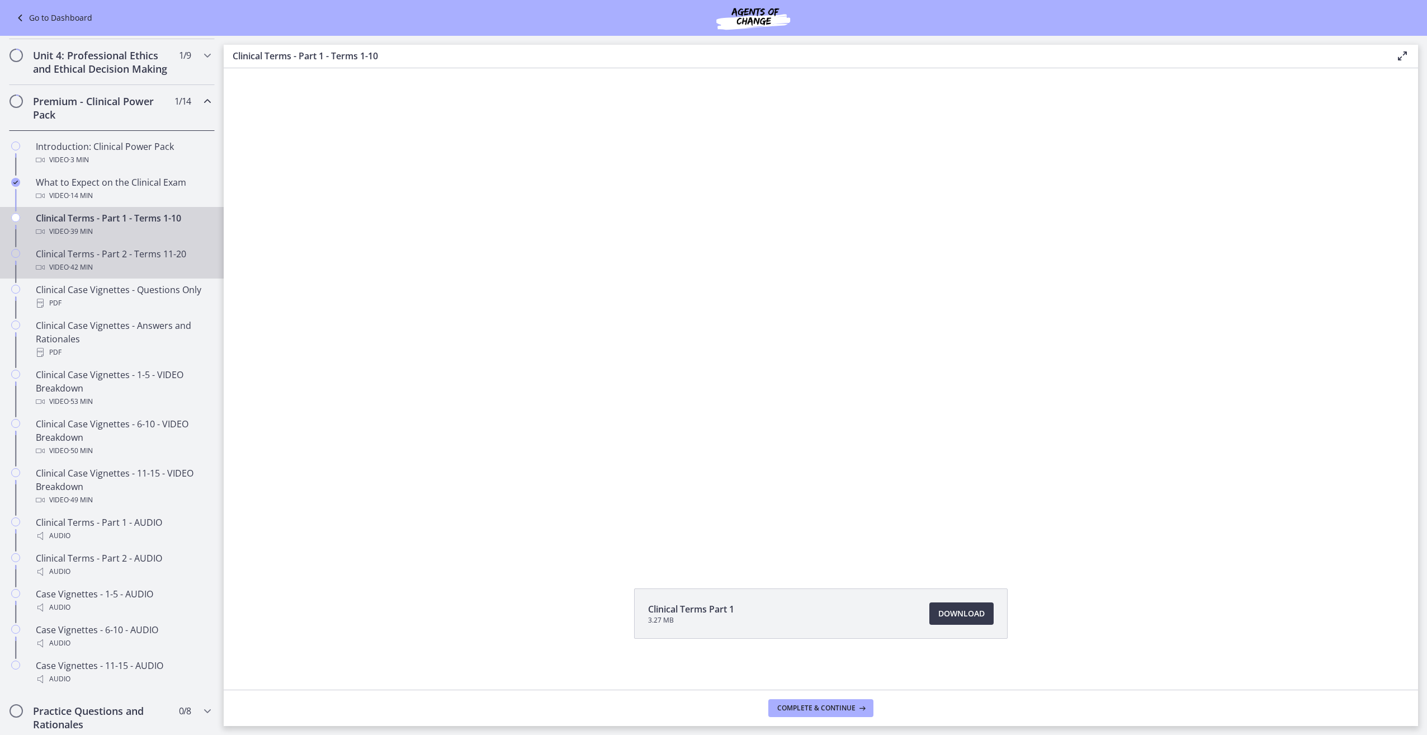
click at [147, 274] on div "Video · 42 min" at bounding box center [123, 267] width 174 height 13
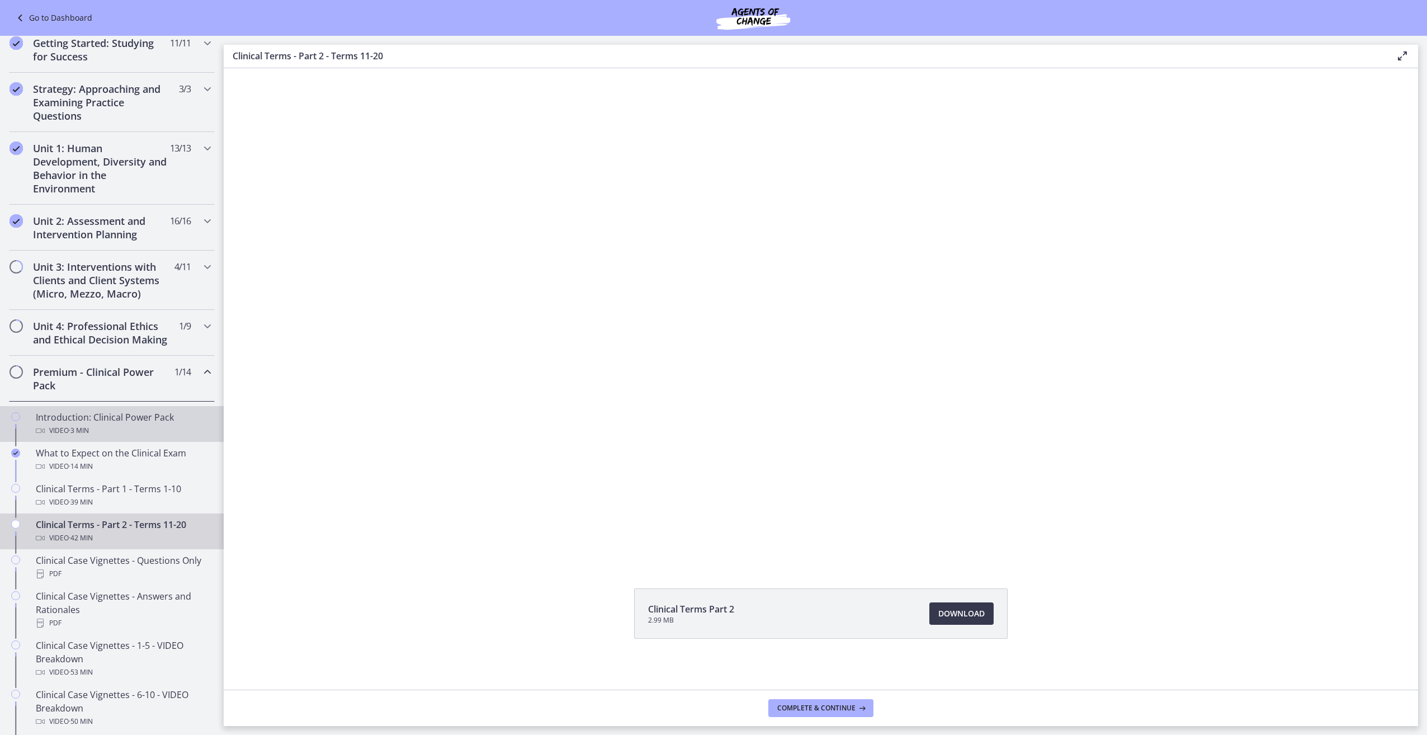
scroll to position [162, 0]
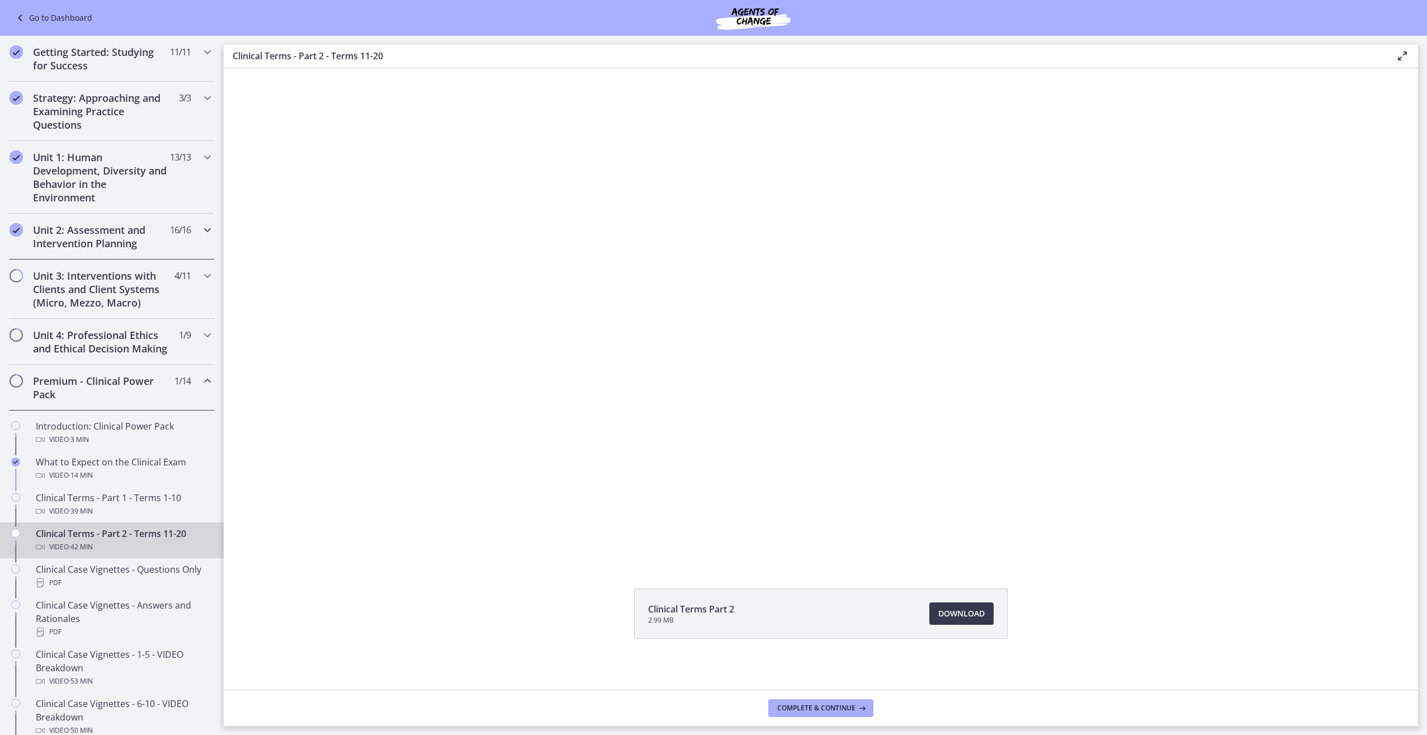
click at [126, 241] on h2 "Unit 2: Assessment and Intervention Planning" at bounding box center [101, 236] width 136 height 27
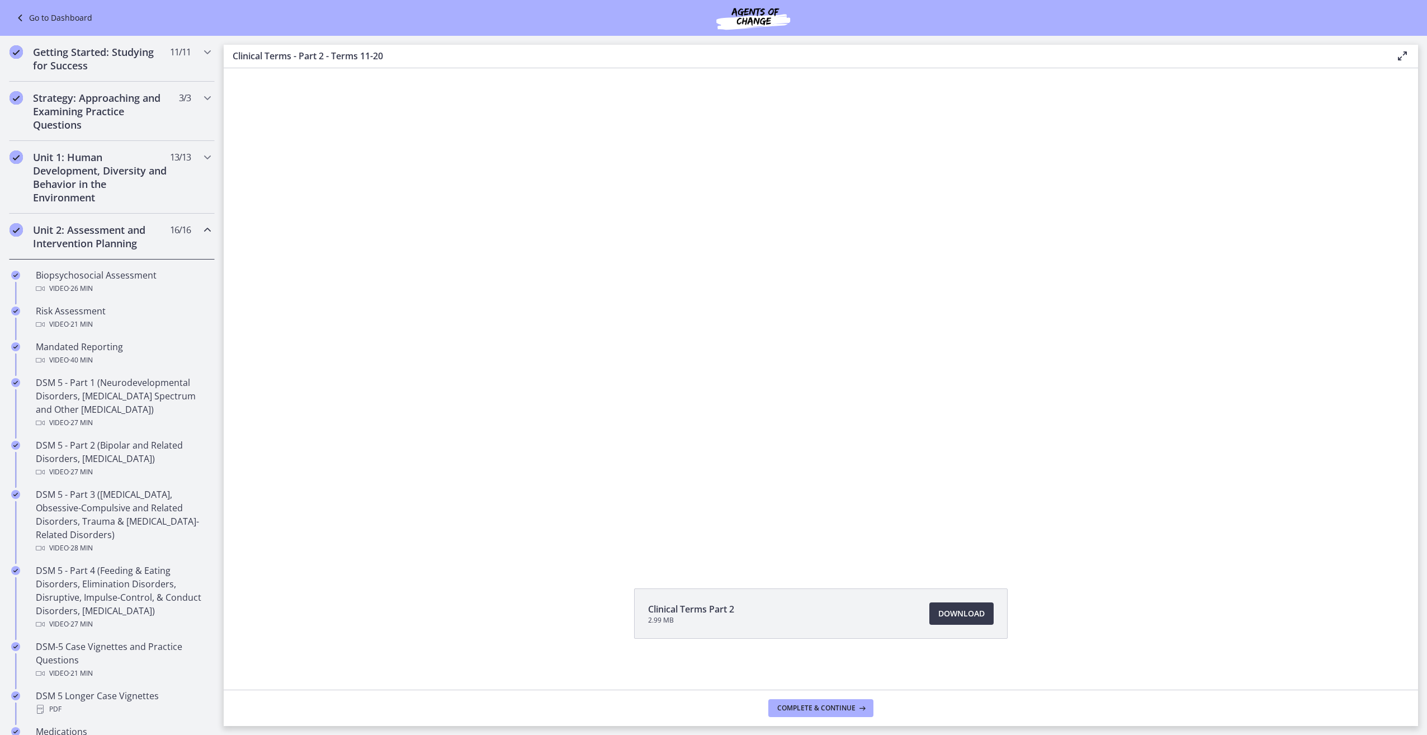
click at [155, 237] on h2 "Unit 2: Assessment and Intervention Planning" at bounding box center [101, 236] width 136 height 27
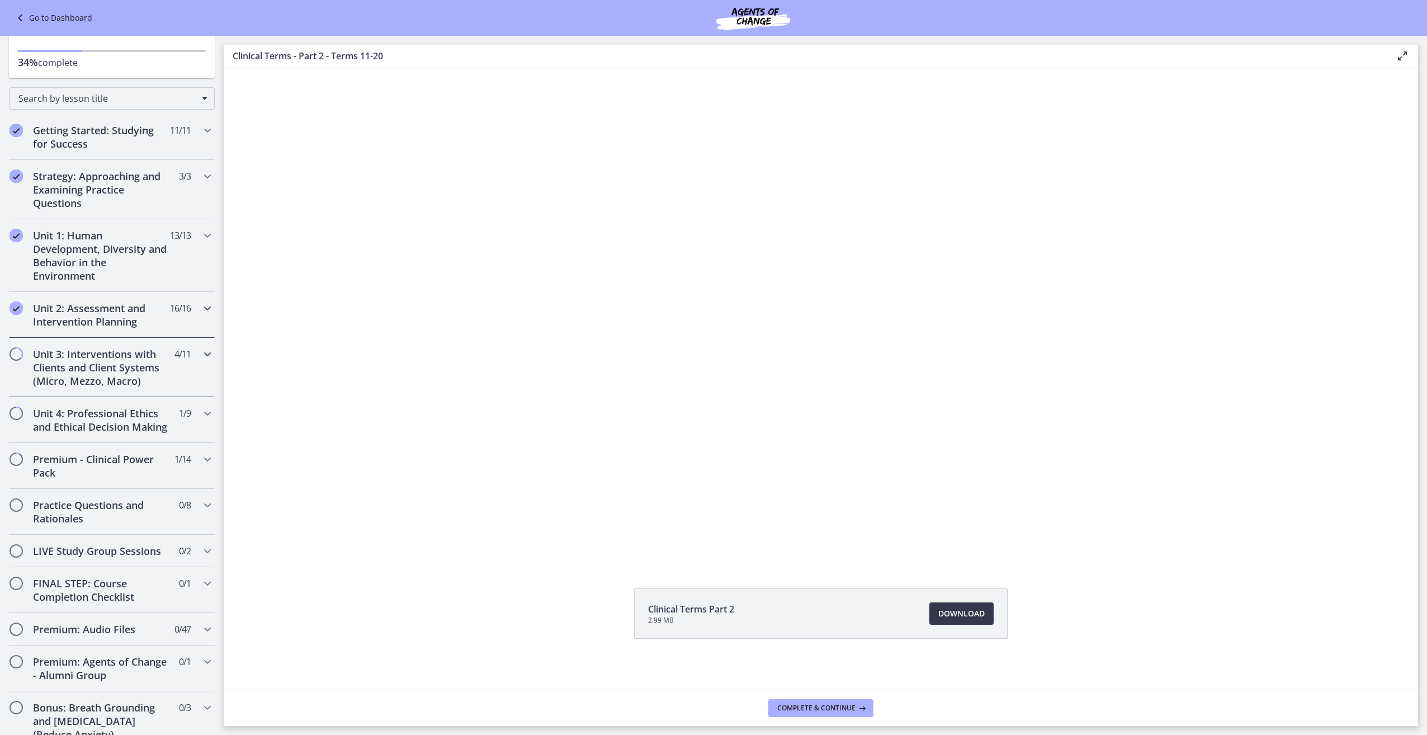
scroll to position [50, 0]
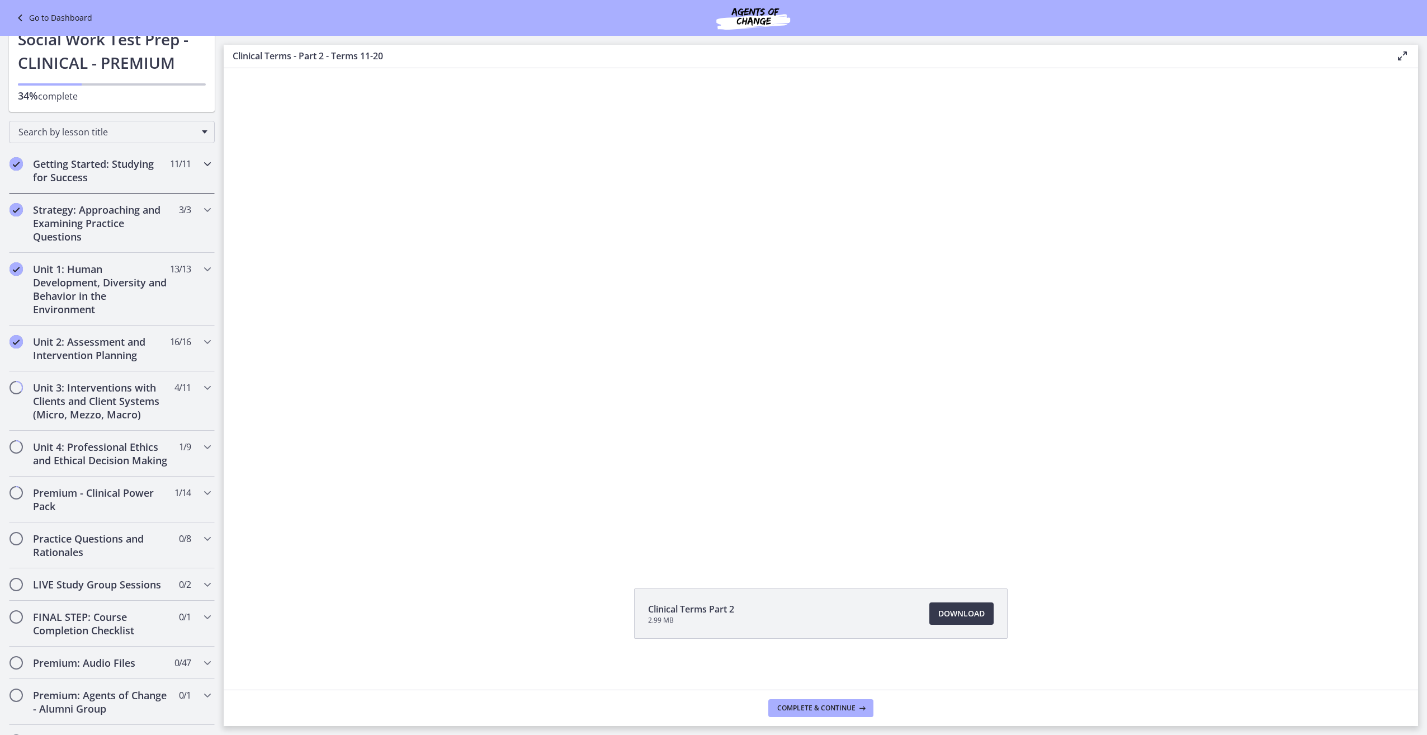
click at [124, 176] on h2 "Getting Started: Studying for Success" at bounding box center [101, 170] width 136 height 27
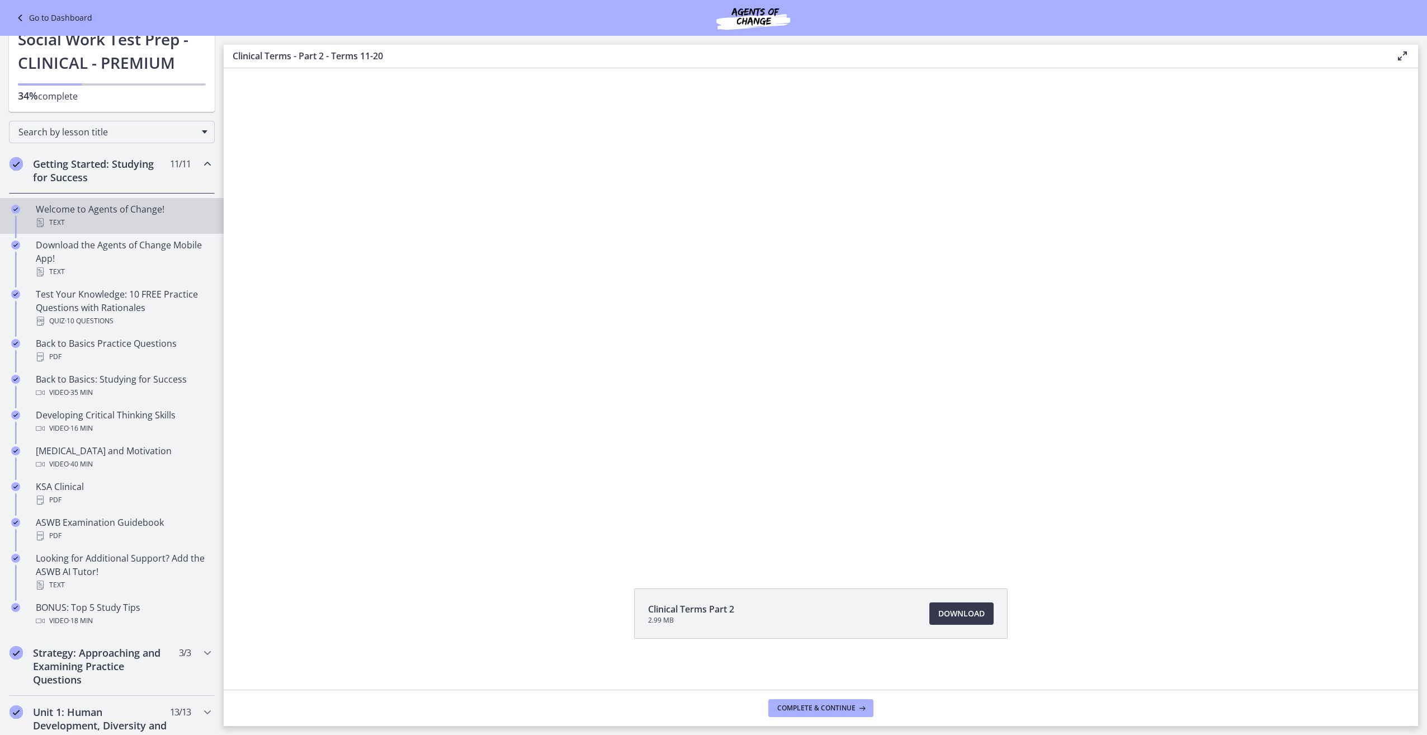
click at [115, 211] on div "Welcome to Agents of Change! Text" at bounding box center [123, 215] width 174 height 27
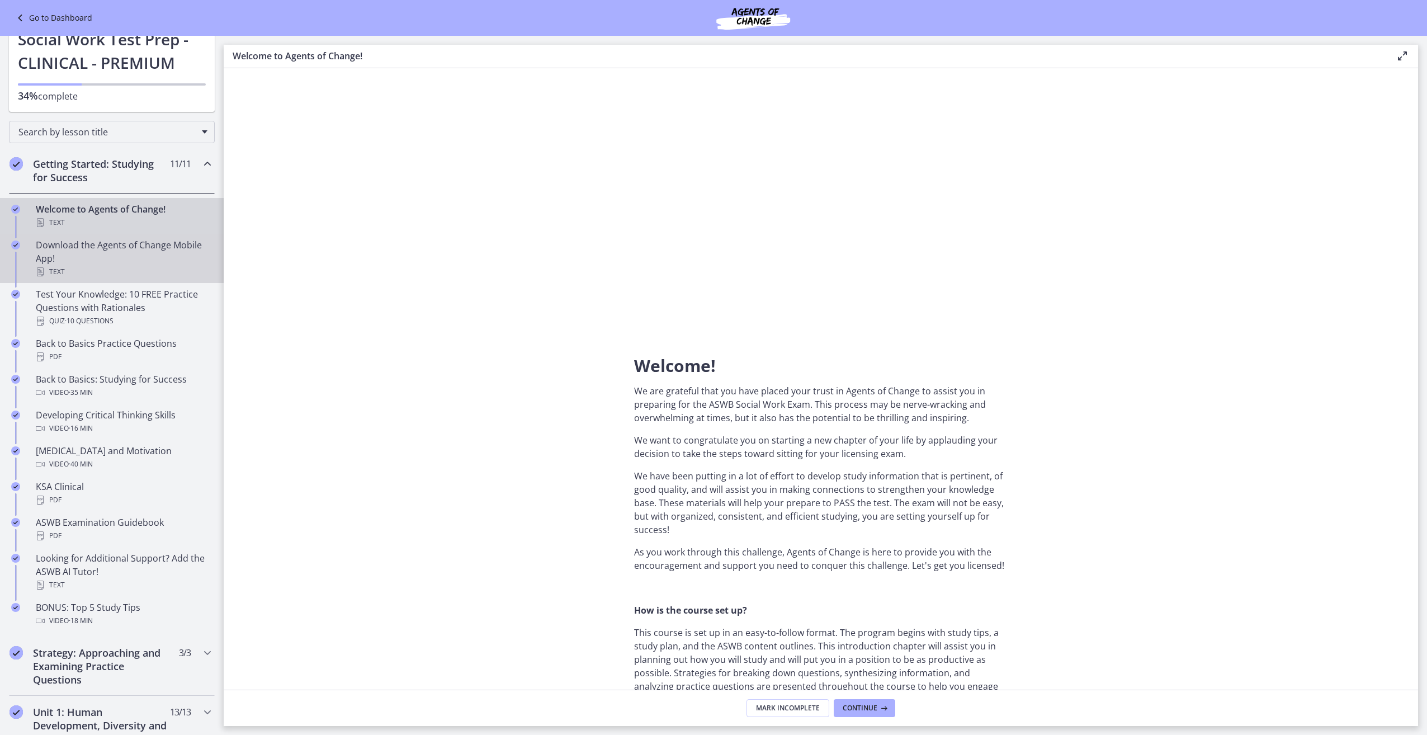
click at [112, 253] on div "Download the Agents of Change Mobile App! Text" at bounding box center [123, 258] width 174 height 40
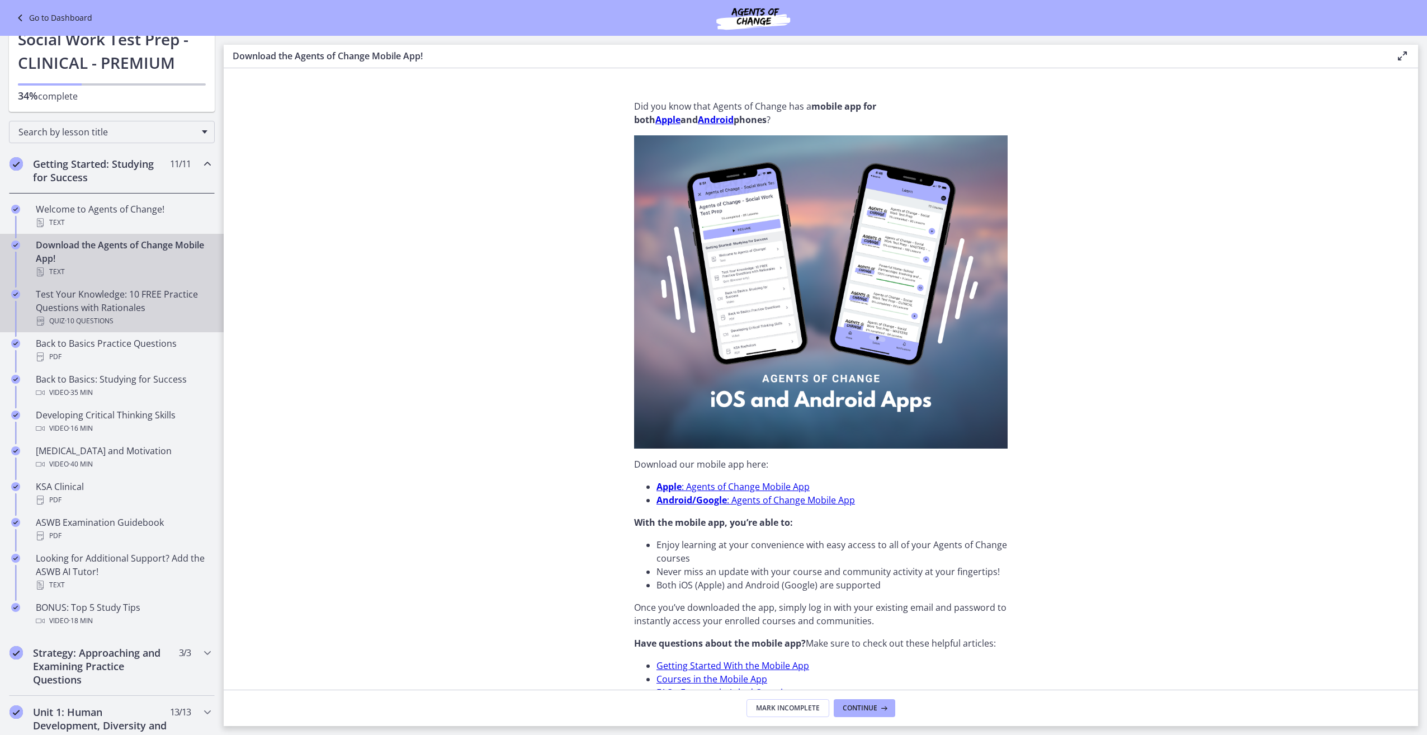
click at [106, 297] on div "Test Your Knowledge: 10 FREE Practice Questions with Rationales Quiz · 10 Quest…" at bounding box center [123, 307] width 174 height 40
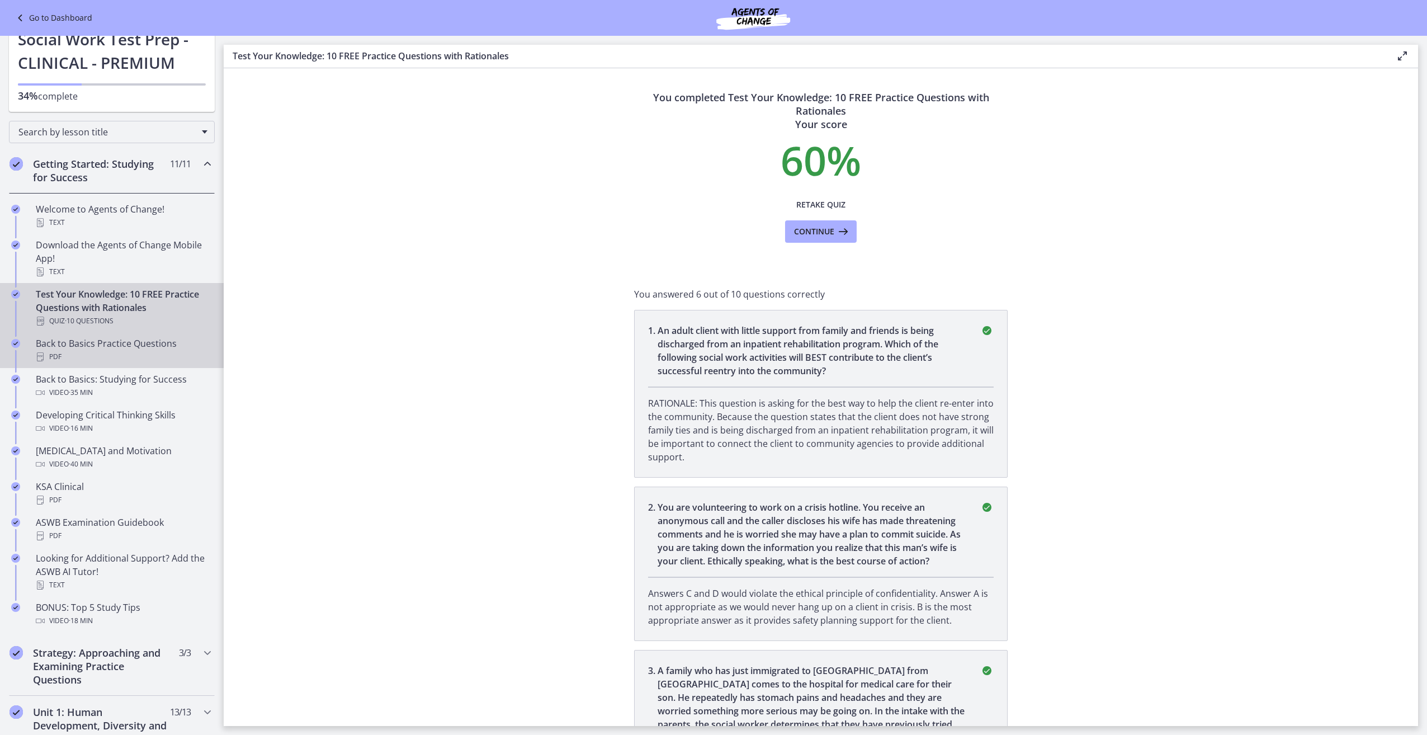
click at [148, 358] on div "PDF" at bounding box center [123, 356] width 174 height 13
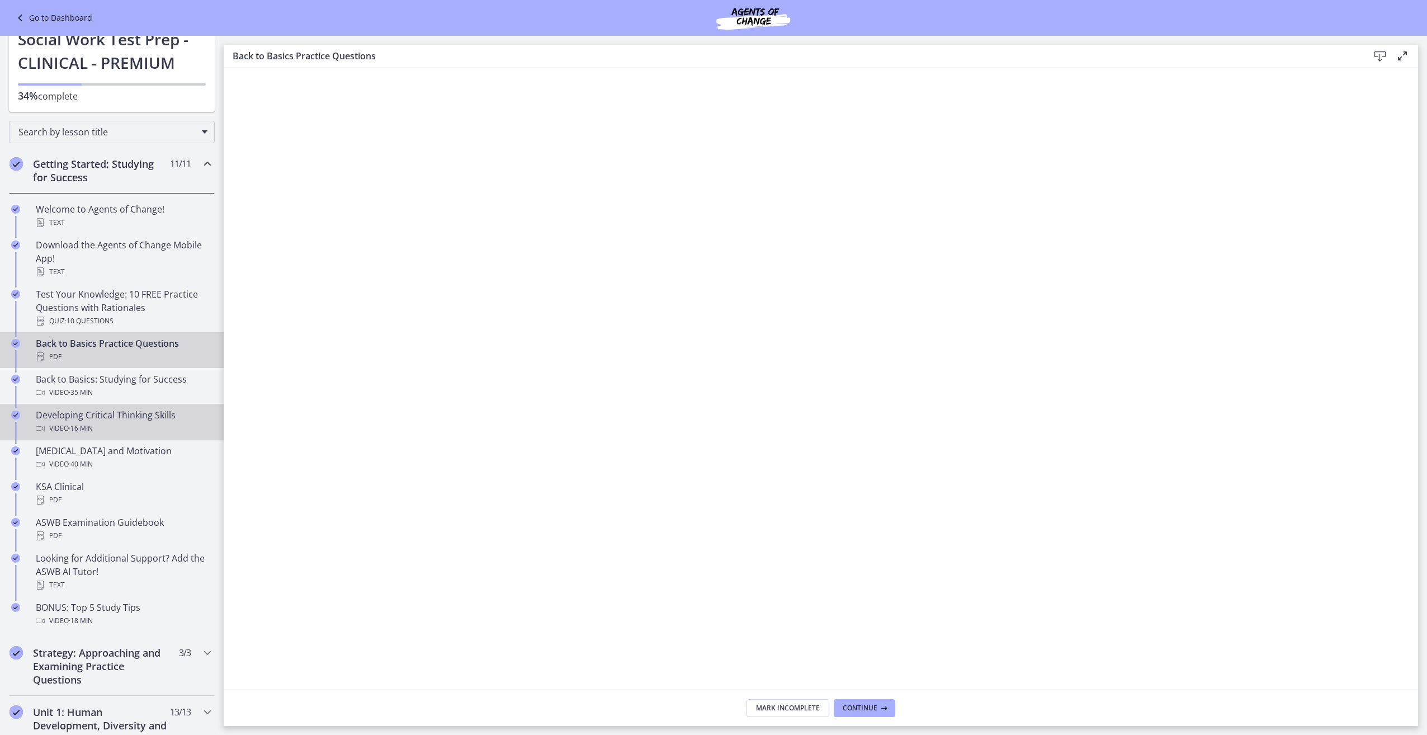
click at [128, 429] on div "Video · 16 min" at bounding box center [123, 428] width 174 height 13
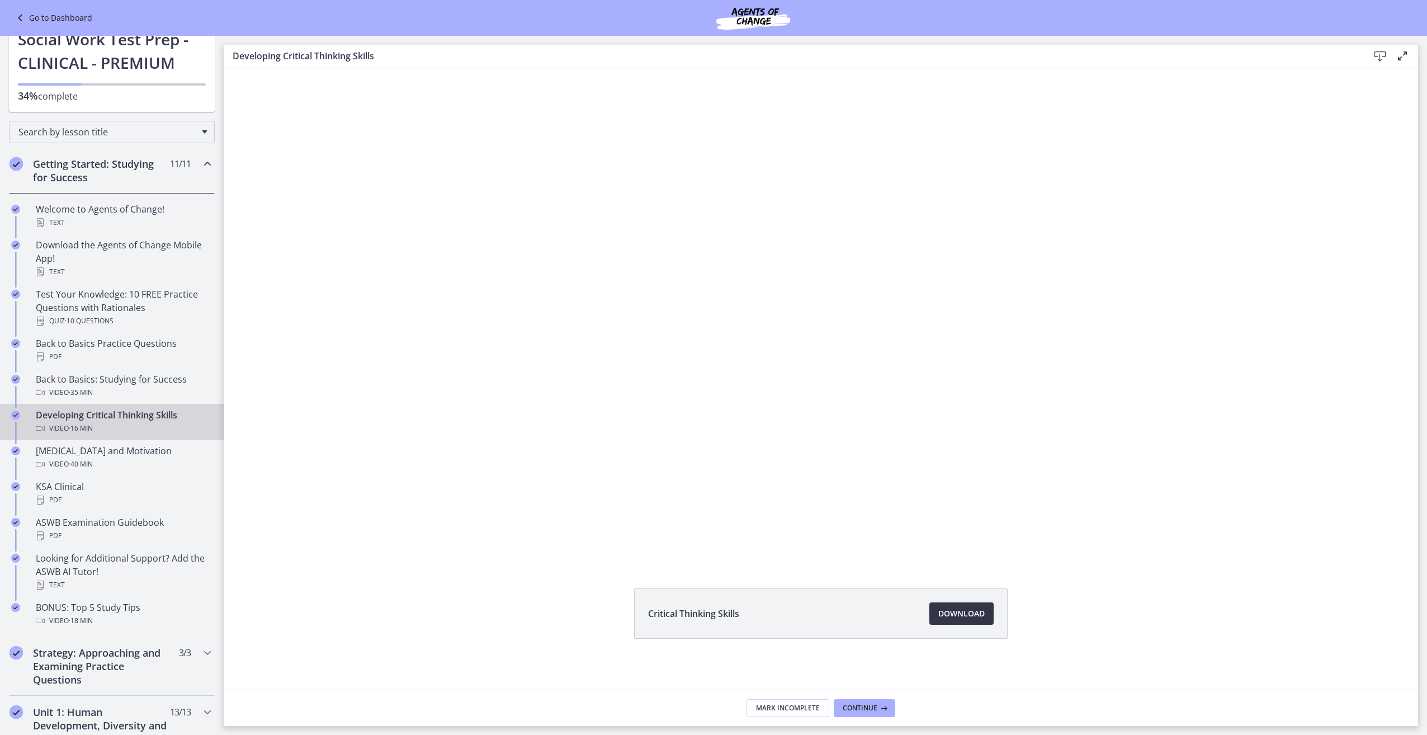
click at [969, 608] on span "Download Opens in a new window" at bounding box center [961, 613] width 46 height 13
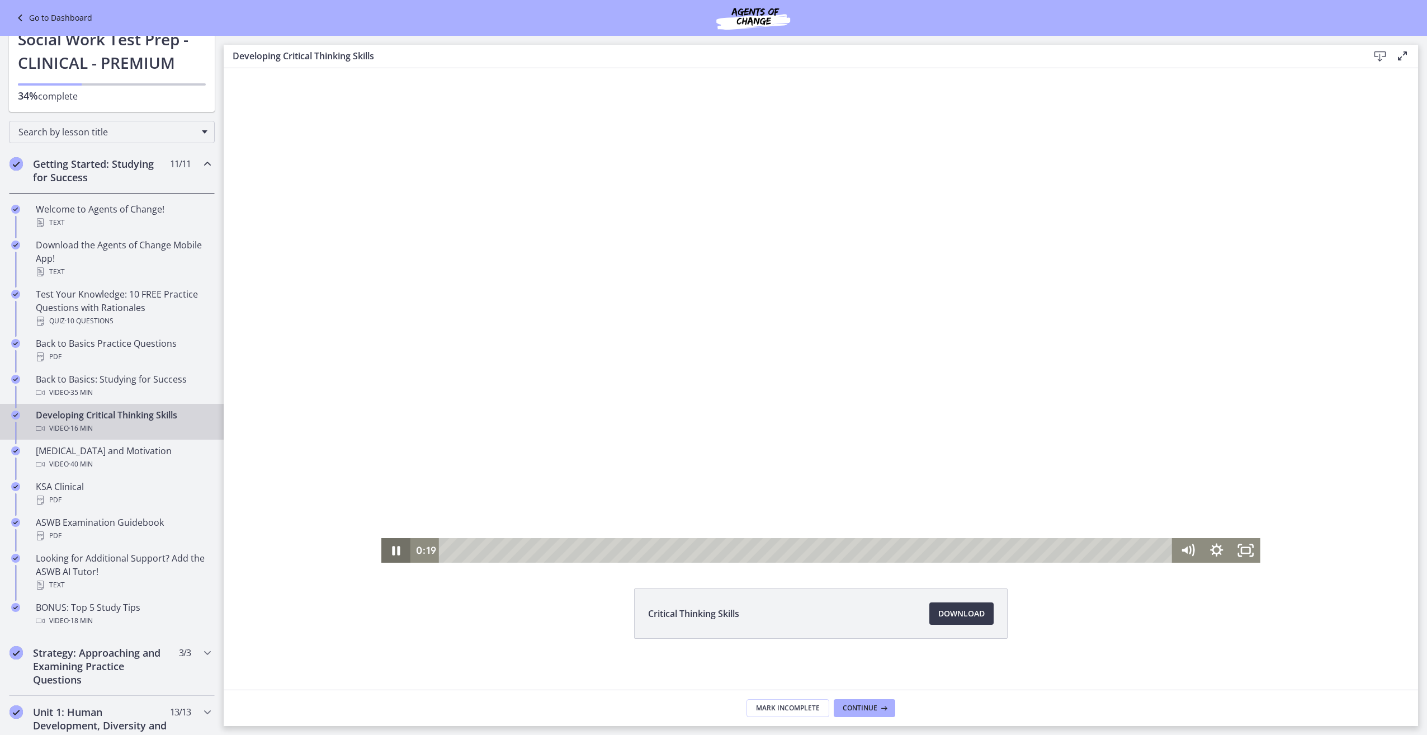
click at [391, 551] on icon "Pause" at bounding box center [395, 550] width 29 height 25
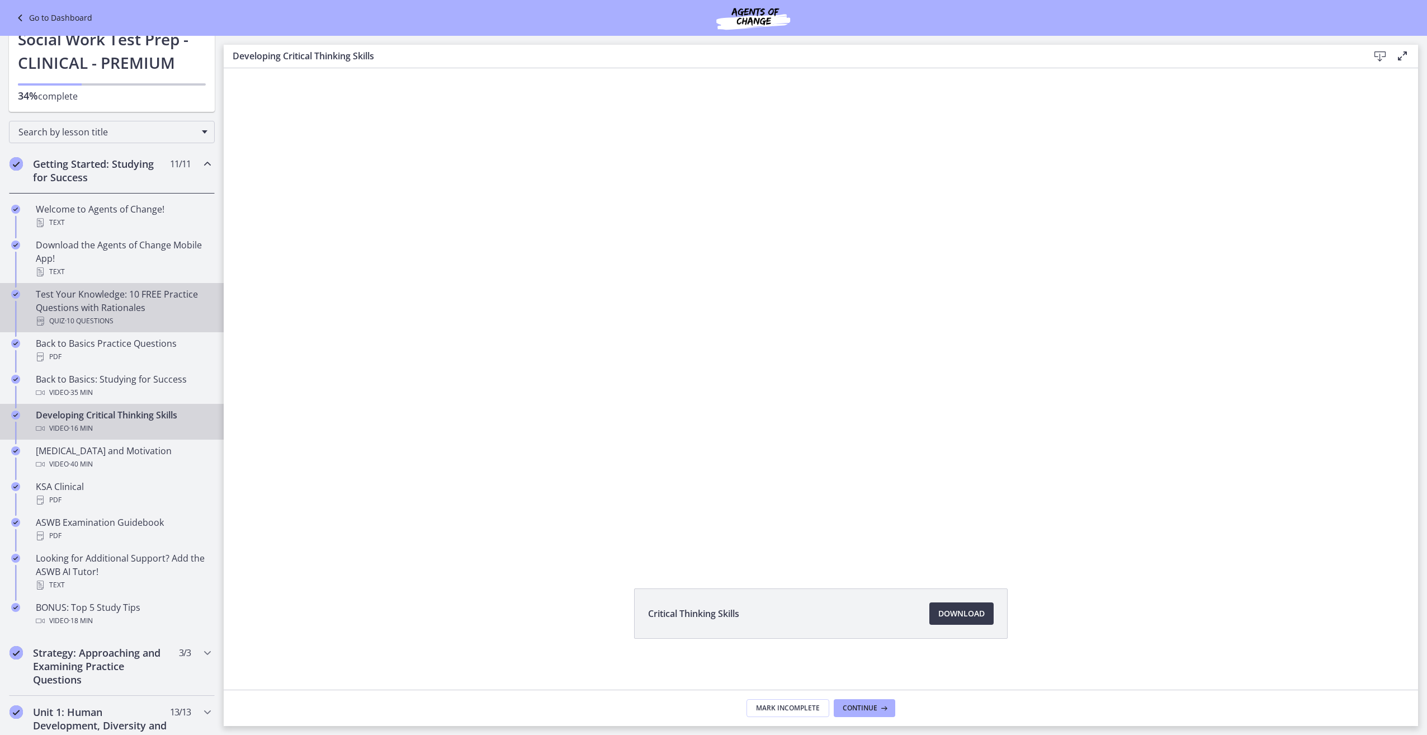
click at [207, 319] on link "Test Your Knowledge: 10 FREE Practice Questions with Rationales Quiz · 10 Quest…" at bounding box center [112, 307] width 224 height 49
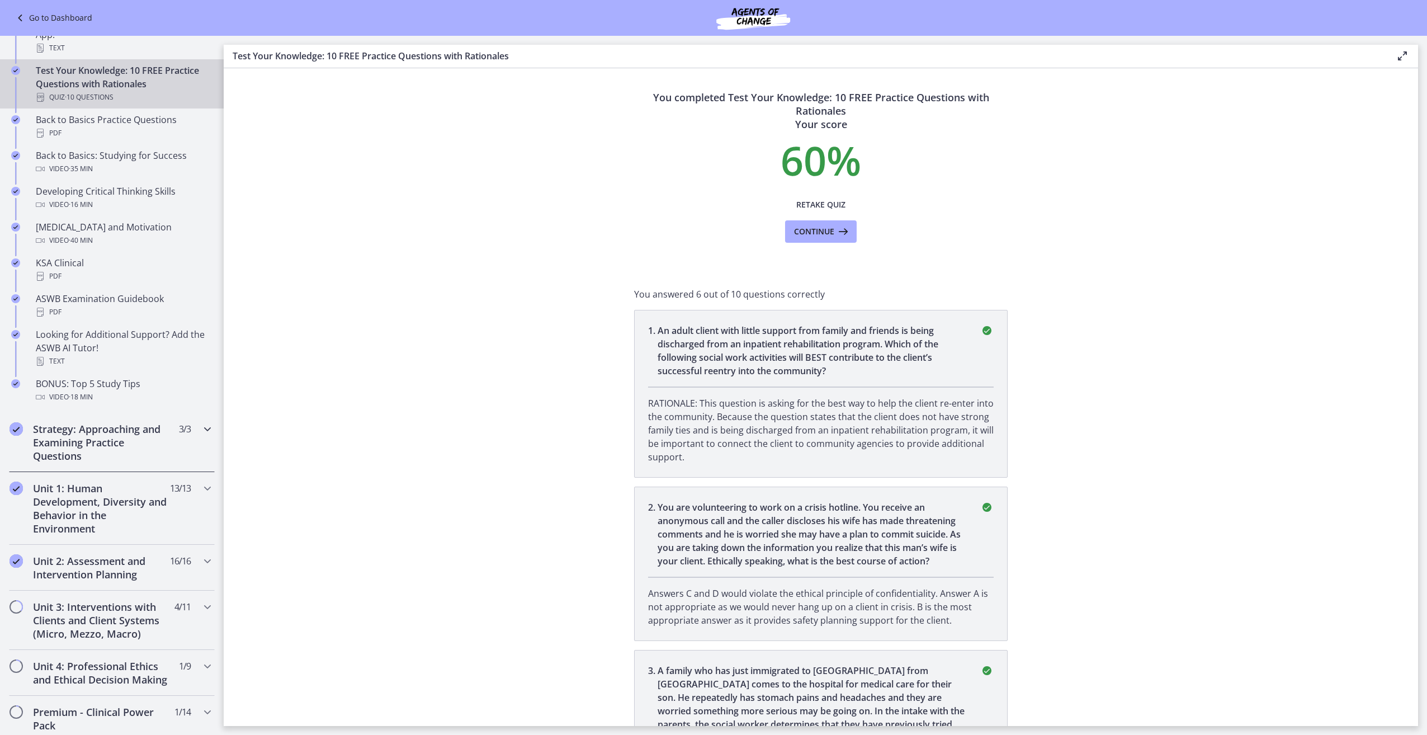
scroll to position [497, 0]
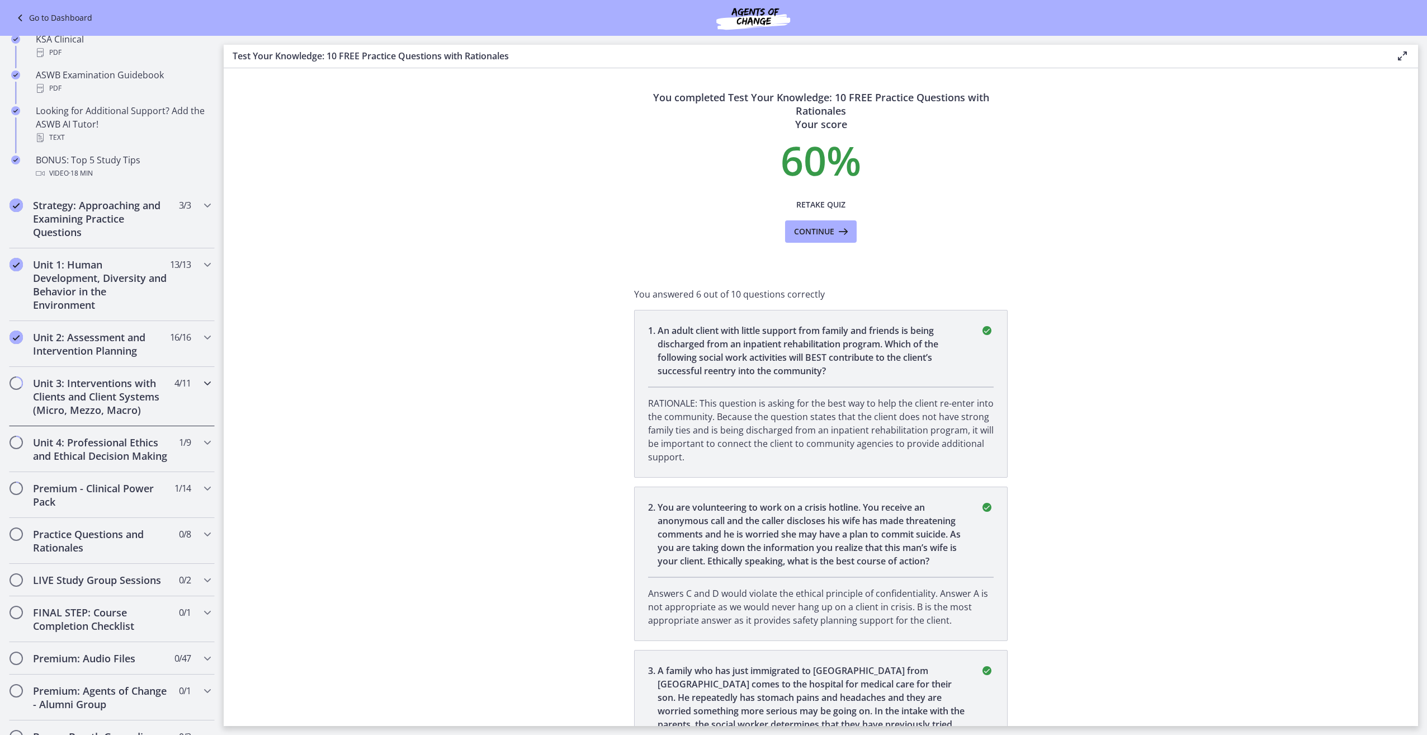
click at [96, 402] on h2 "Unit 3: Interventions with Clients and Client Systems (Micro, Mezzo, Macro)" at bounding box center [101, 396] width 136 height 40
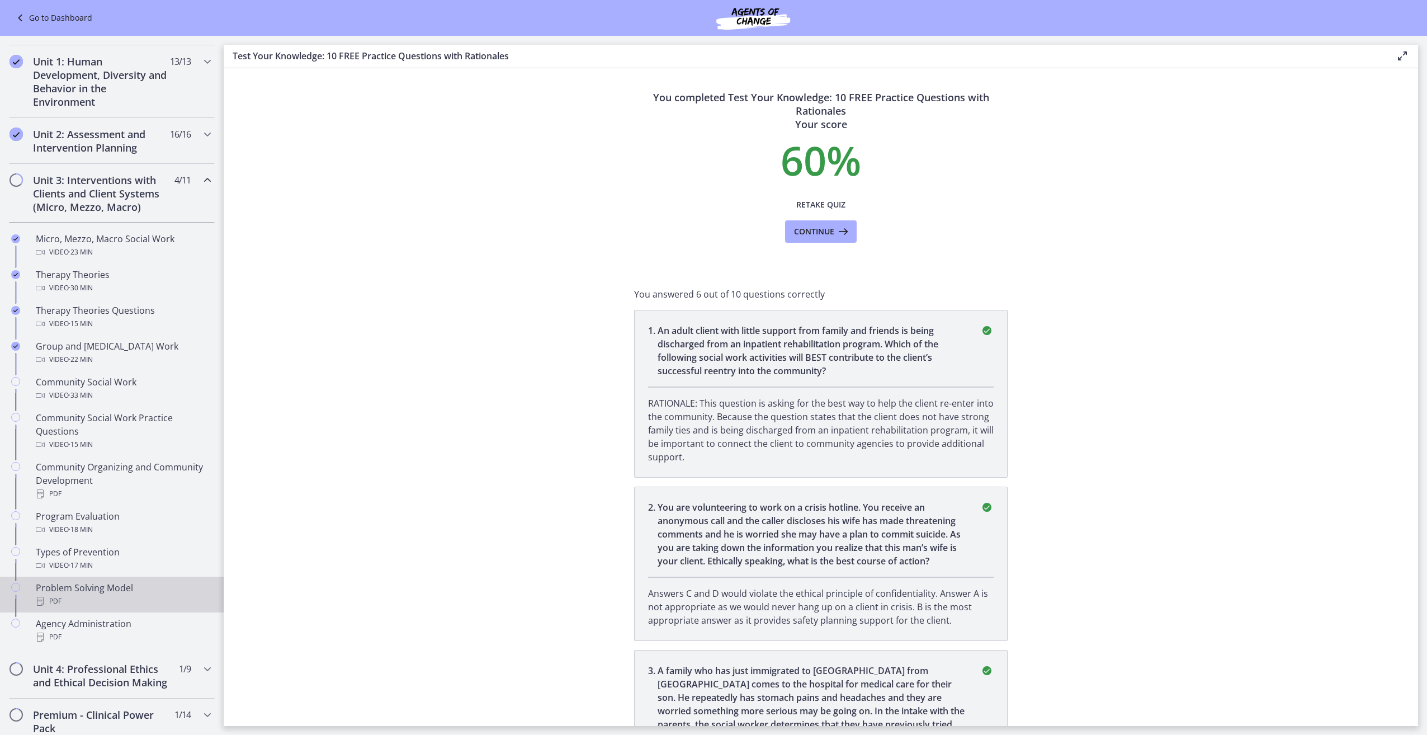
scroll to position [218, 0]
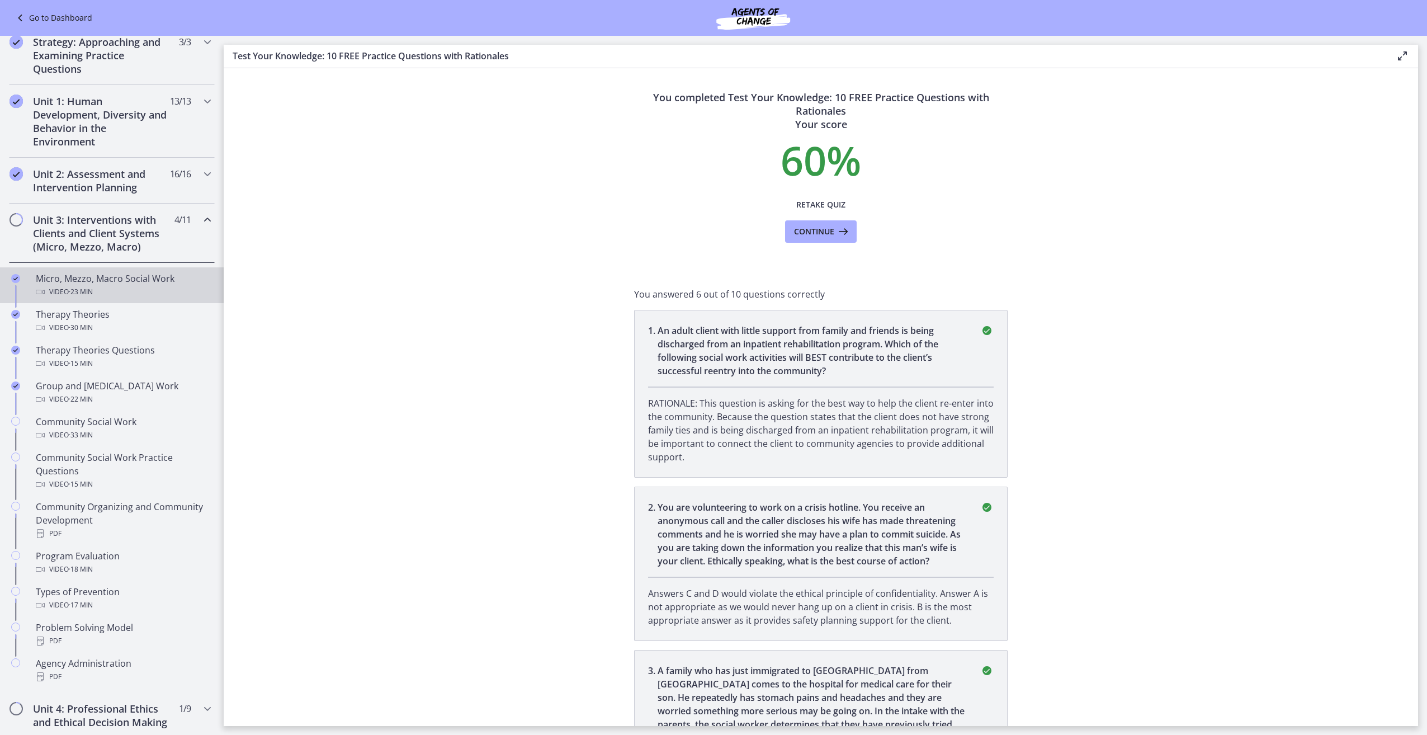
click at [117, 281] on div "Micro, Mezzo, Macro Social Work Video · 23 min" at bounding box center [123, 285] width 174 height 27
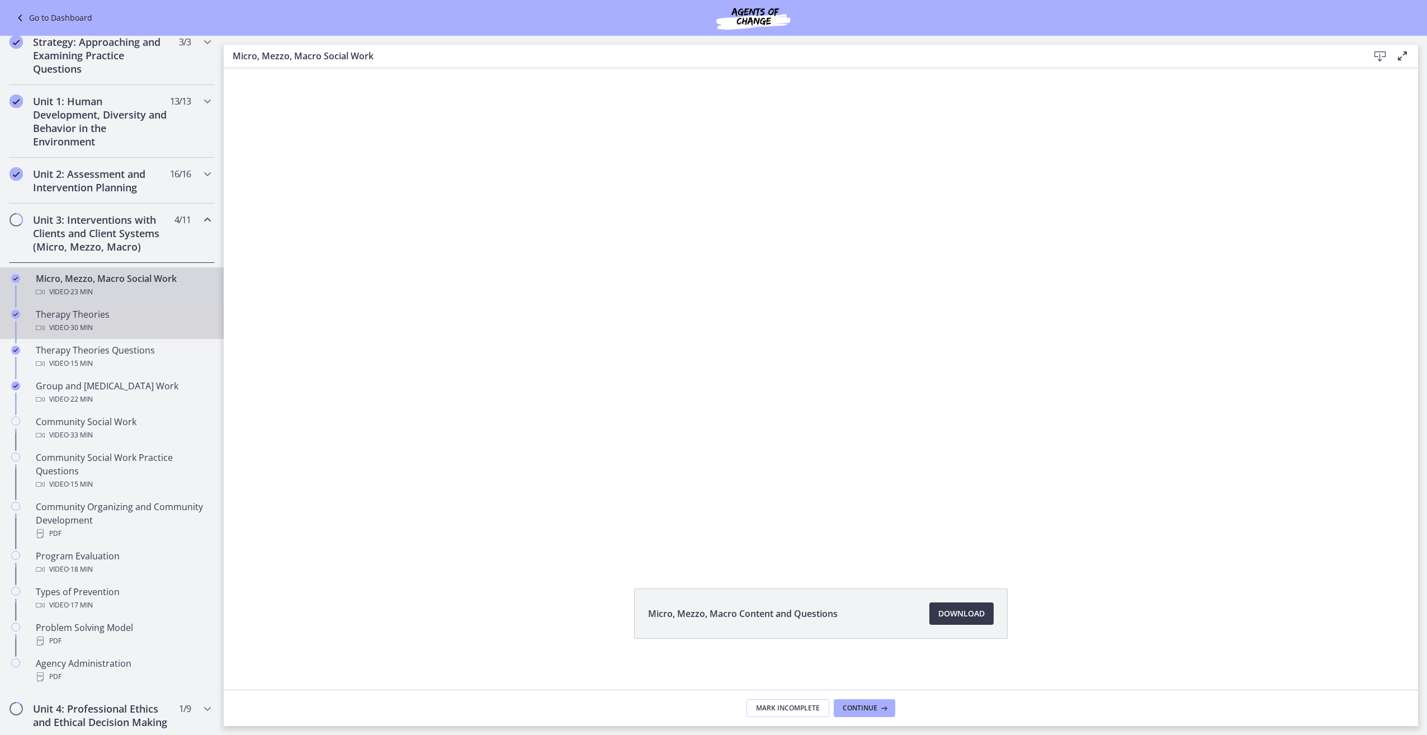
click at [98, 314] on div "Therapy Theories Video · 30 min" at bounding box center [123, 321] width 174 height 27
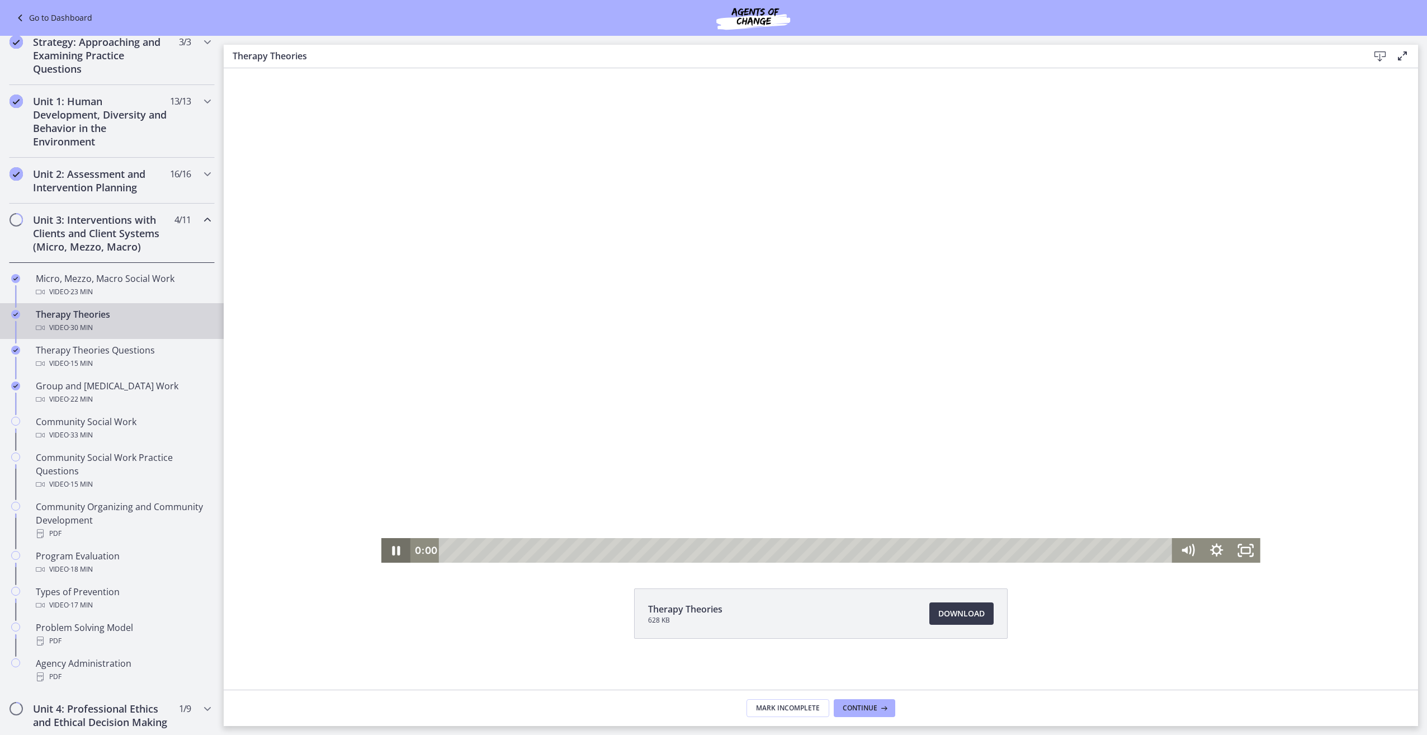
drag, startPoint x: 459, startPoint y: 552, endPoint x: 395, endPoint y: 544, distance: 64.2
click at [395, 544] on div "0:00 0:03" at bounding box center [820, 550] width 879 height 25
click at [395, 555] on icon "Pause" at bounding box center [396, 550] width 10 height 11
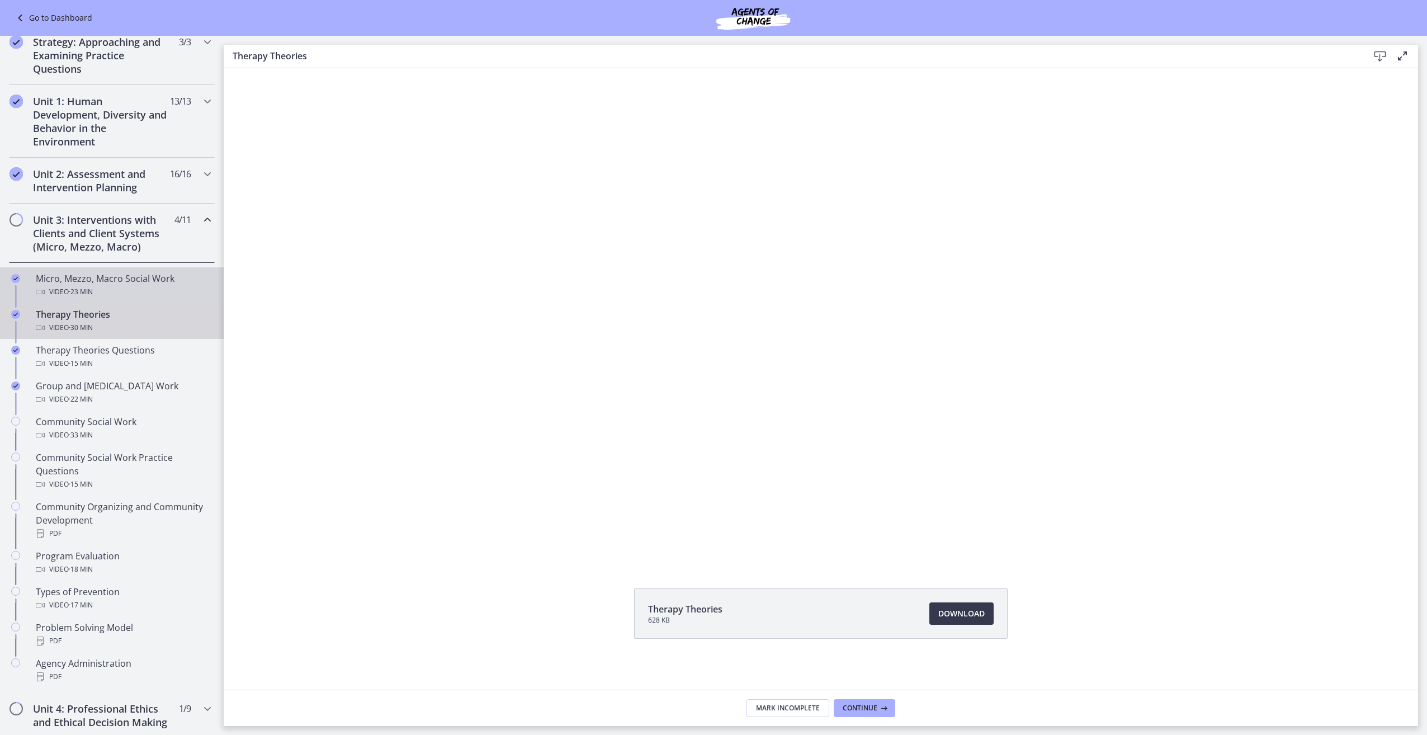
click at [93, 296] on span "· 23 min" at bounding box center [81, 291] width 24 height 13
click at [957, 598] on li "Micro, Mezzo, Macro Content and Questions Download Opens in a new window" at bounding box center [821, 613] width 374 height 50
click at [950, 610] on span "Download Opens in a new window" at bounding box center [961, 613] width 46 height 13
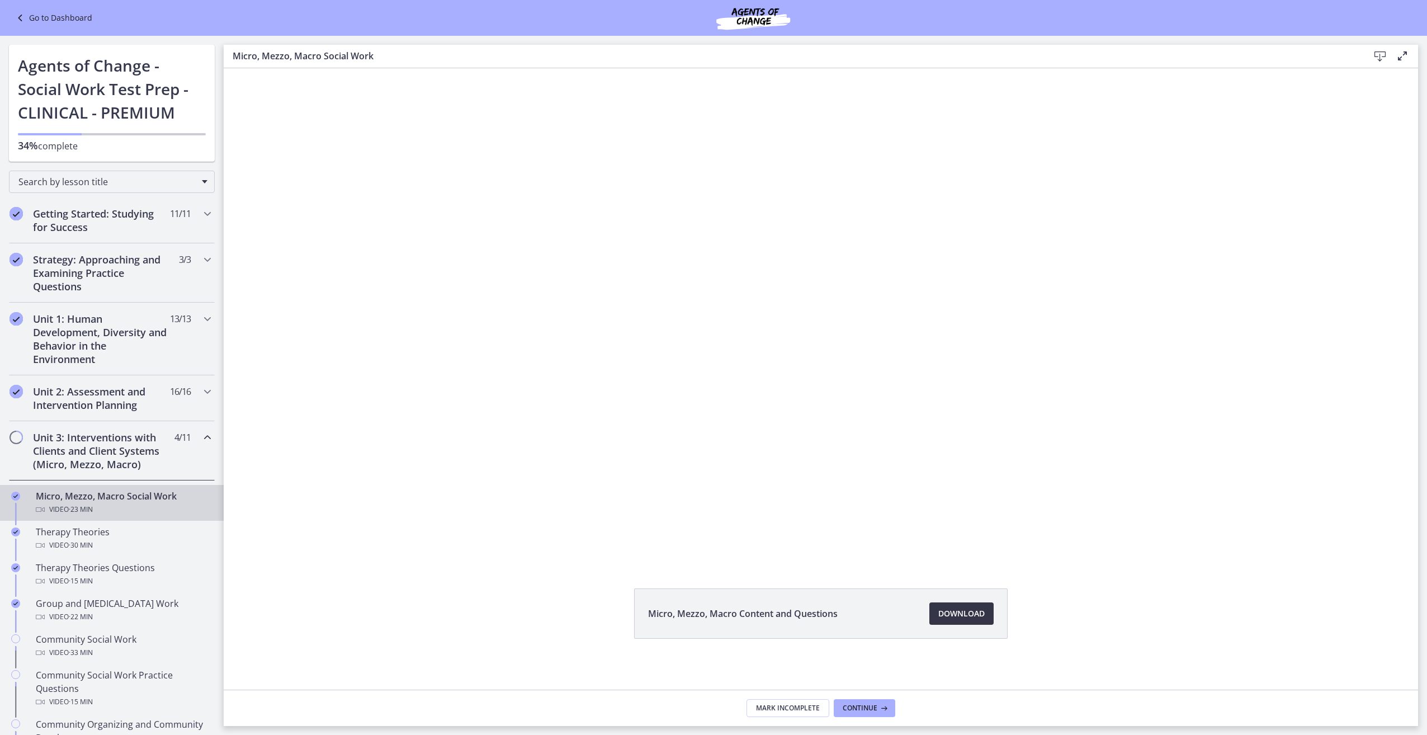
scroll to position [218, 0]
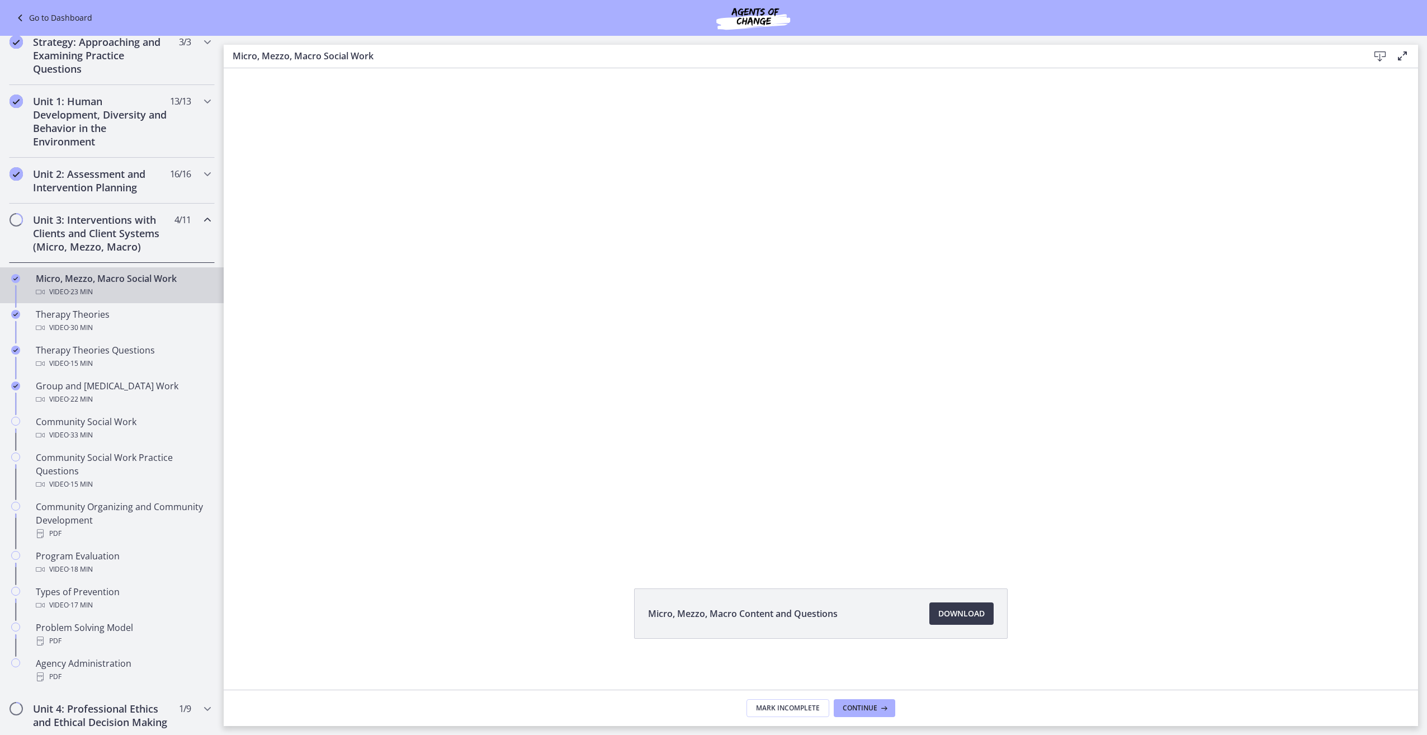
click at [183, 214] on div "Unit 3: Interventions with Clients and Client Systems (Micro, Mezzo, Macro) 4 /…" at bounding box center [112, 233] width 206 height 59
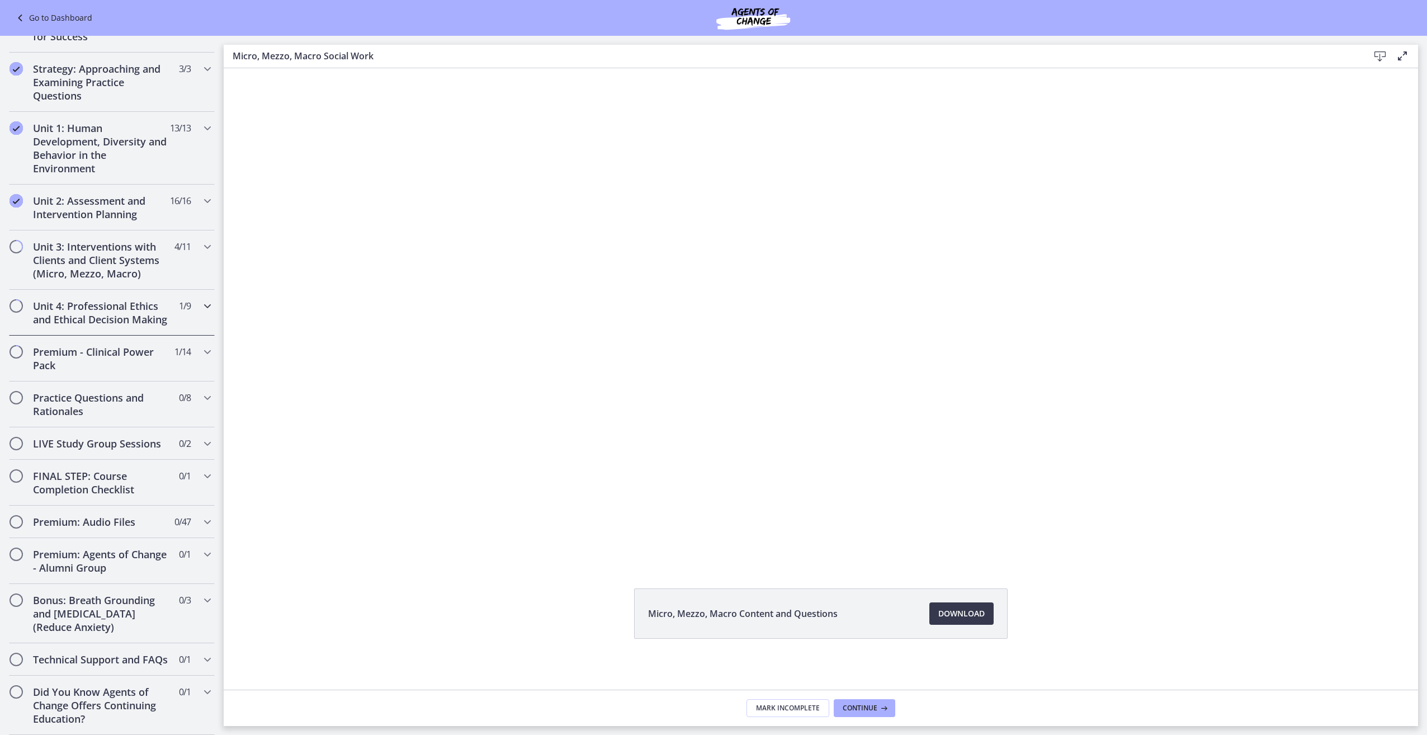
click at [134, 299] on h2 "Unit 4: Professional Ethics and Ethical Decision Making" at bounding box center [101, 312] width 136 height 27
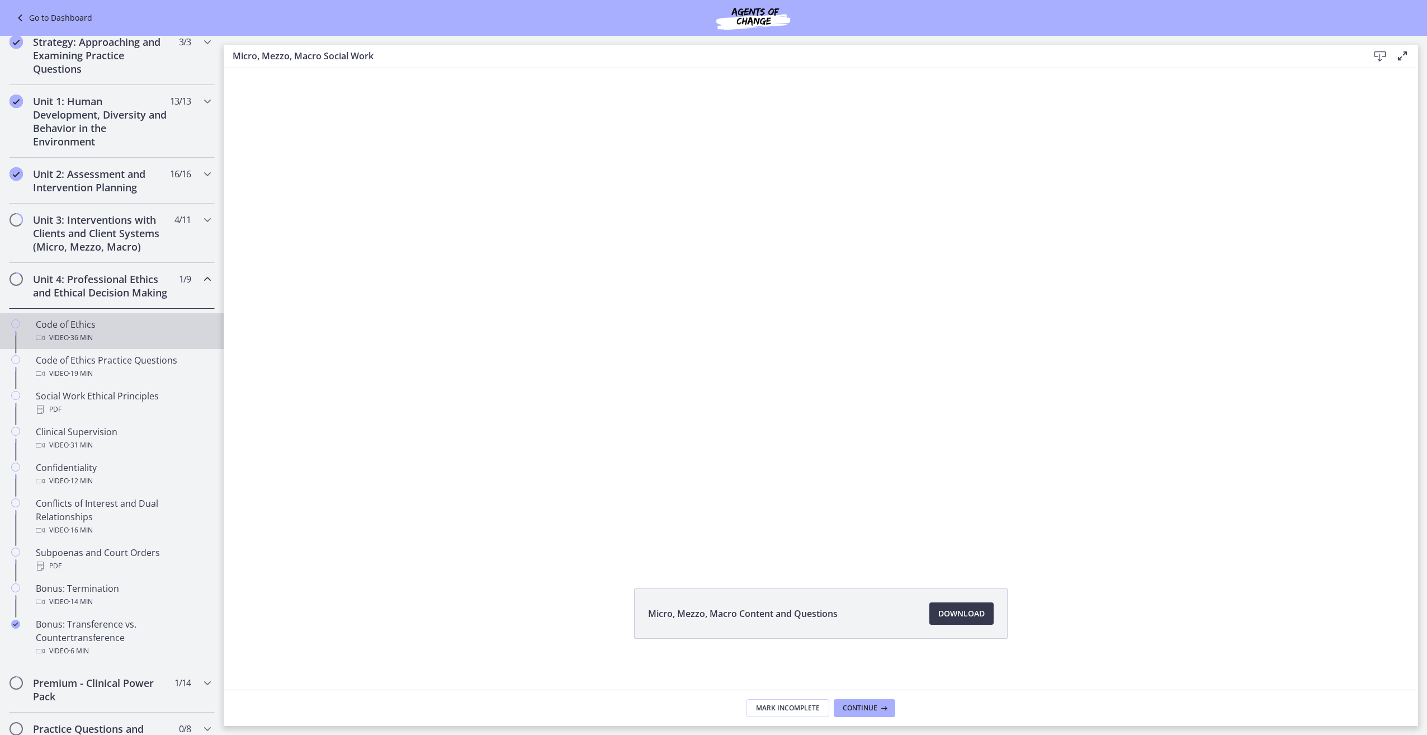
click at [102, 344] on div "Video · 36 min" at bounding box center [123, 337] width 174 height 13
click at [931, 614] on link "Download Opens in a new window" at bounding box center [961, 613] width 64 height 22
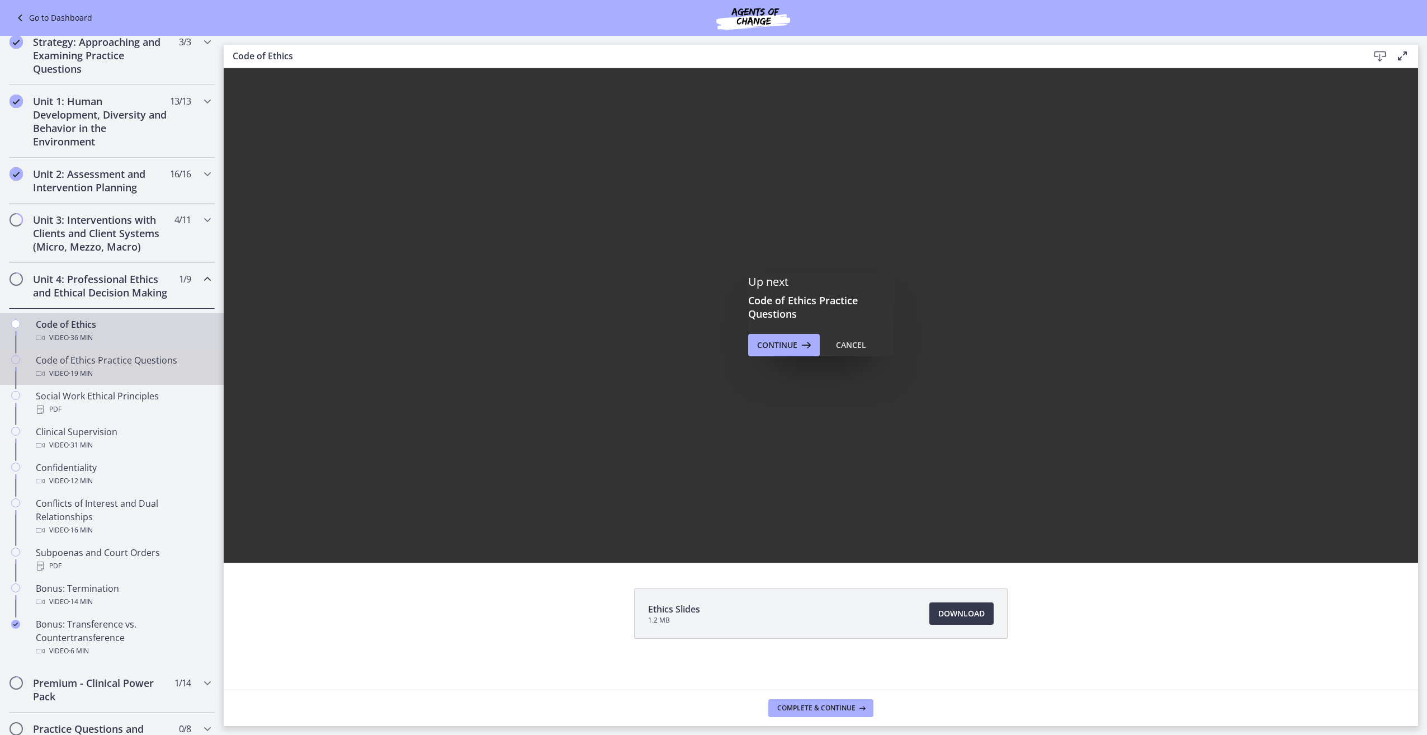
click at [125, 380] on div "Video · 19 min" at bounding box center [123, 373] width 174 height 13
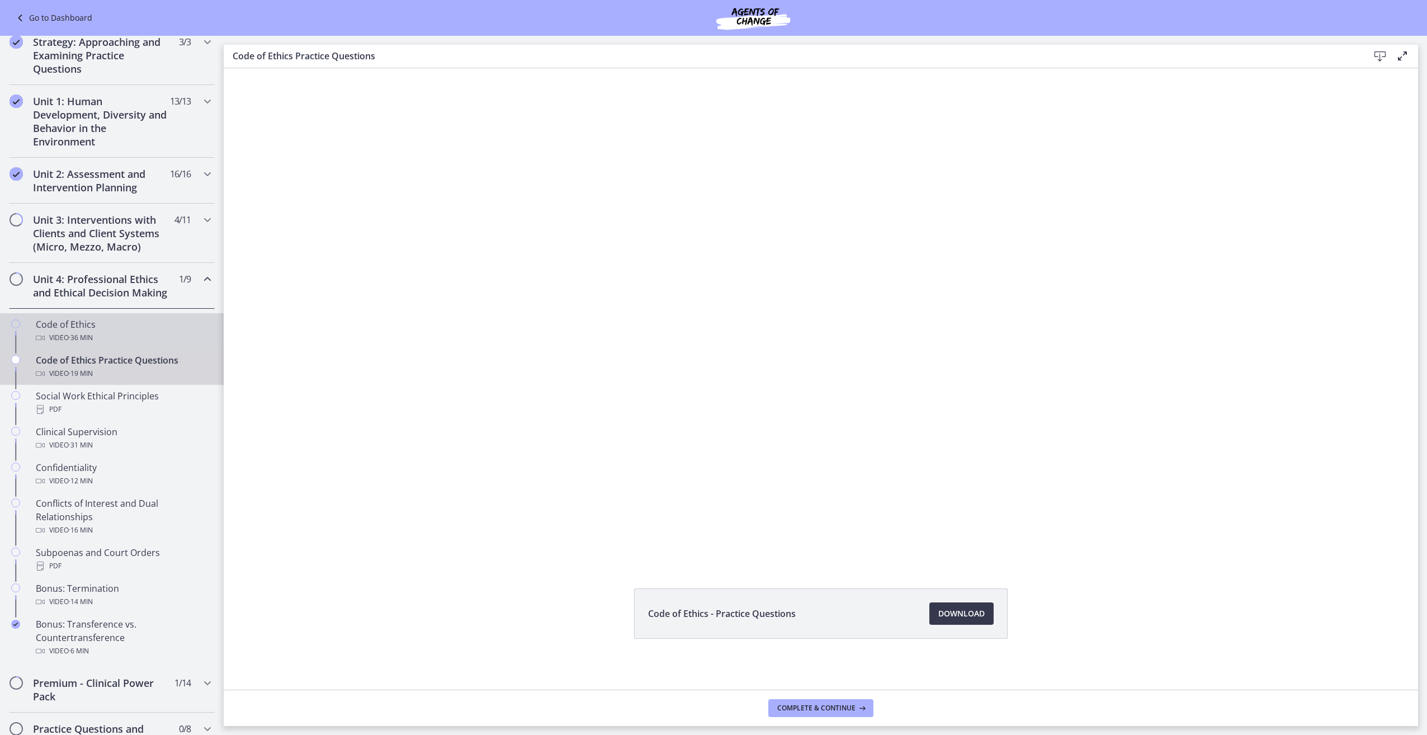
click at [120, 340] on div "Code of Ethics Video · 36 min" at bounding box center [123, 331] width 174 height 27
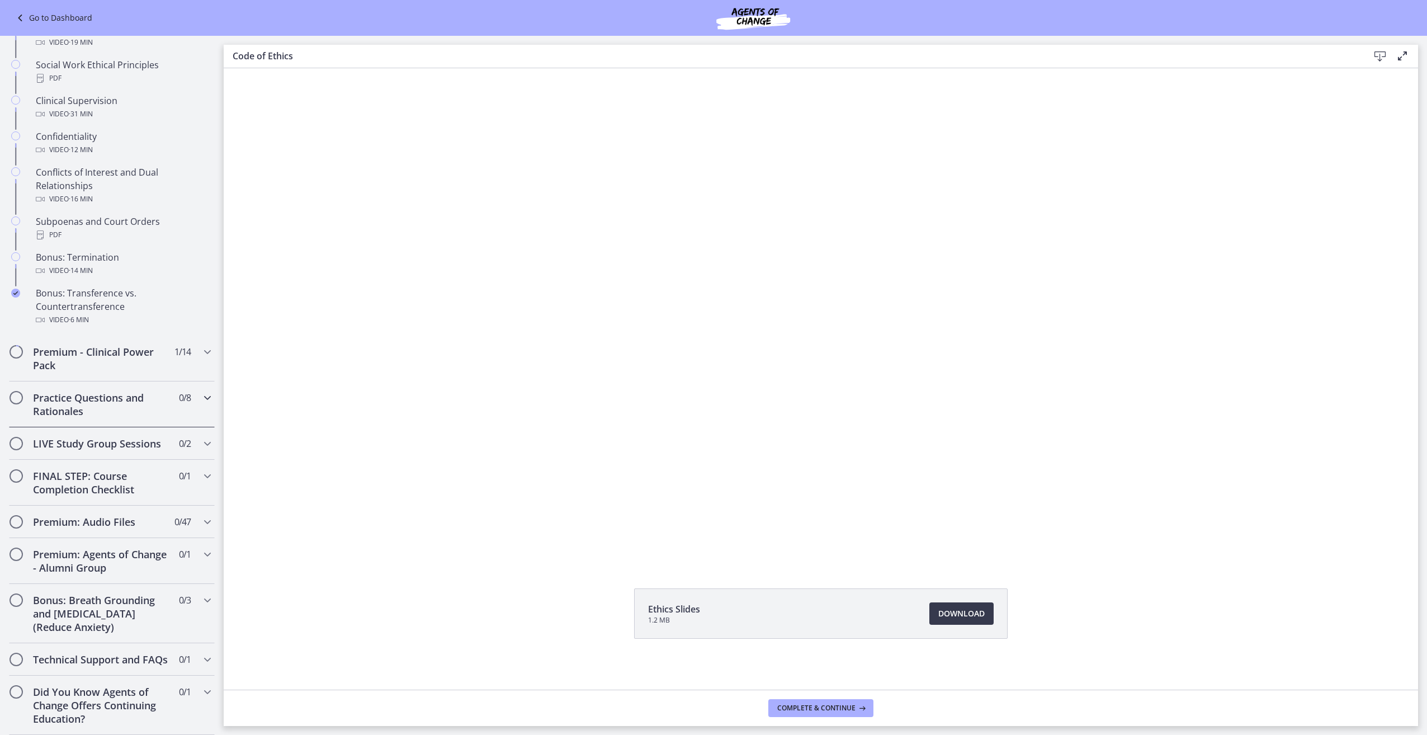
scroll to position [559, 0]
click at [130, 356] on h2 "Premium - Clinical Power Pack" at bounding box center [101, 358] width 136 height 27
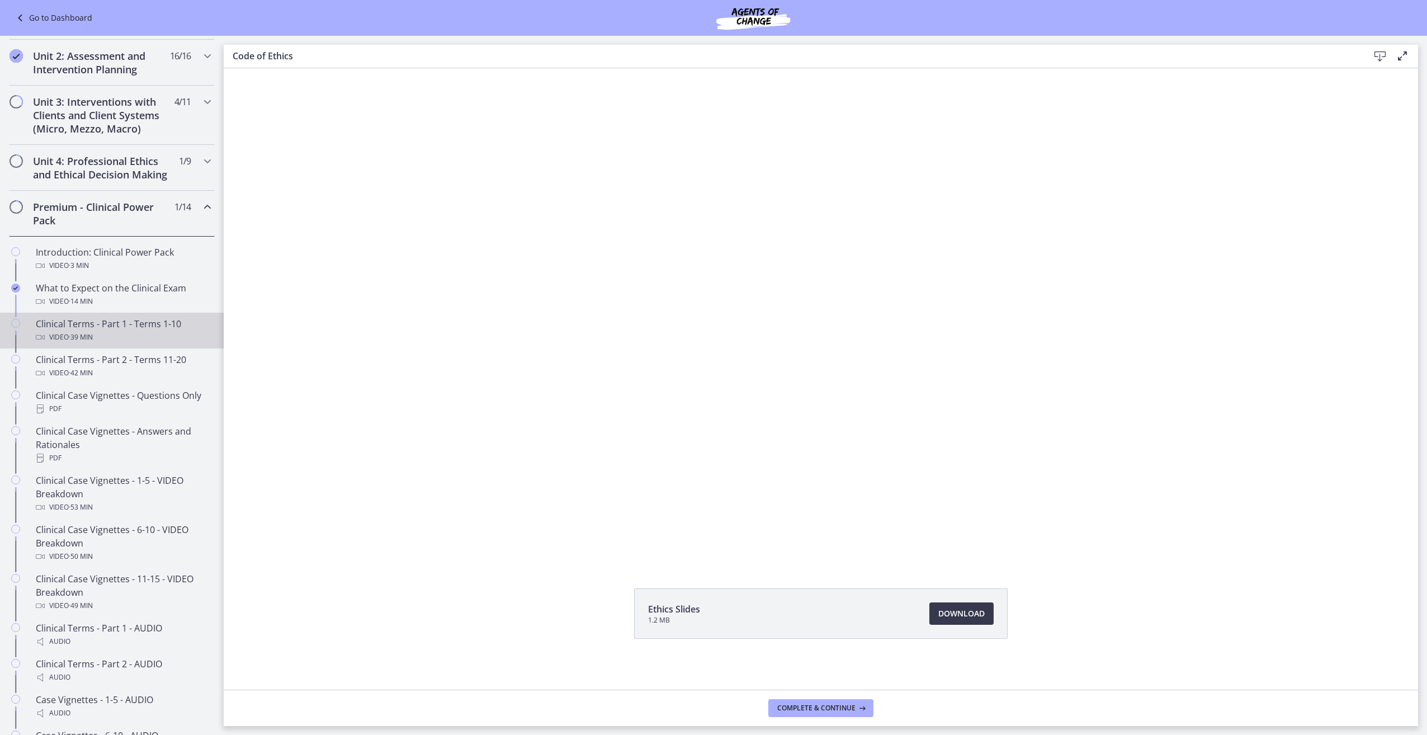
scroll to position [391, 0]
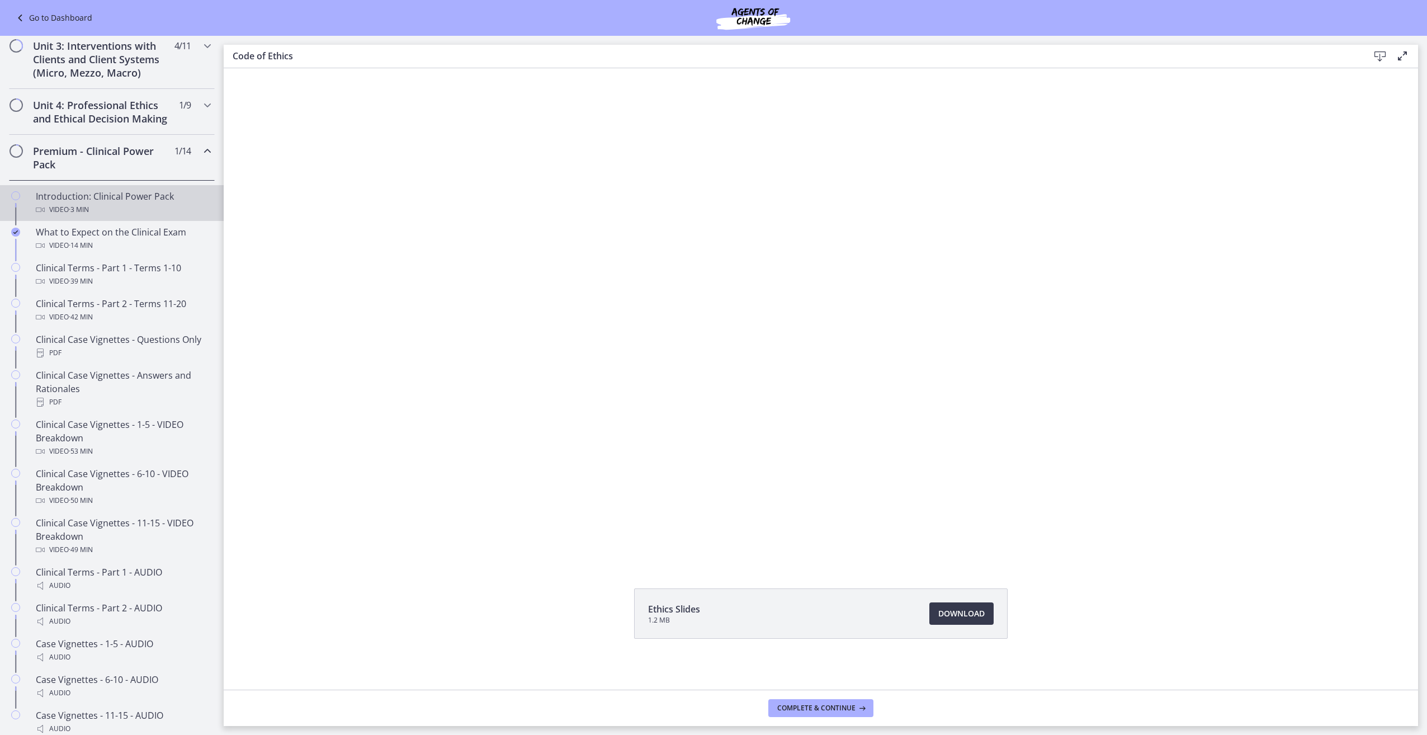
click at [101, 216] on div "Video · 3 min" at bounding box center [123, 209] width 174 height 13
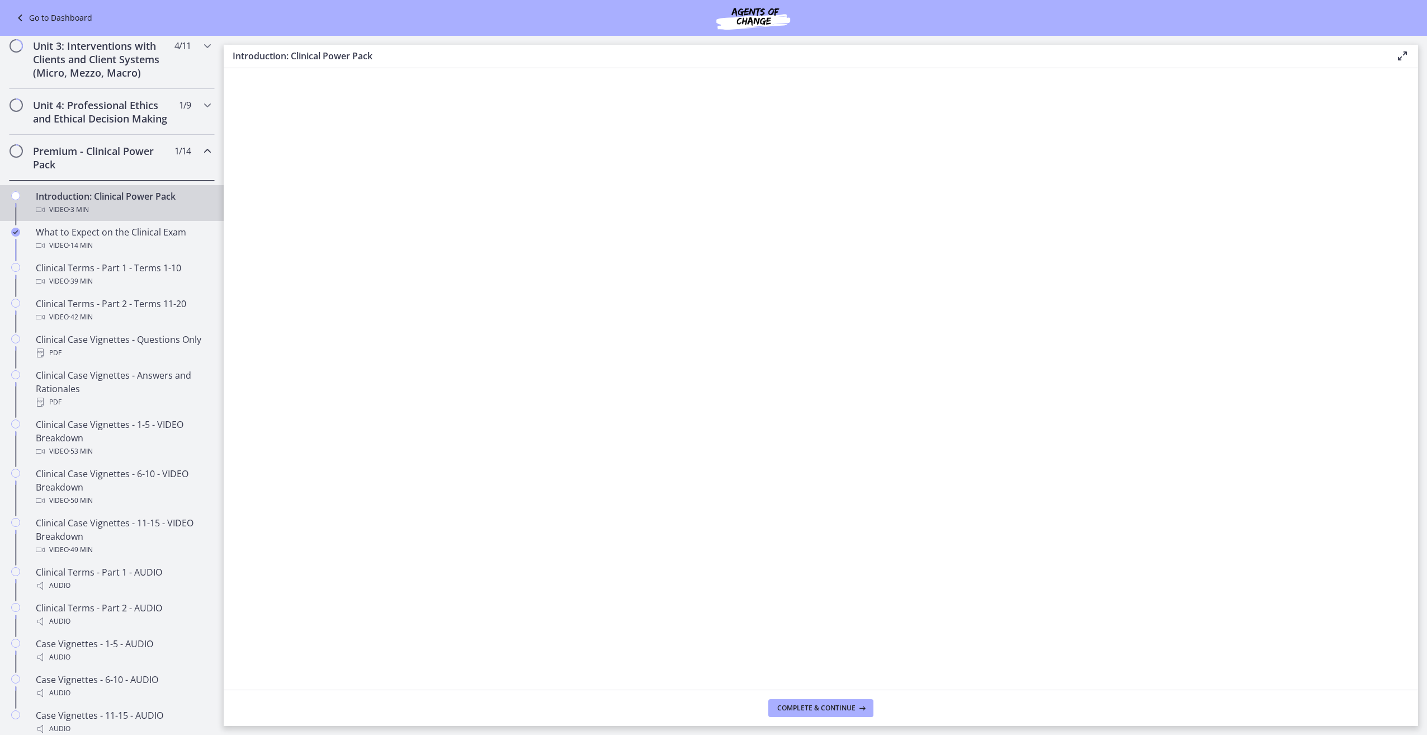
click at [674, 690] on footer "Complete & continue" at bounding box center [821, 708] width 1195 height 36
click at [922, 692] on footer "Complete & continue" at bounding box center [821, 708] width 1195 height 36
click at [111, 288] on div "Video · 39 min" at bounding box center [123, 281] width 174 height 13
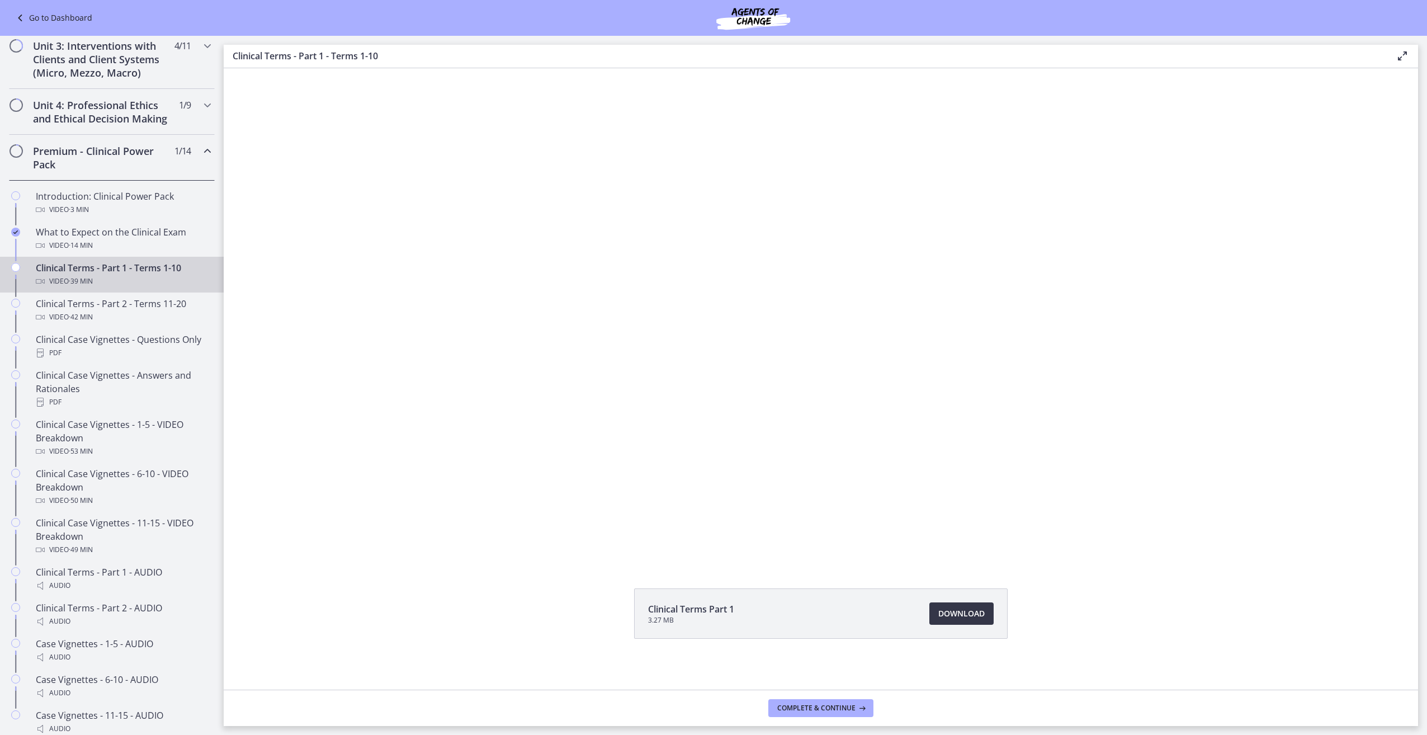
click at [960, 611] on span "Download Opens in a new window" at bounding box center [961, 613] width 46 height 13
click at [121, 324] on div "Video · 42 min" at bounding box center [123, 316] width 174 height 13
click at [966, 621] on link "Download Opens in a new window" at bounding box center [961, 613] width 64 height 22
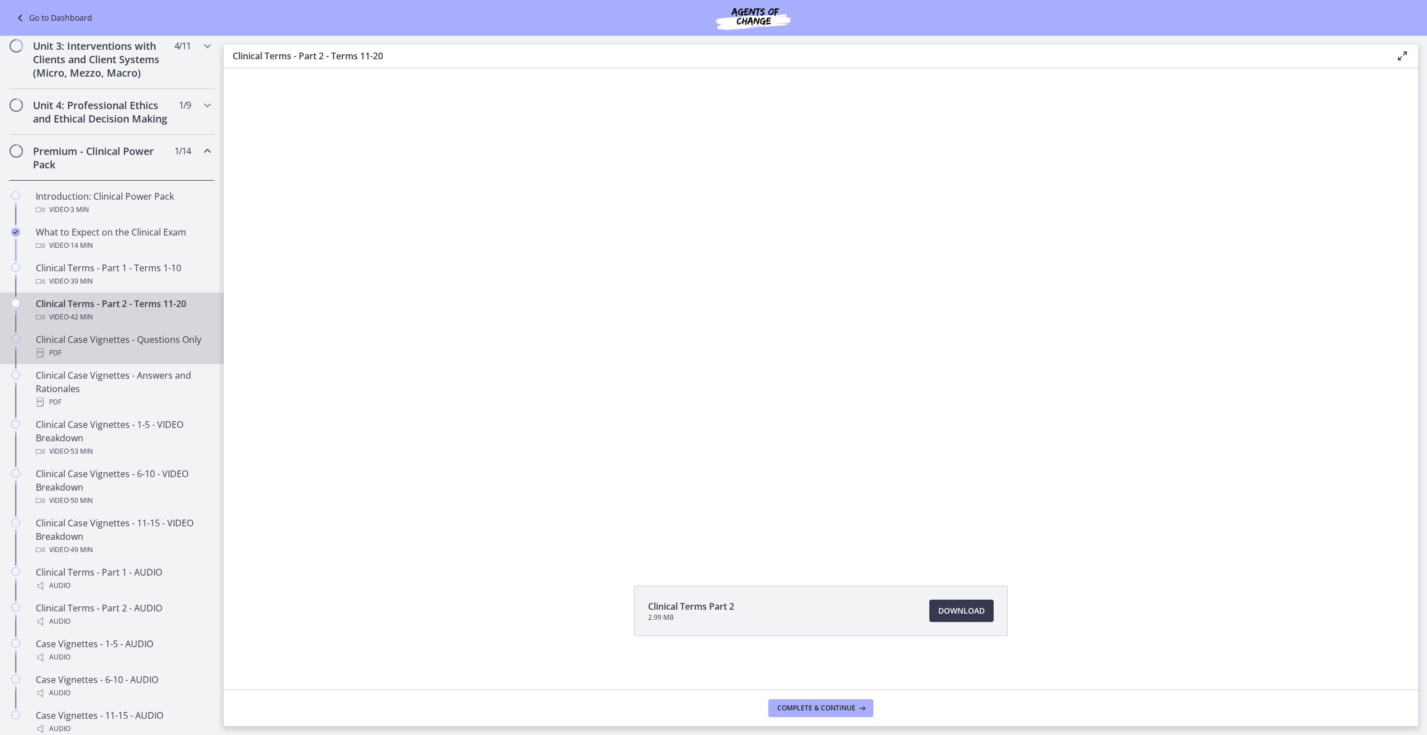
click at [134, 360] on div "PDF" at bounding box center [123, 352] width 174 height 13
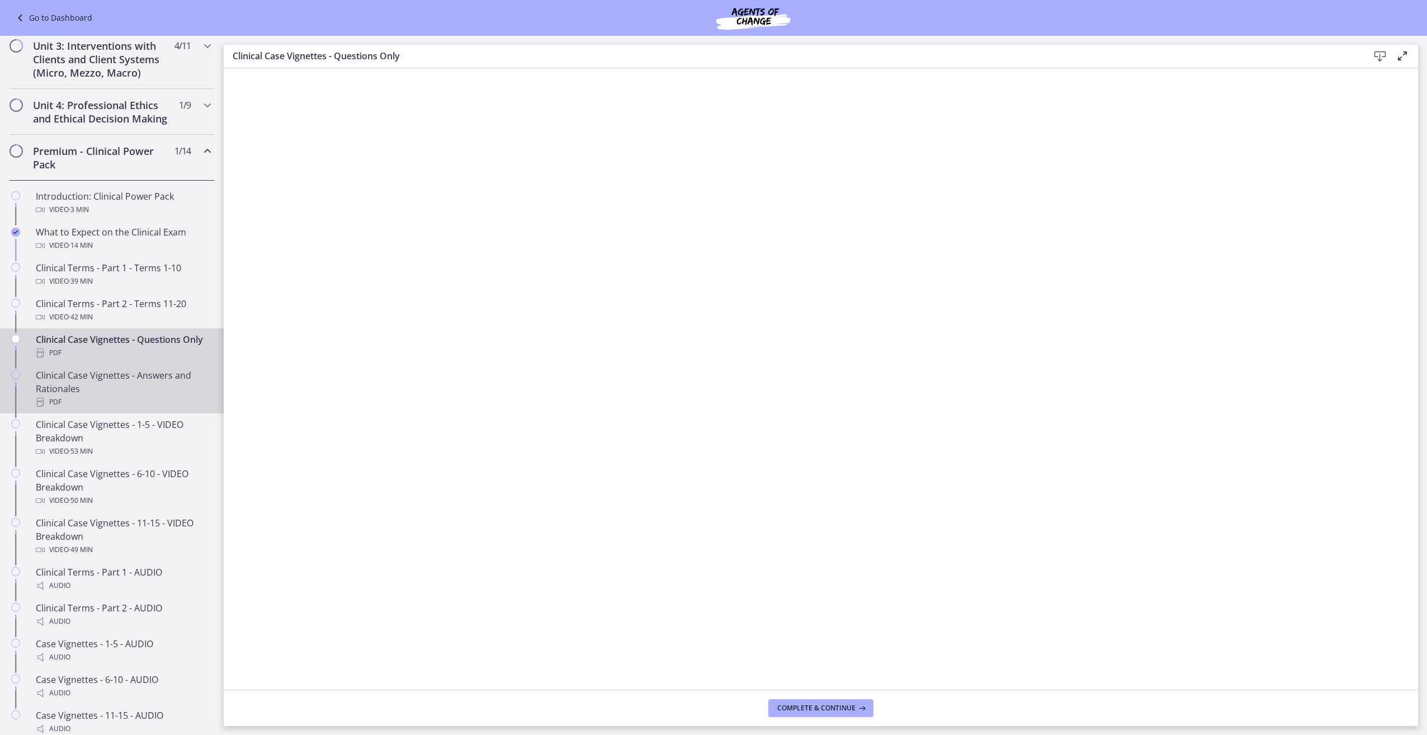
click at [111, 399] on div "Clinical Case Vignettes - Answers and Rationales PDF" at bounding box center [123, 389] width 174 height 40
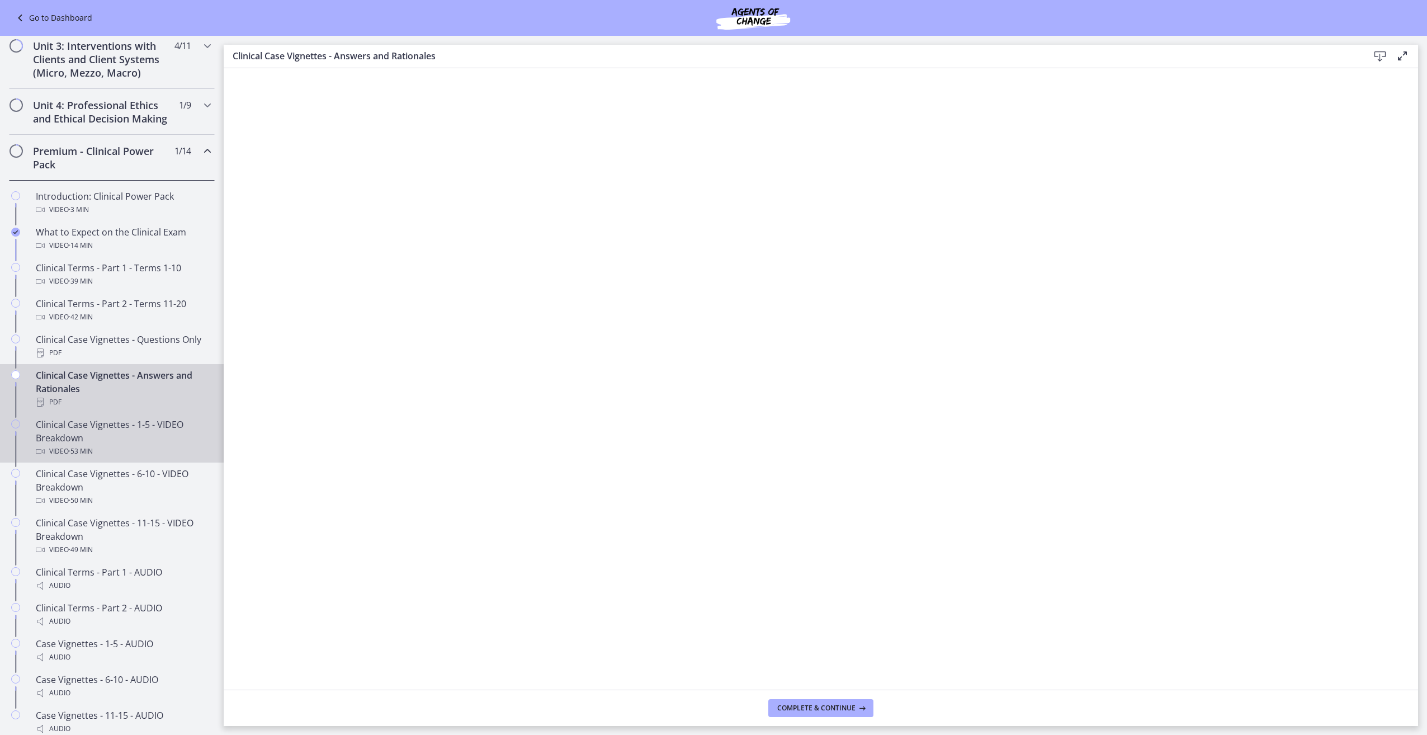
click at [149, 446] on div "Clinical Case Vignettes - 1-5 - VIDEO Breakdown Video · 53 min" at bounding box center [123, 438] width 174 height 40
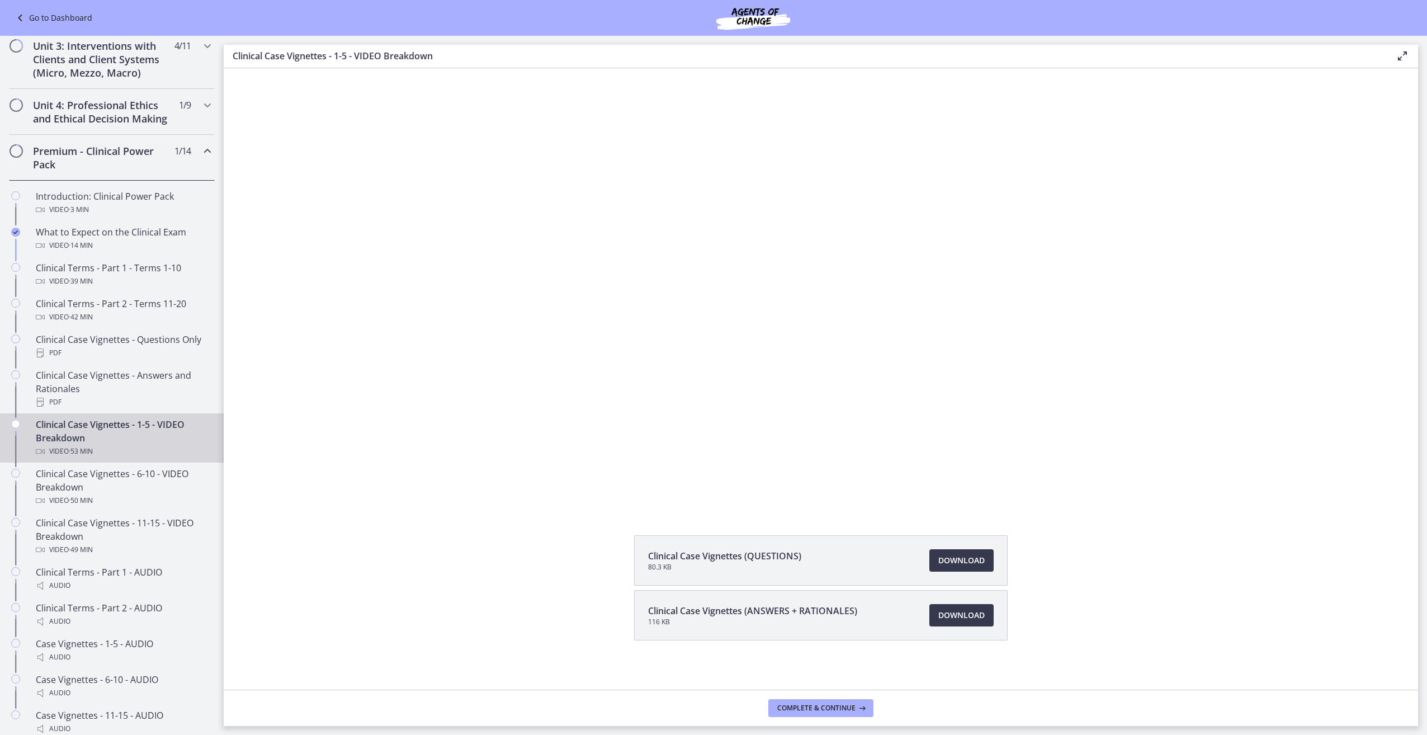
scroll to position [58, 0]
click at [957, 561] on span "Download Opens in a new window" at bounding box center [961, 555] width 46 height 13
click at [965, 608] on span "Download Opens in a new window" at bounding box center [961, 610] width 46 height 13
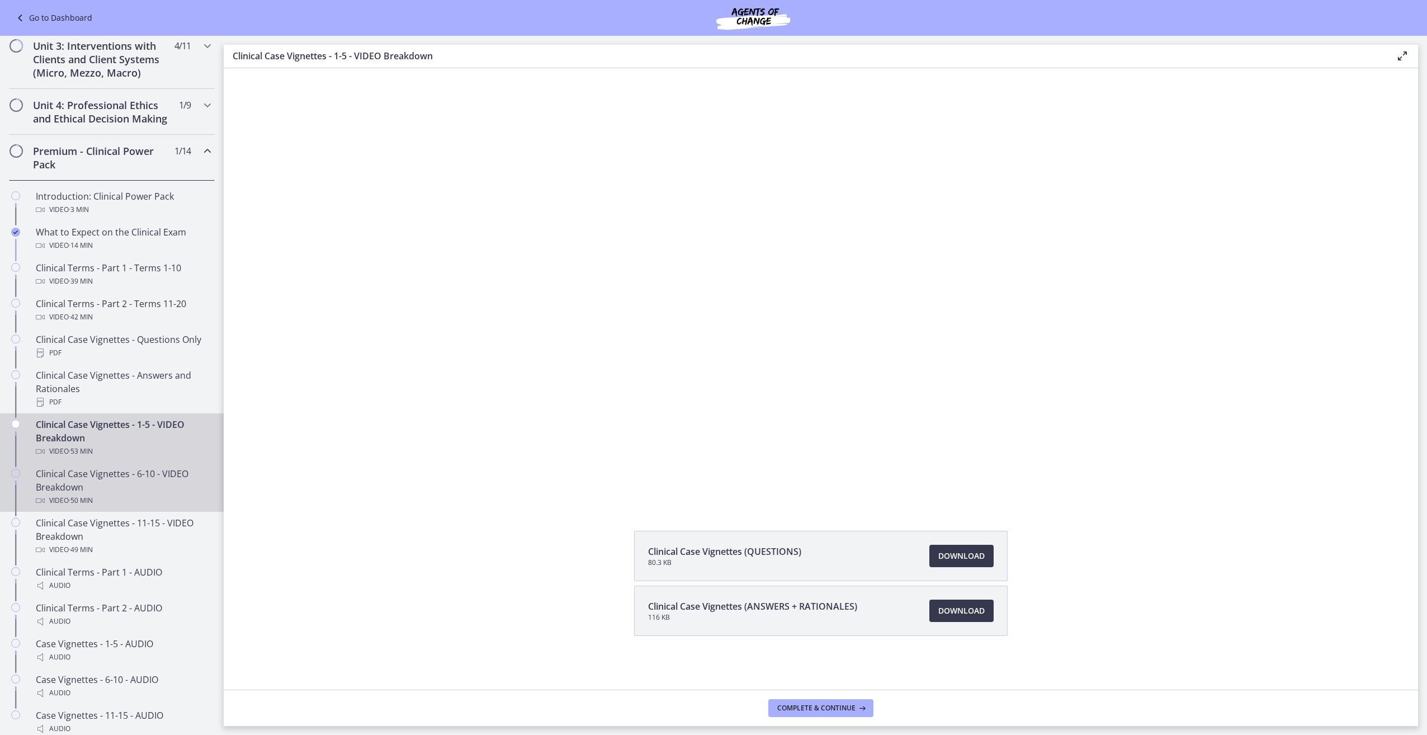
click at [138, 506] on div "Clinical Case Vignettes - 6-10 - VIDEO Breakdown Video · 50 min" at bounding box center [123, 487] width 174 height 40
click at [970, 558] on span "Download Opens in a new window" at bounding box center [961, 555] width 46 height 13
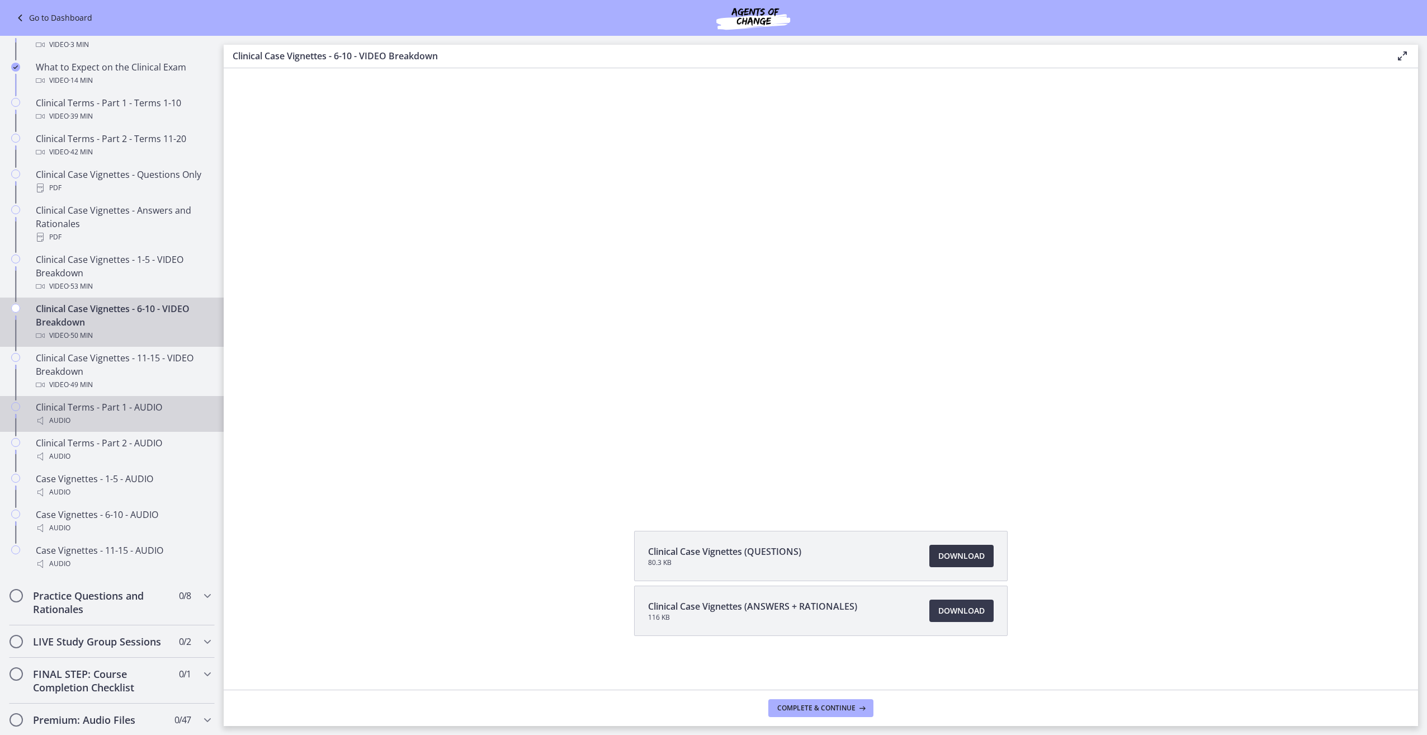
scroll to position [559, 0]
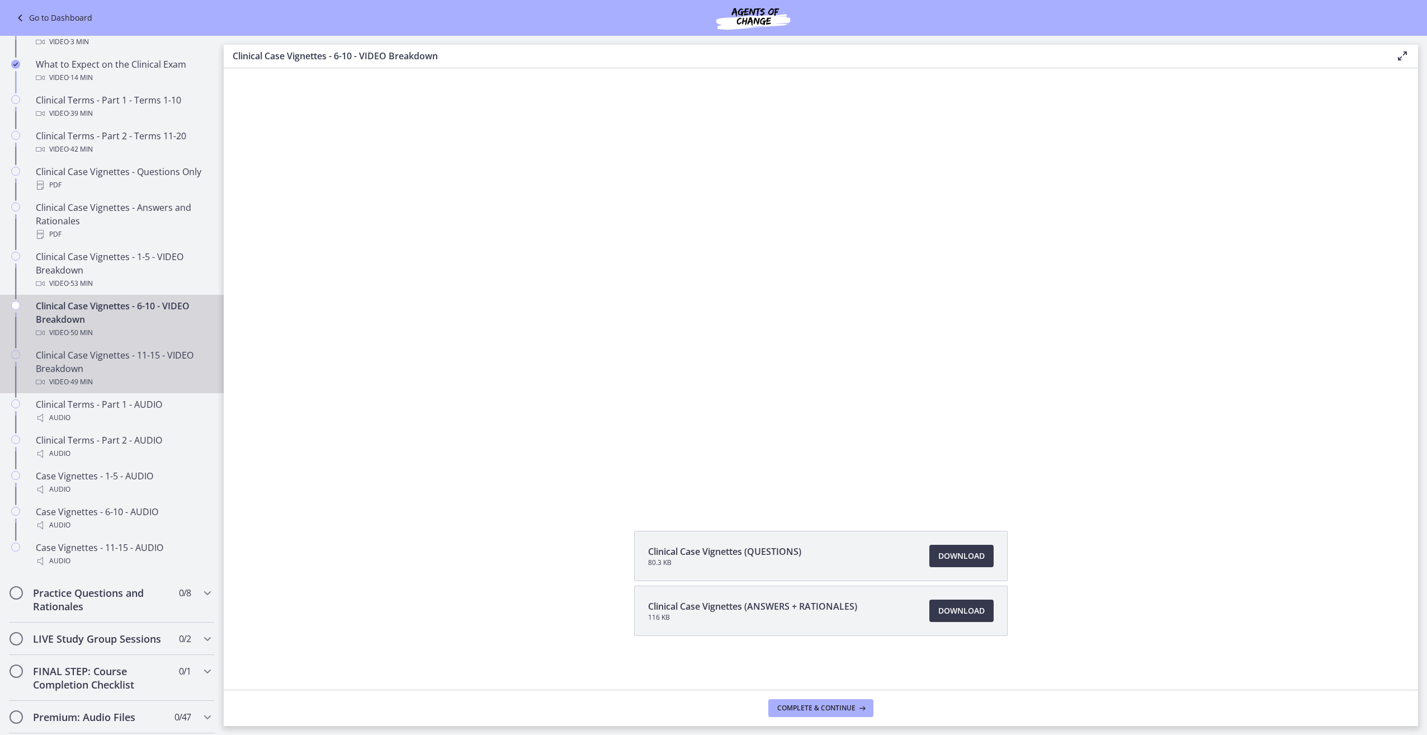
click at [184, 377] on div "Clinical Case Vignettes - 11-15 - VIDEO Breakdown Video · 49 min" at bounding box center [123, 368] width 174 height 40
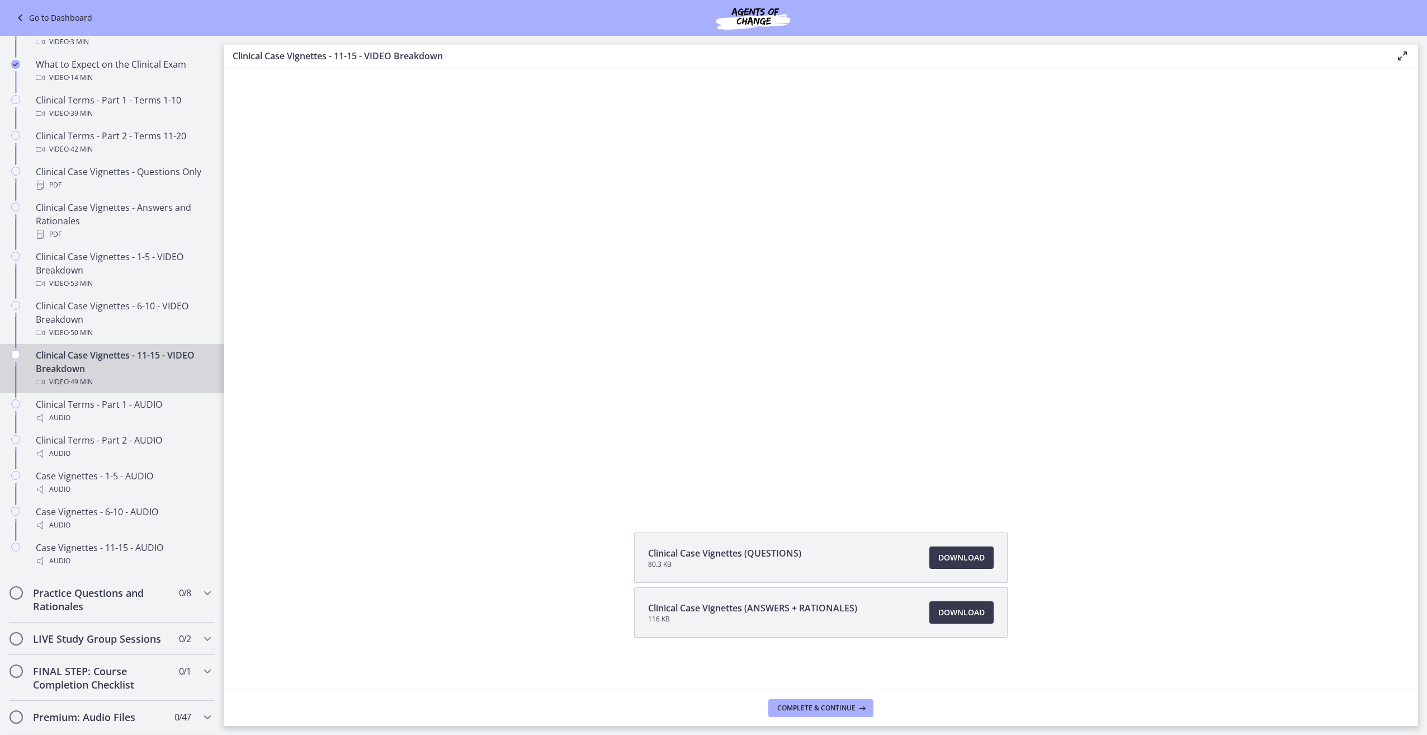
scroll to position [58, 0]
click at [988, 560] on link "Download Opens in a new window" at bounding box center [961, 556] width 64 height 22
click at [163, 422] on div "Clinical Terms - Part 1 - AUDIO Audio" at bounding box center [123, 411] width 174 height 27
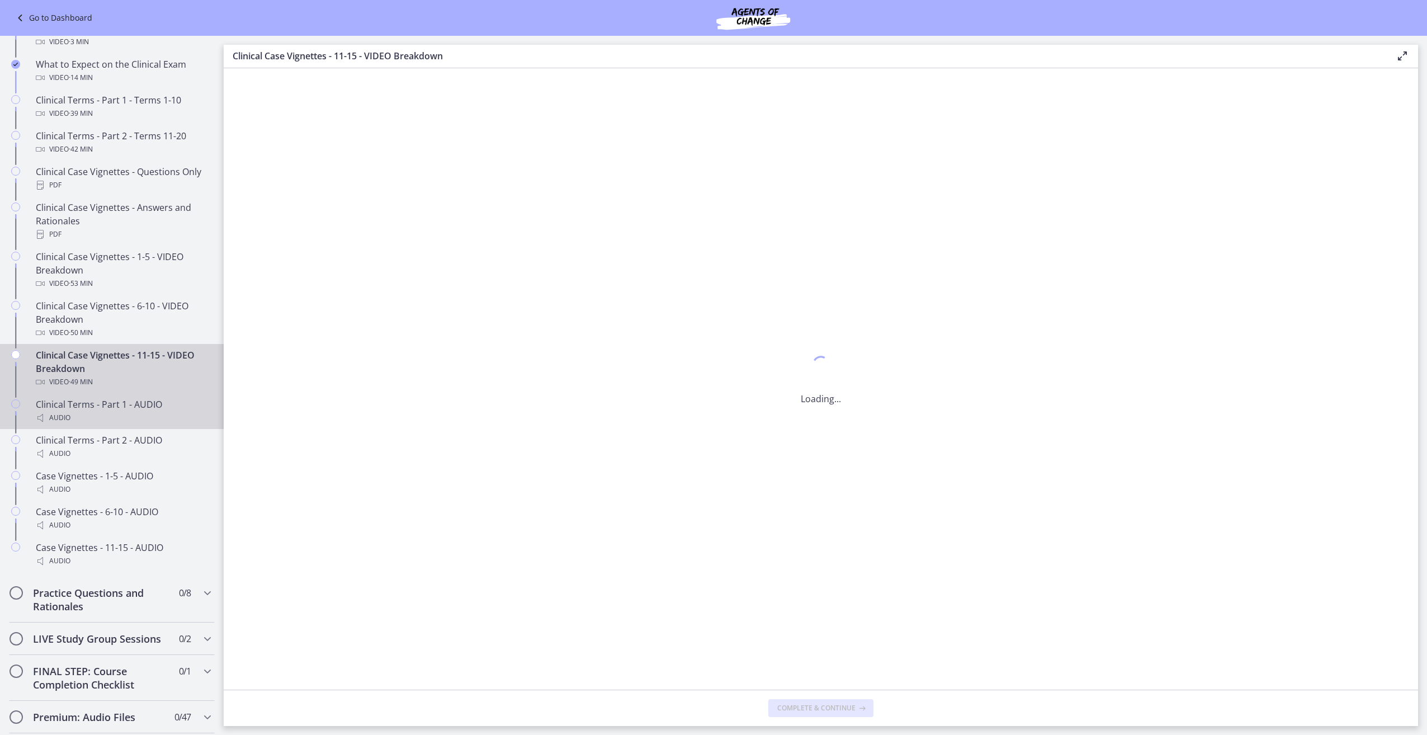
scroll to position [0, 0]
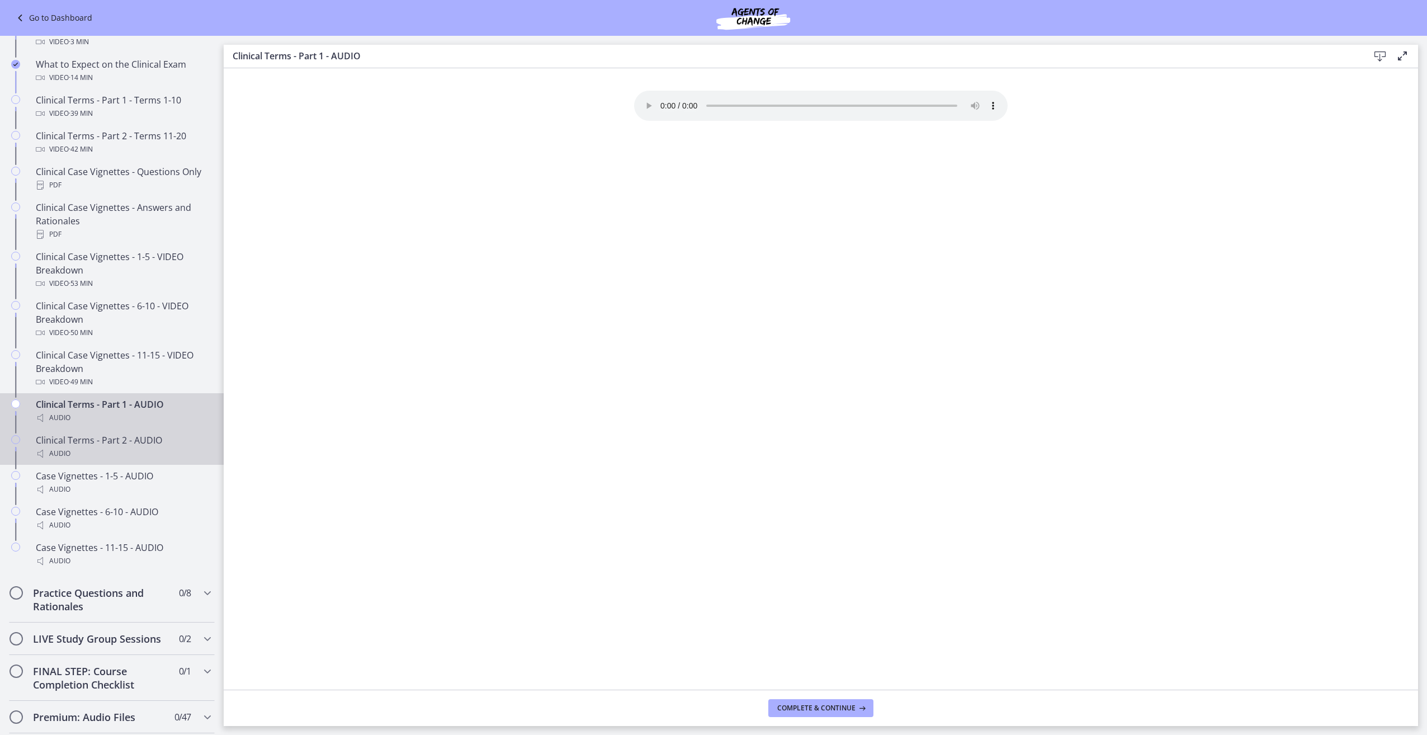
click at [115, 460] on div "Audio" at bounding box center [123, 453] width 174 height 13
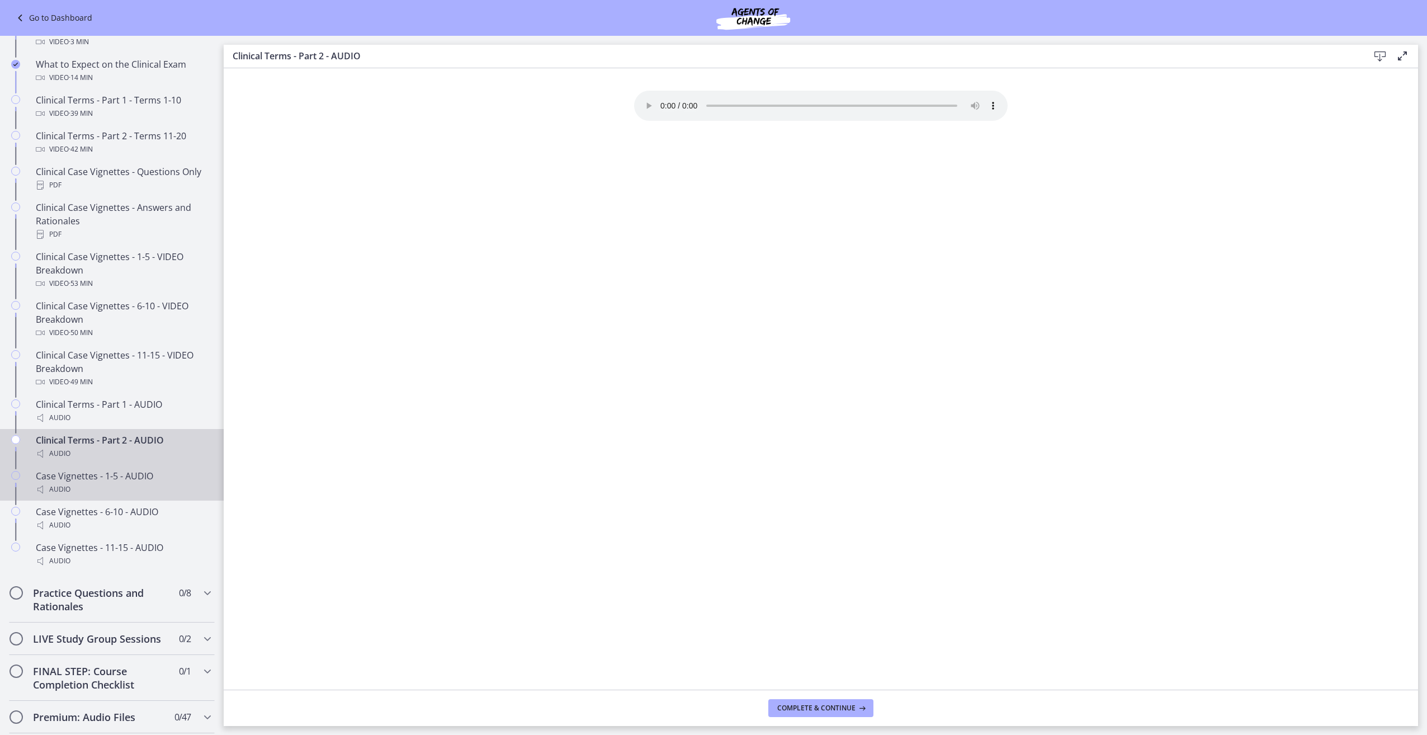
click at [144, 487] on div "Case Vignettes - 1-5 - AUDIO Audio" at bounding box center [123, 482] width 174 height 27
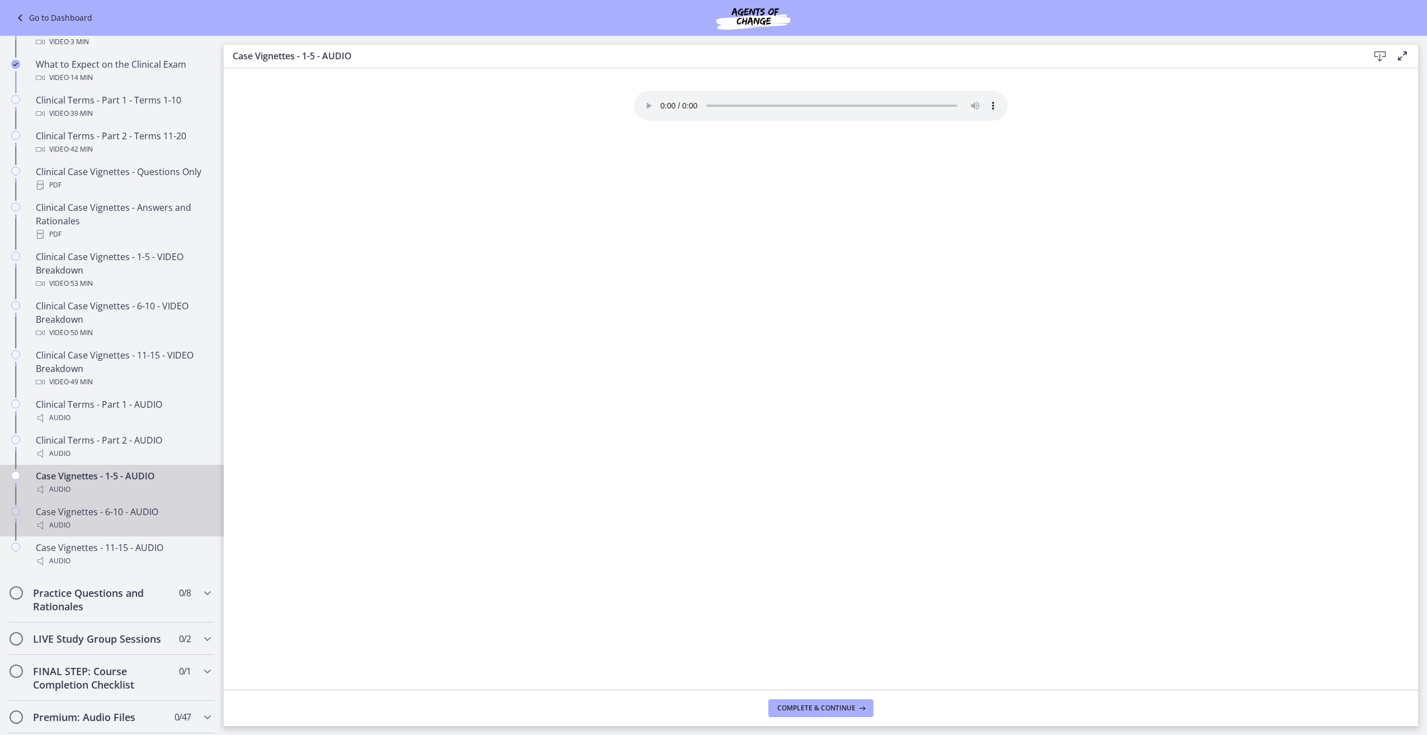
click at [75, 514] on link "Case Vignettes - 6-10 - AUDIO Audio" at bounding box center [112, 519] width 224 height 36
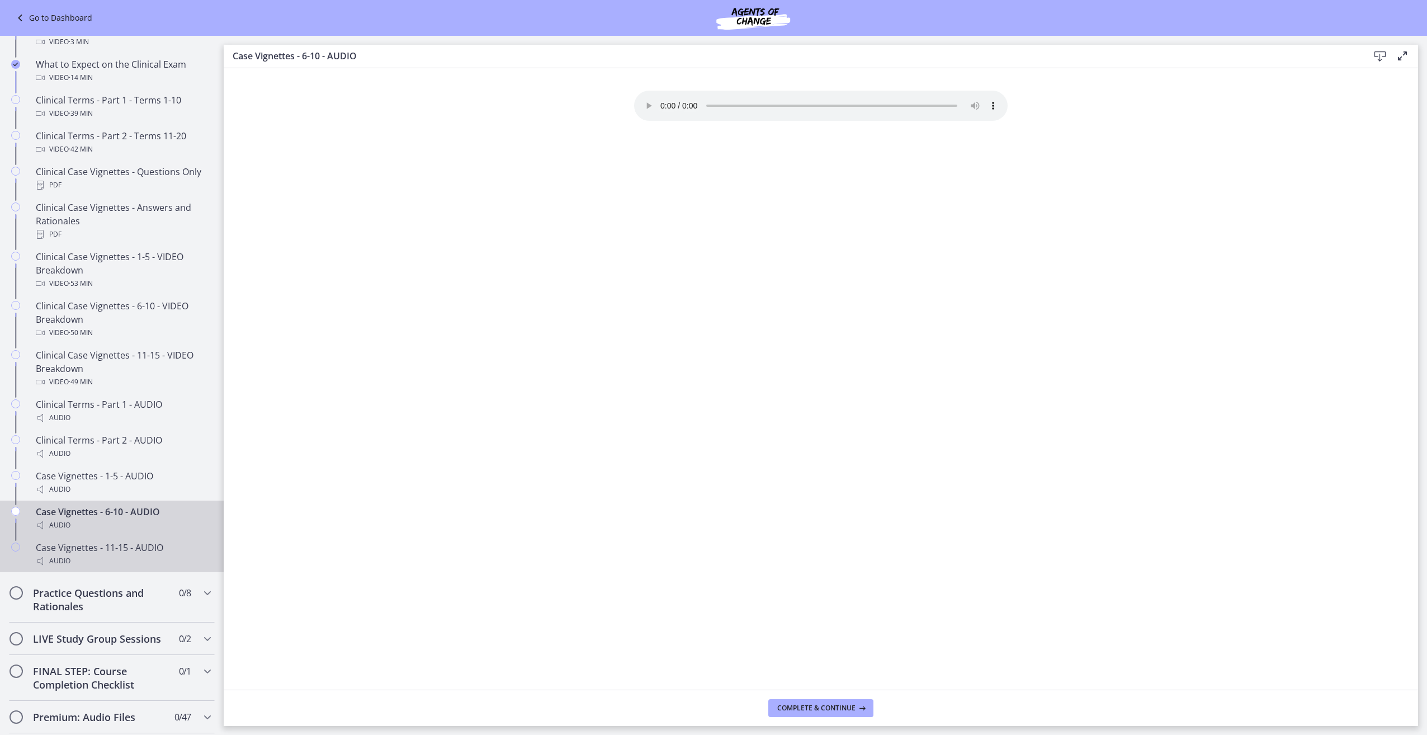
click at [131, 566] on div "Case Vignettes - 11-15 - AUDIO Audio" at bounding box center [123, 554] width 174 height 27
click at [102, 610] on h2 "Practice Questions and Rationales" at bounding box center [101, 599] width 136 height 27
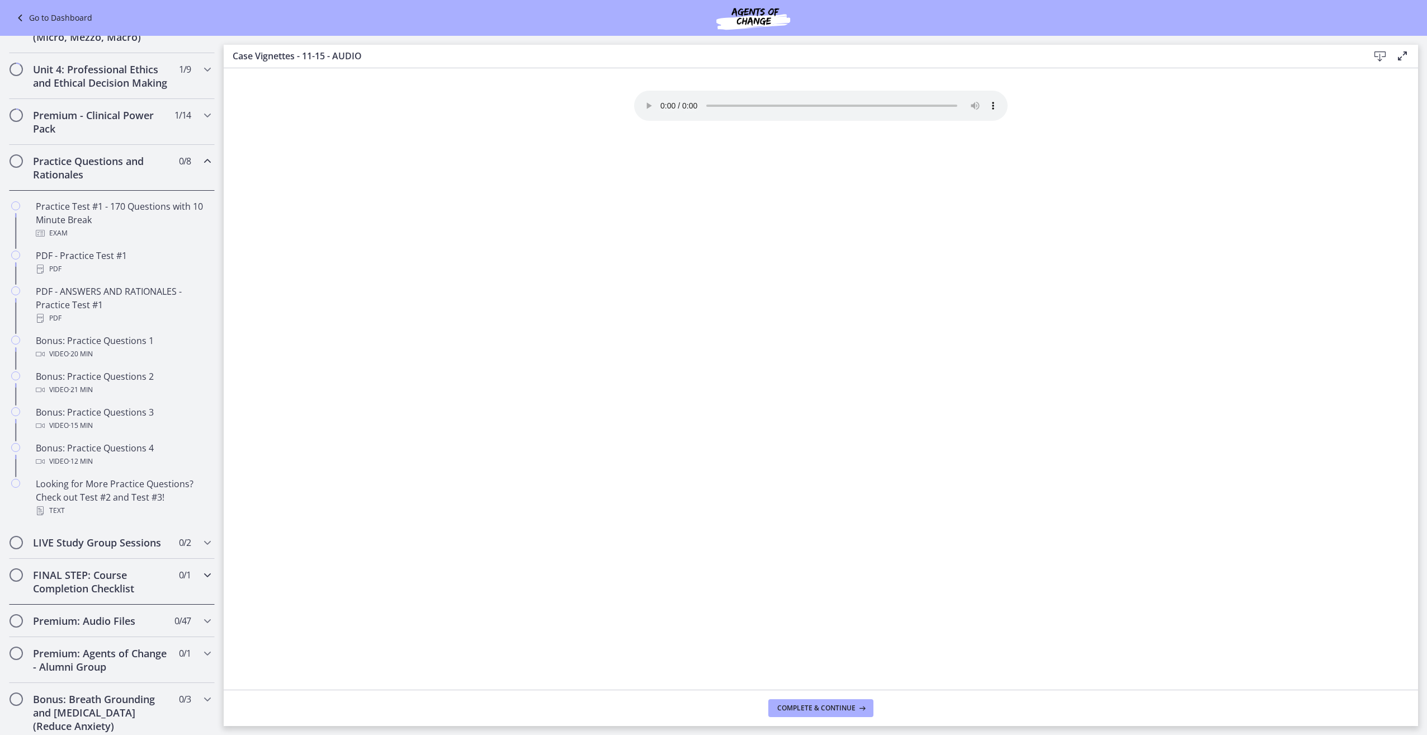
scroll to position [162, 0]
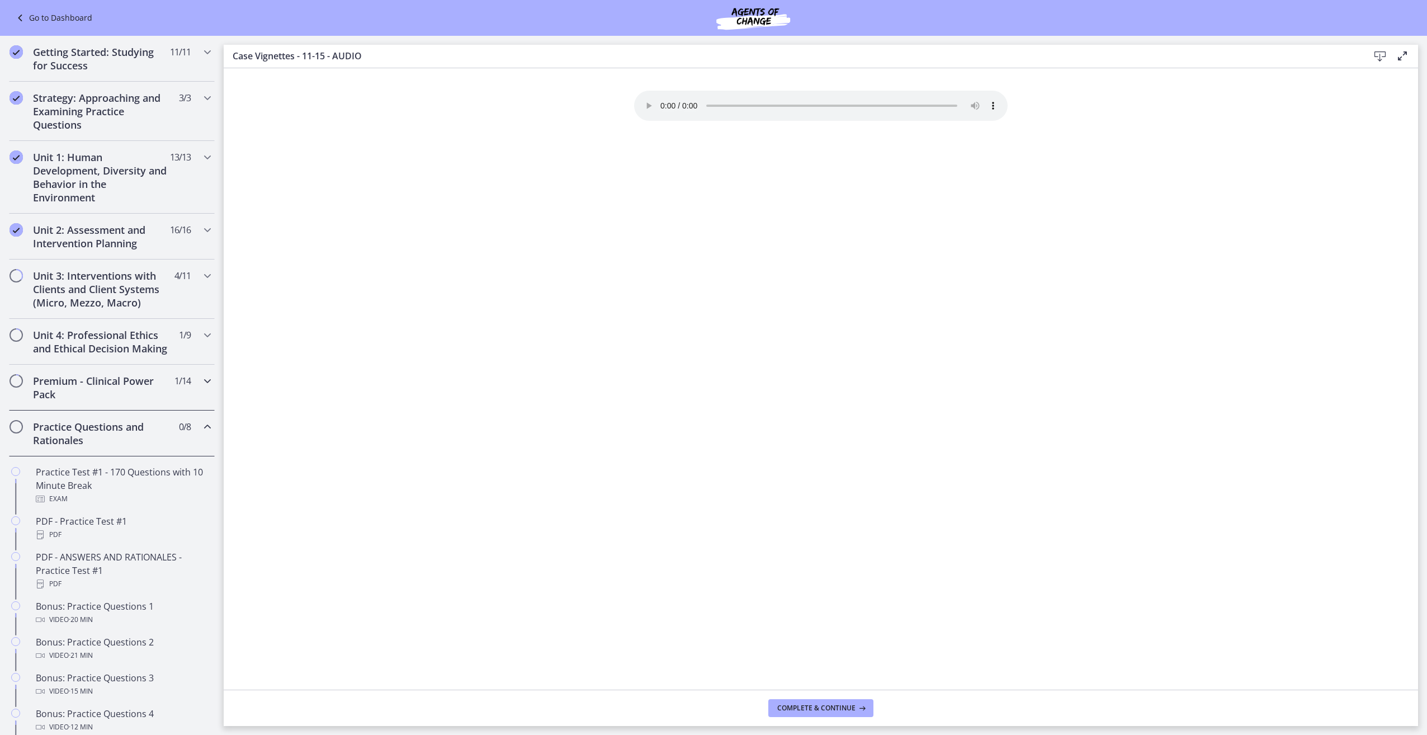
click at [116, 401] on h2 "Premium - Clinical Power Pack" at bounding box center [101, 387] width 136 height 27
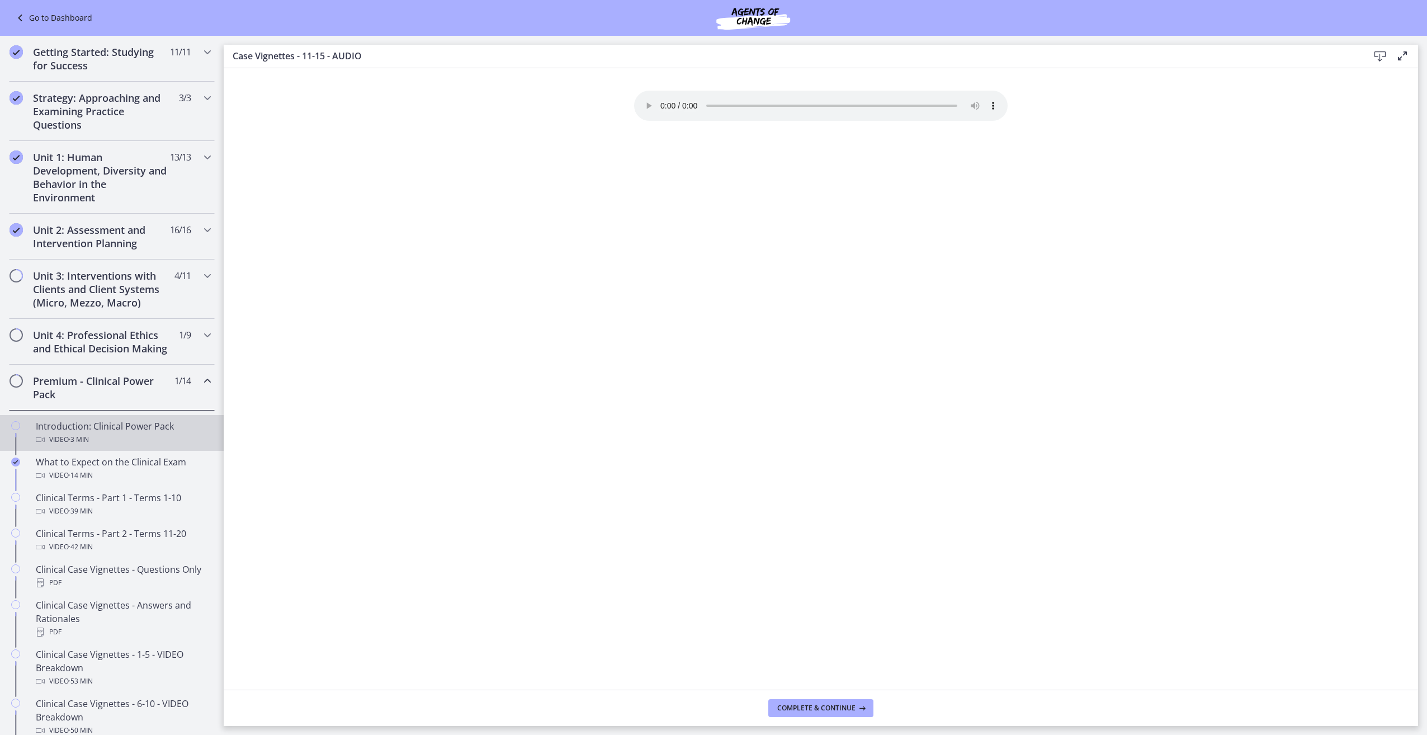
click at [111, 446] on div "Video · 3 min" at bounding box center [123, 439] width 174 height 13
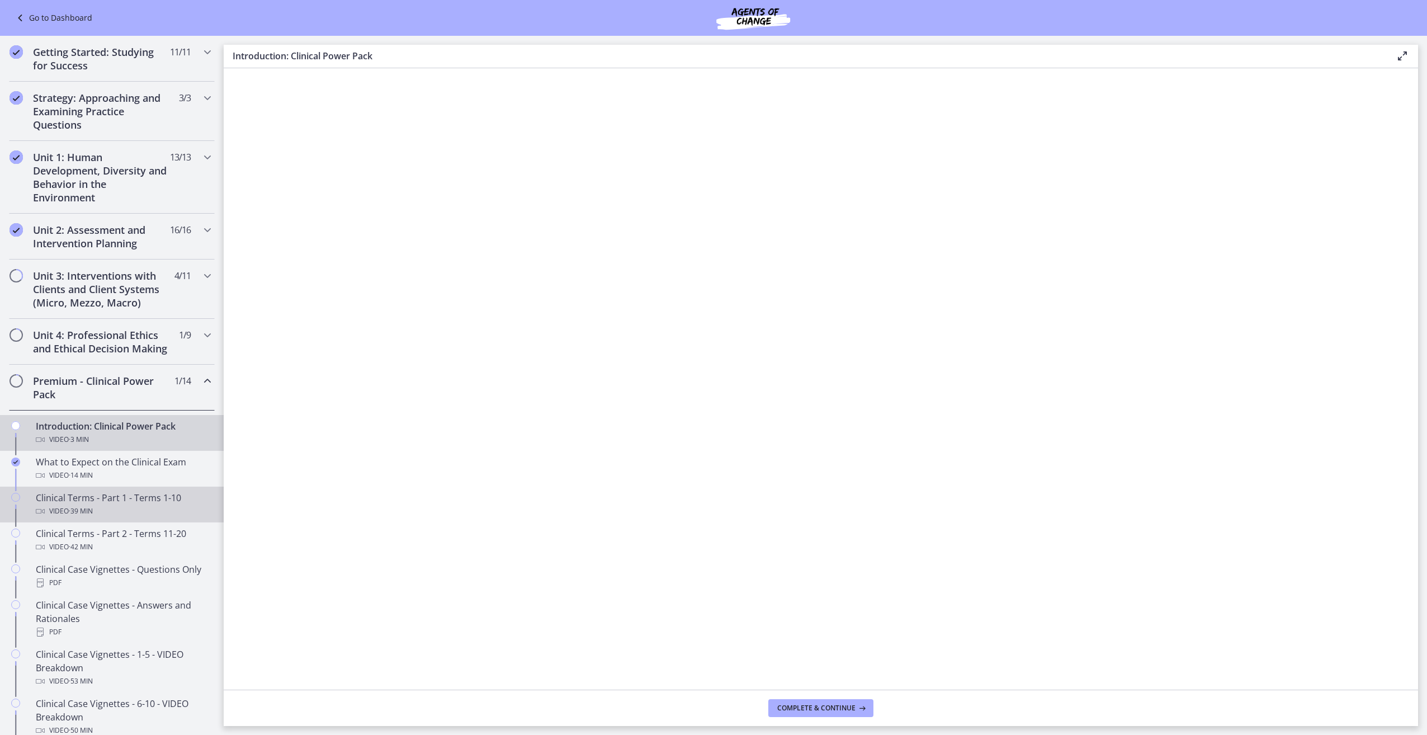
click at [117, 518] on div "Video · 39 min" at bounding box center [123, 510] width 174 height 13
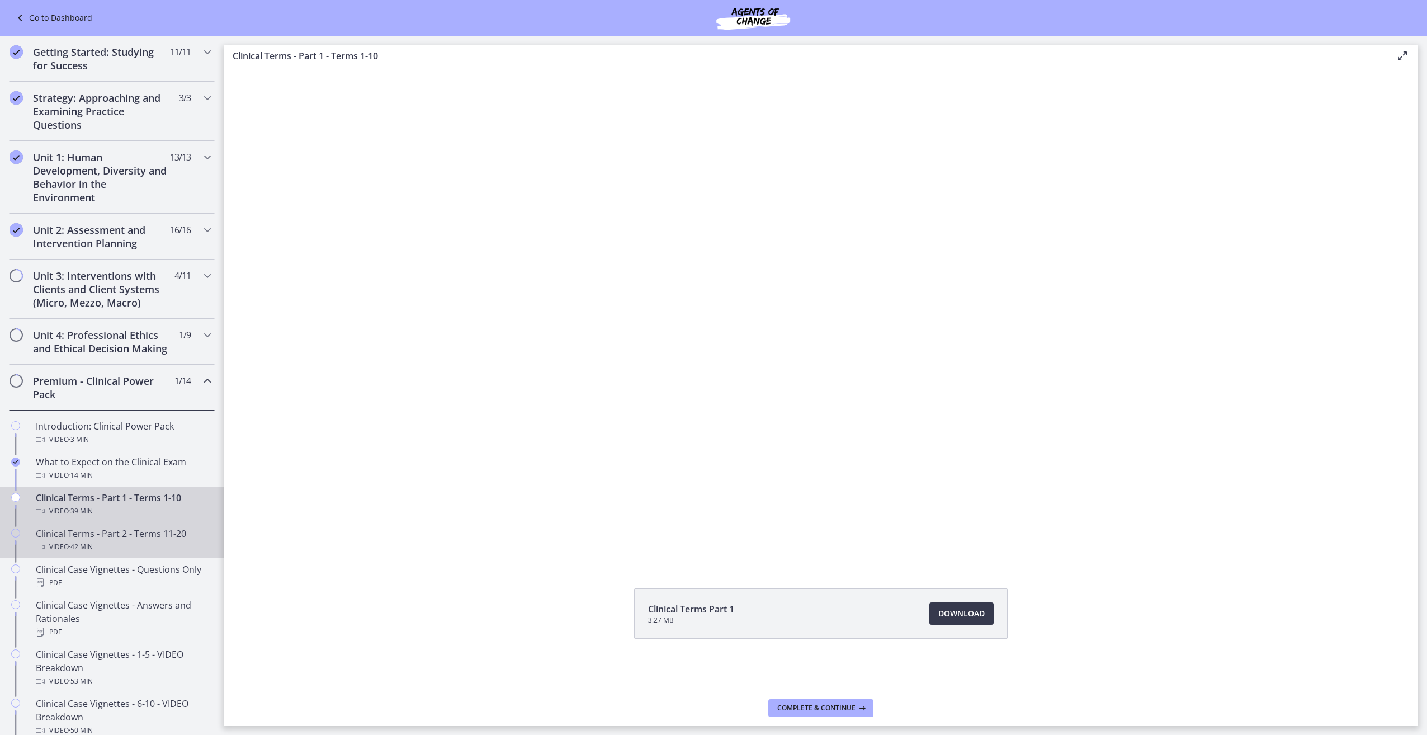
click at [111, 545] on div "Clinical Terms - Part 2 - Terms 11-20 Video · 42 min" at bounding box center [123, 540] width 174 height 27
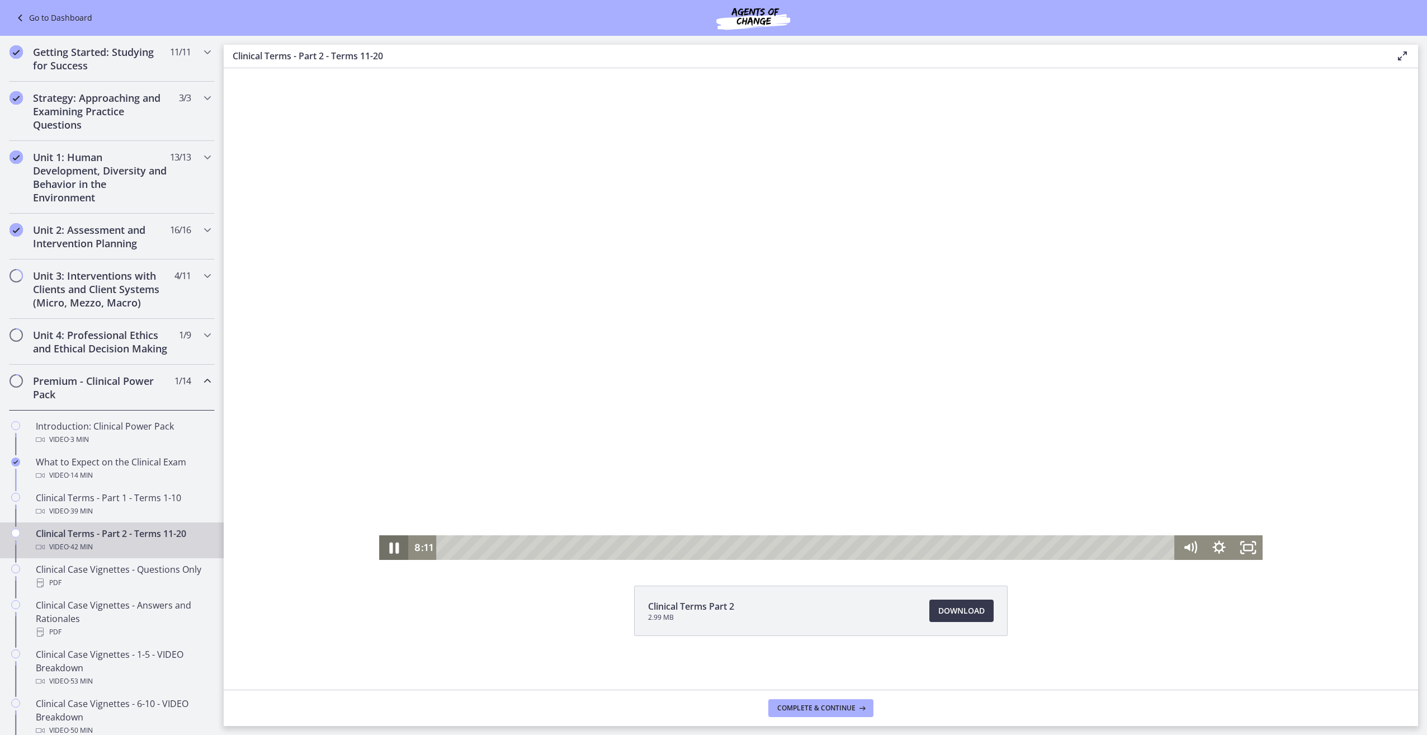
click at [399, 543] on icon "Pause" at bounding box center [393, 548] width 35 height 30
